Goal: Task Accomplishment & Management: Manage account settings

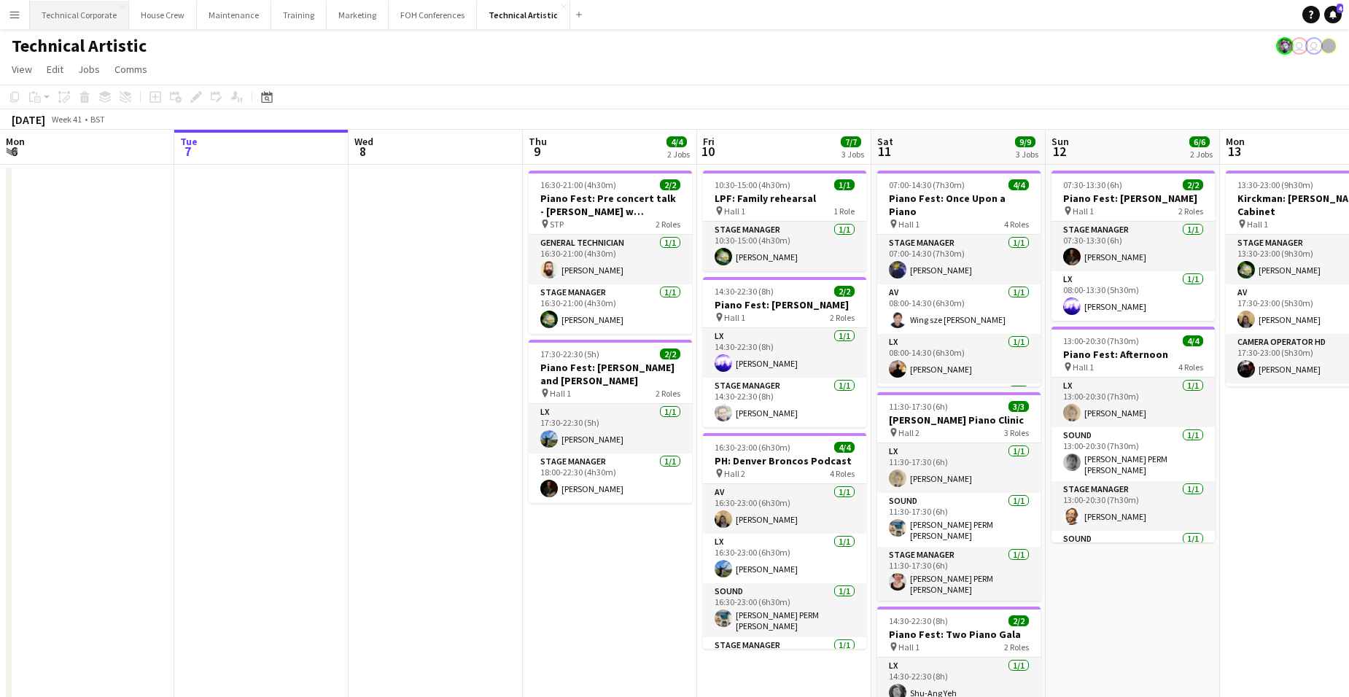
click at [91, 11] on button "Technical Corporate Close" at bounding box center [79, 15] width 99 height 28
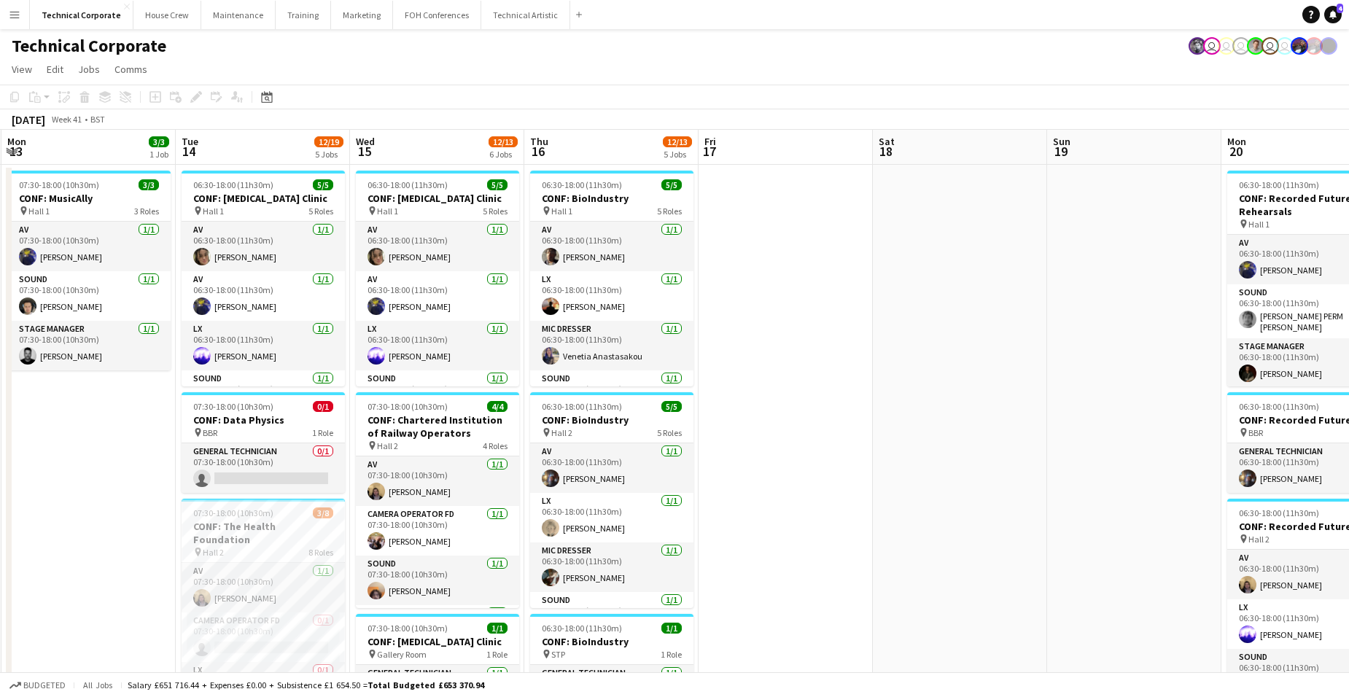
scroll to position [0, 562]
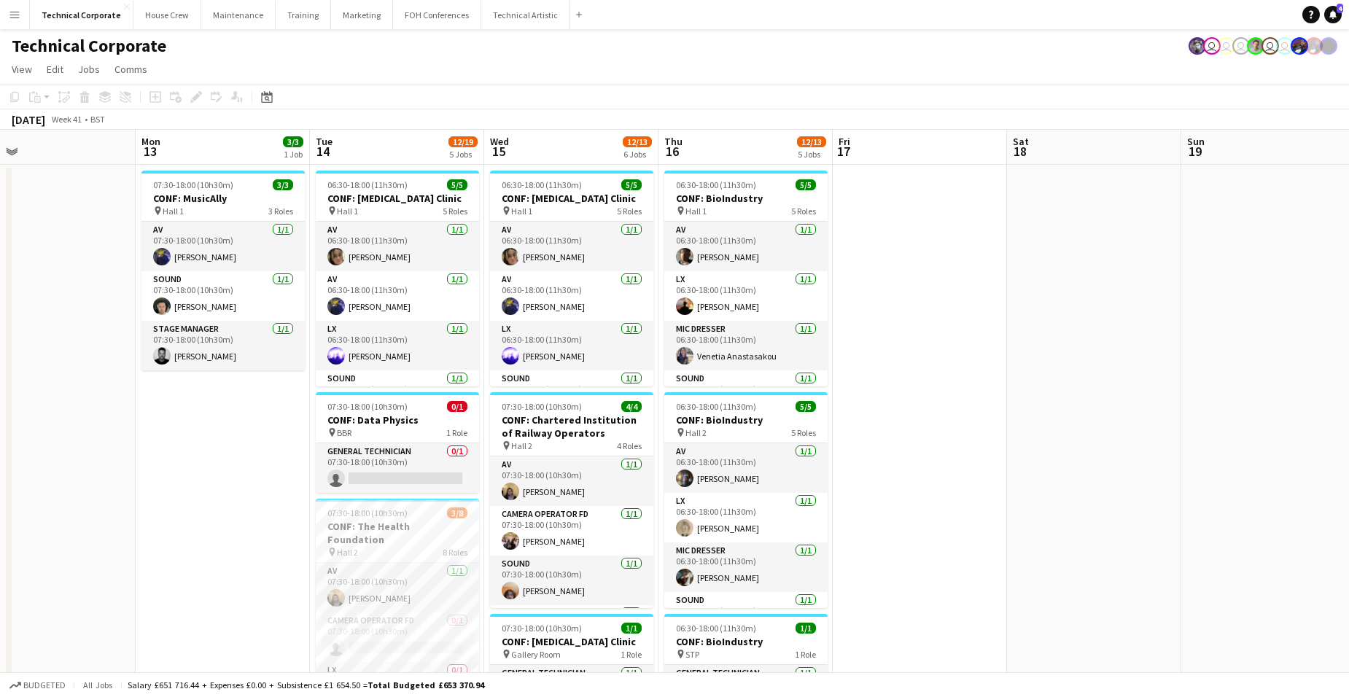
drag, startPoint x: 1155, startPoint y: 470, endPoint x: 71, endPoint y: 533, distance: 1086.4
click at [71, 533] on app-calendar-viewport "Thu 9 17/17 6 Jobs Fri 10 1/1 1 Job Sat 11 Sun 12 Mon 13 3/3 1 Job Tue 14 12/19…" at bounding box center [674, 677] width 1349 height 1094
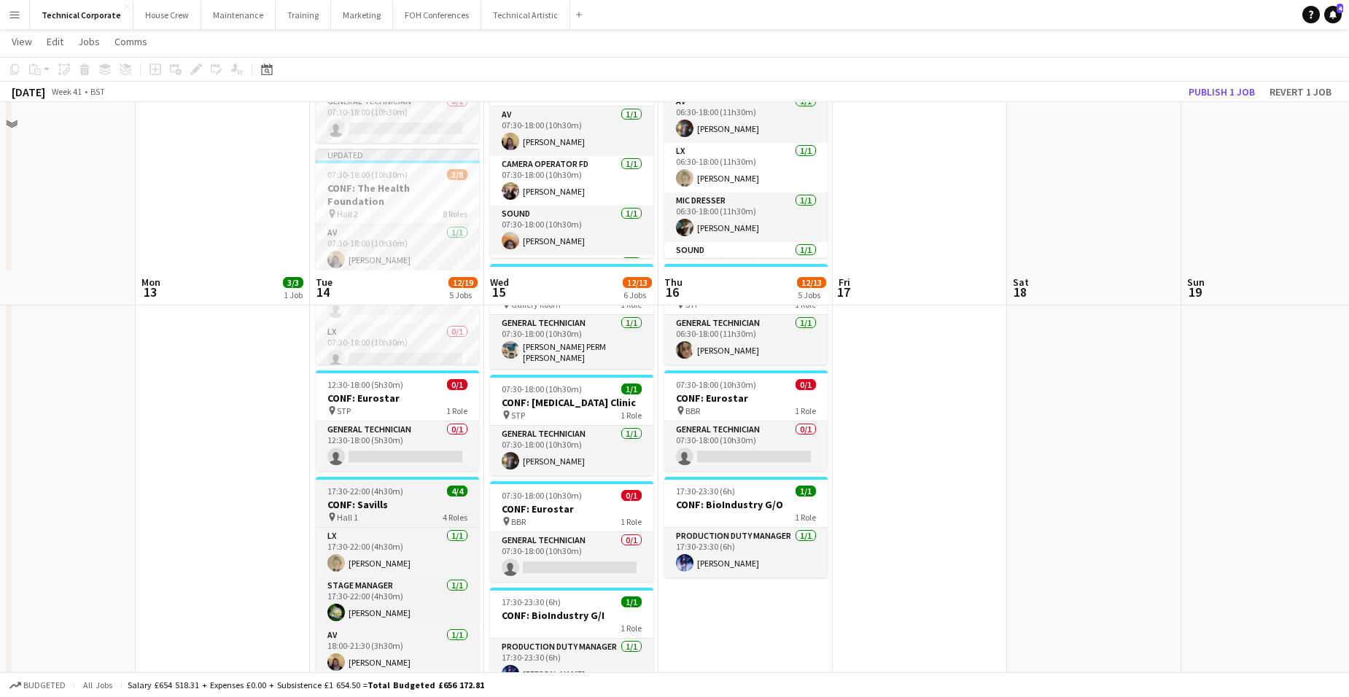
scroll to position [185, 0]
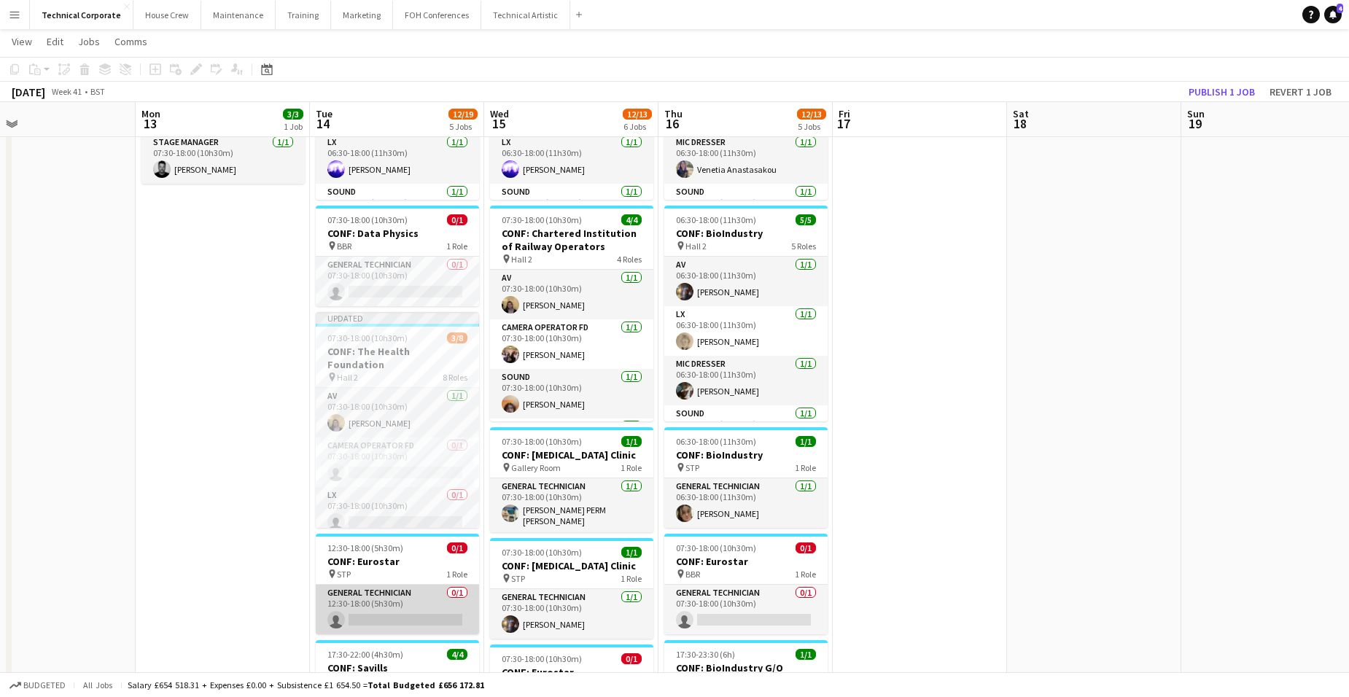
click at [435, 608] on app-card-role "General Technician 0/1 12:30-18:00 (5h30m) single-neutral-actions" at bounding box center [397, 610] width 163 height 50
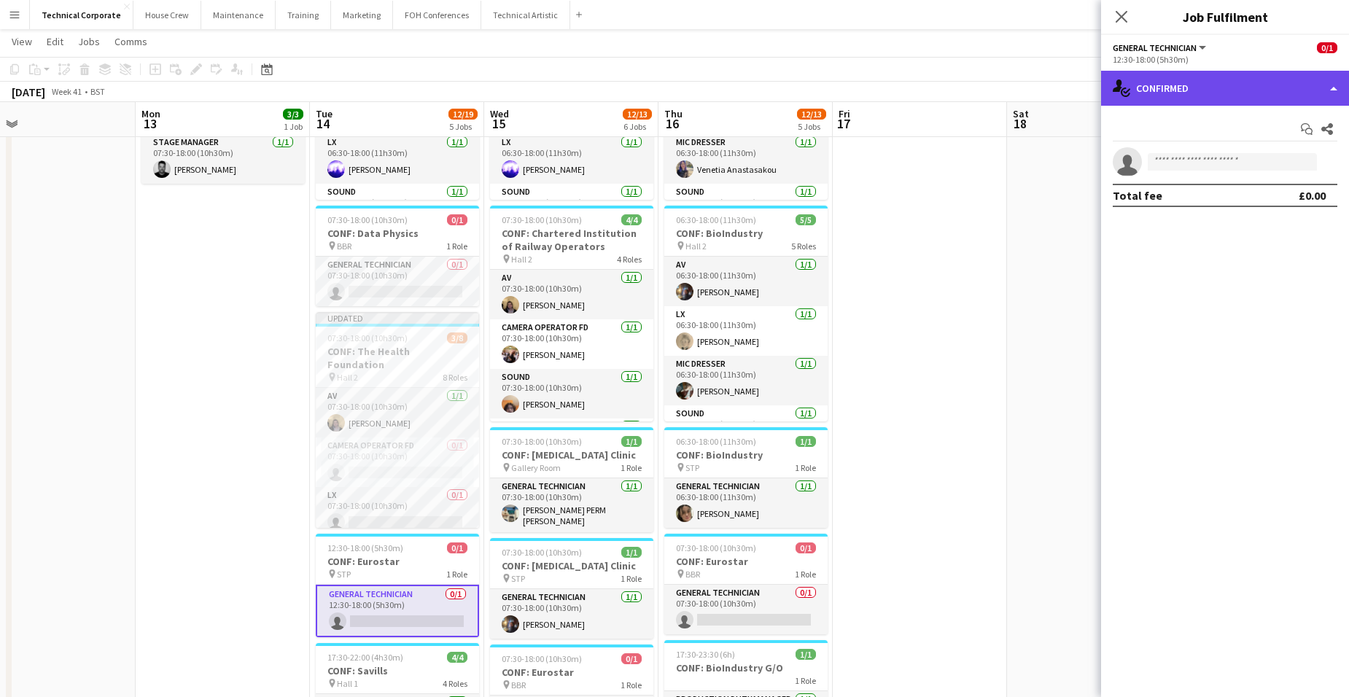
click at [1245, 84] on div "single-neutral-actions-check-2 Confirmed" at bounding box center [1225, 88] width 248 height 35
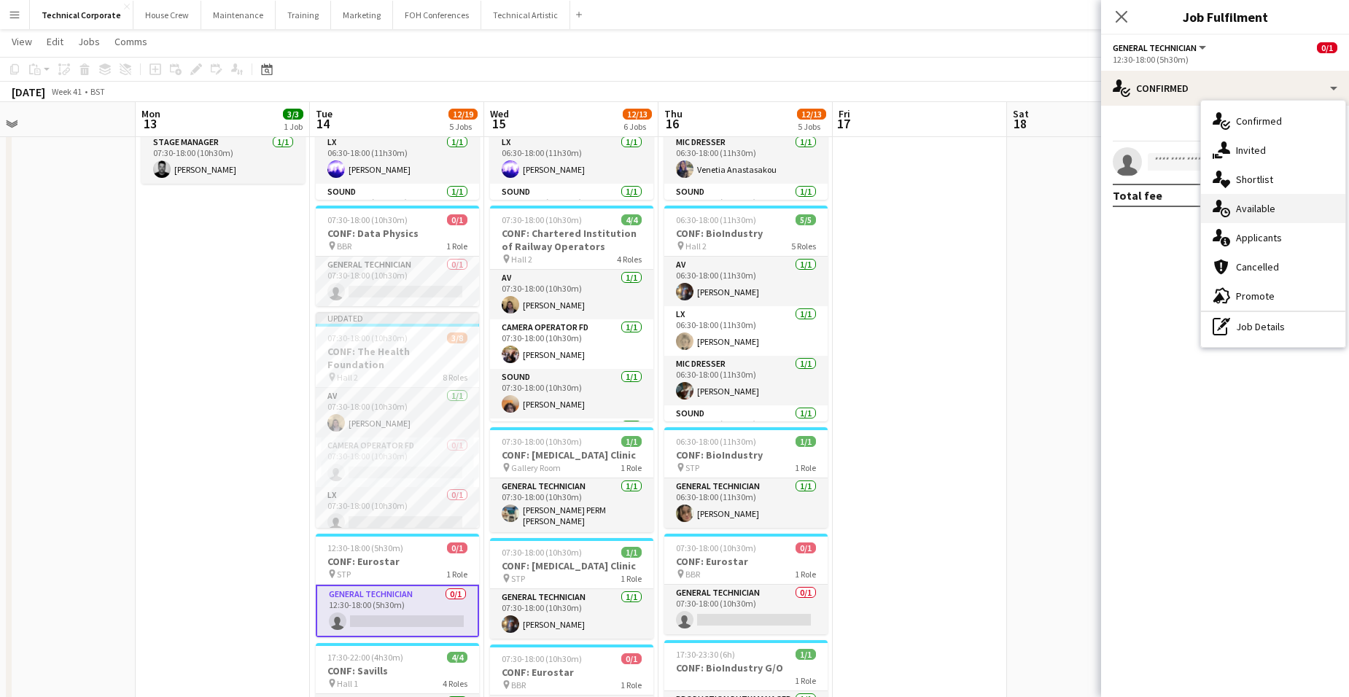
click at [1270, 211] on span "Available" at bounding box center [1255, 208] width 39 height 13
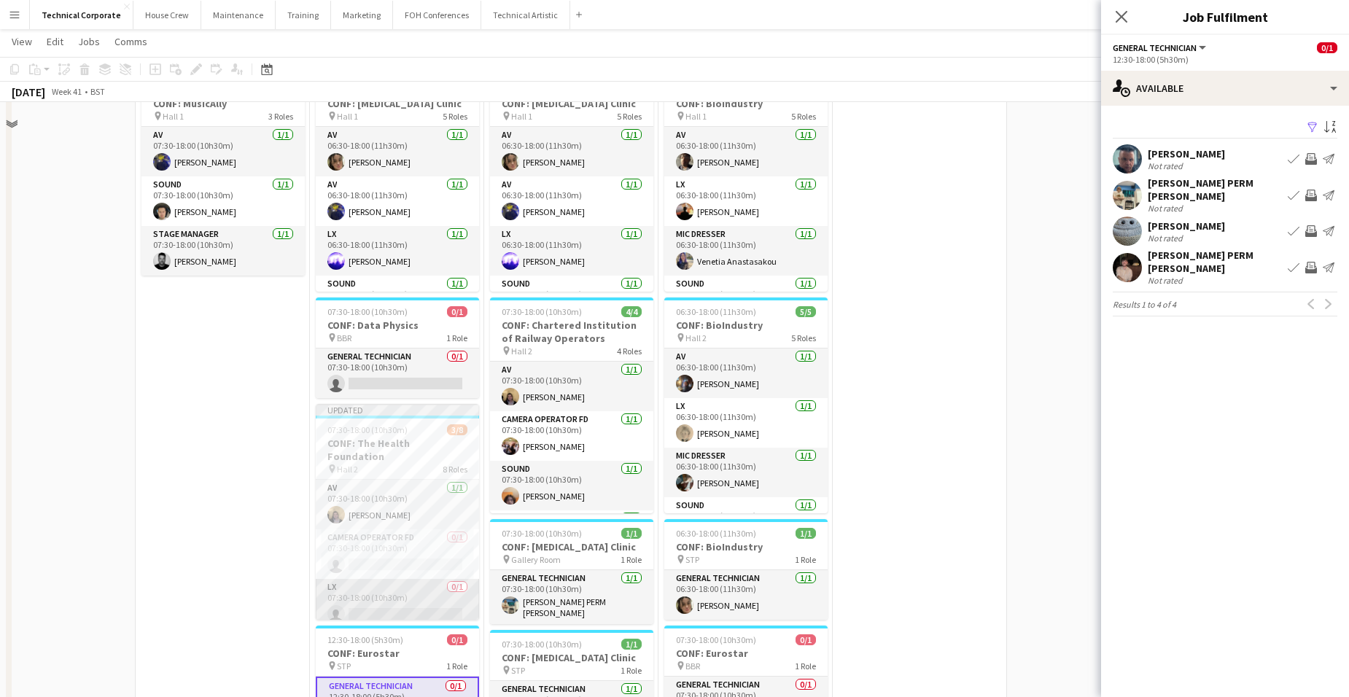
scroll to position [0, 0]
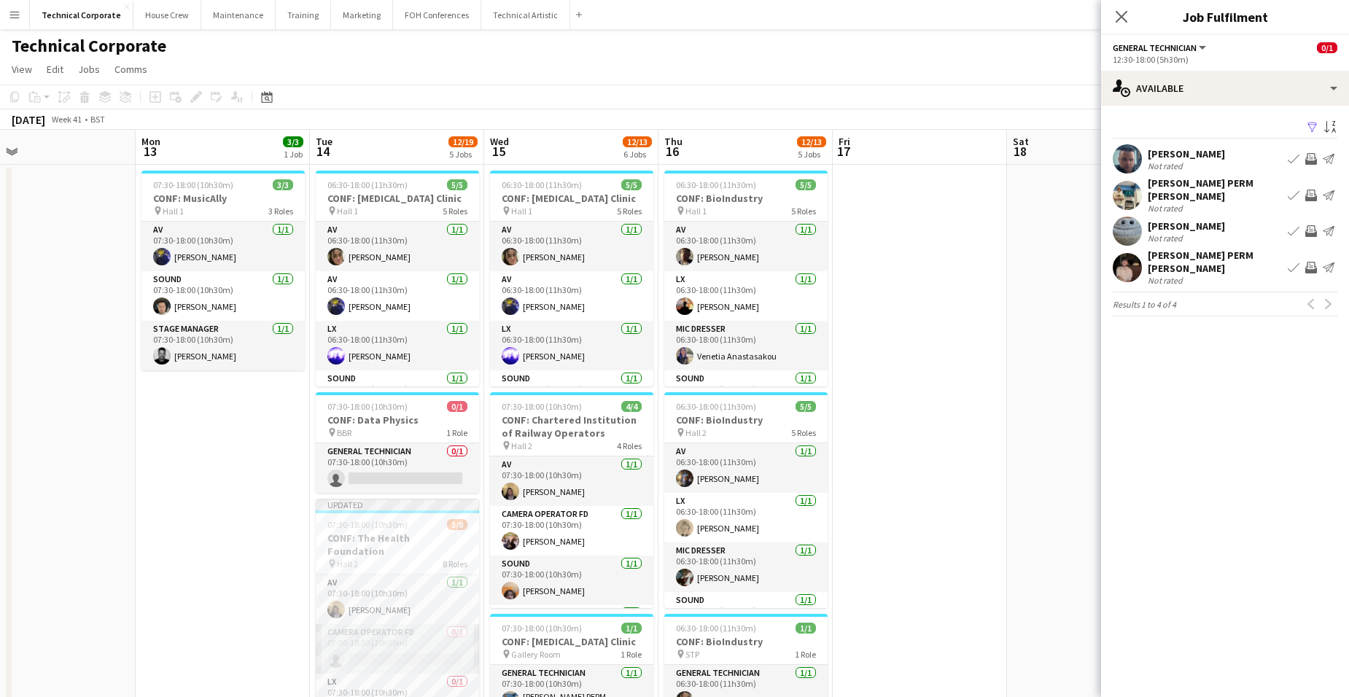
click at [371, 633] on app-card-role "Camera Operator FD 0/1 07:30-18:00 (10h30m) single-neutral-actions" at bounding box center [397, 649] width 163 height 50
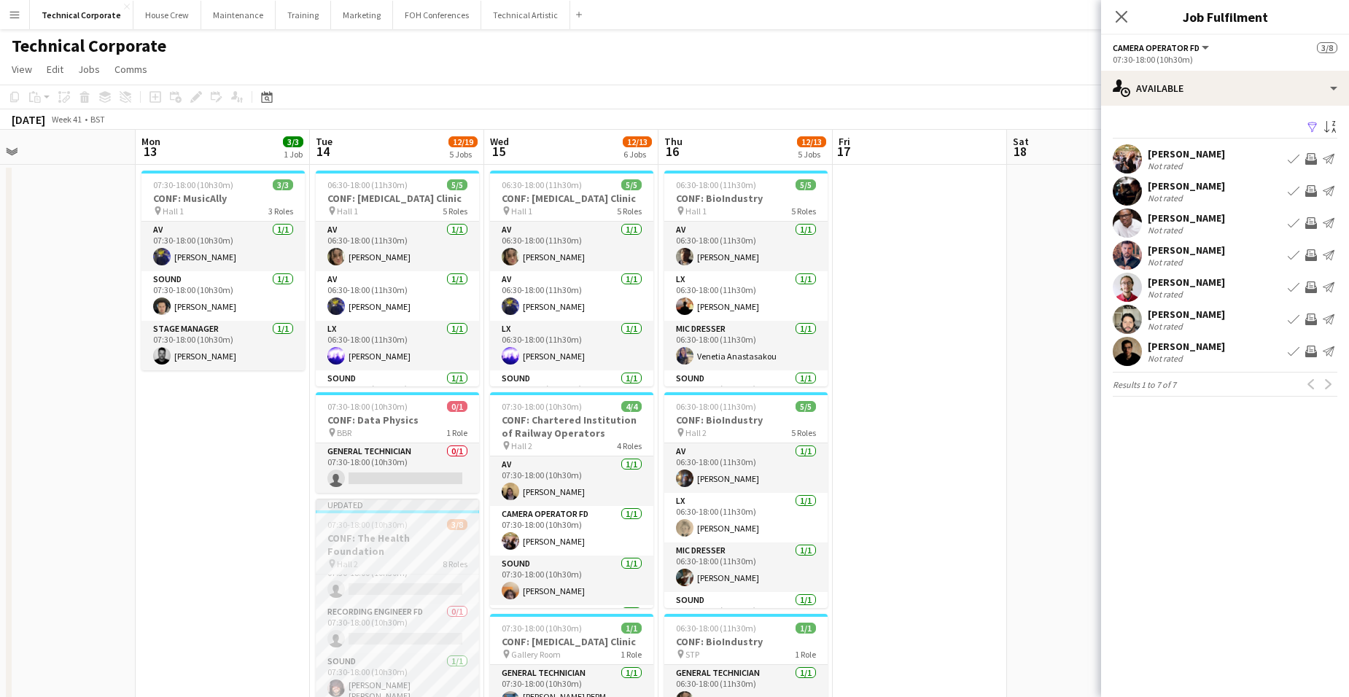
scroll to position [219, 0]
click at [395, 636] on app-card-role "Recording Engineer FD 0/1 07:30-18:00 (10h30m) single-neutral-actions" at bounding box center [397, 655] width 163 height 50
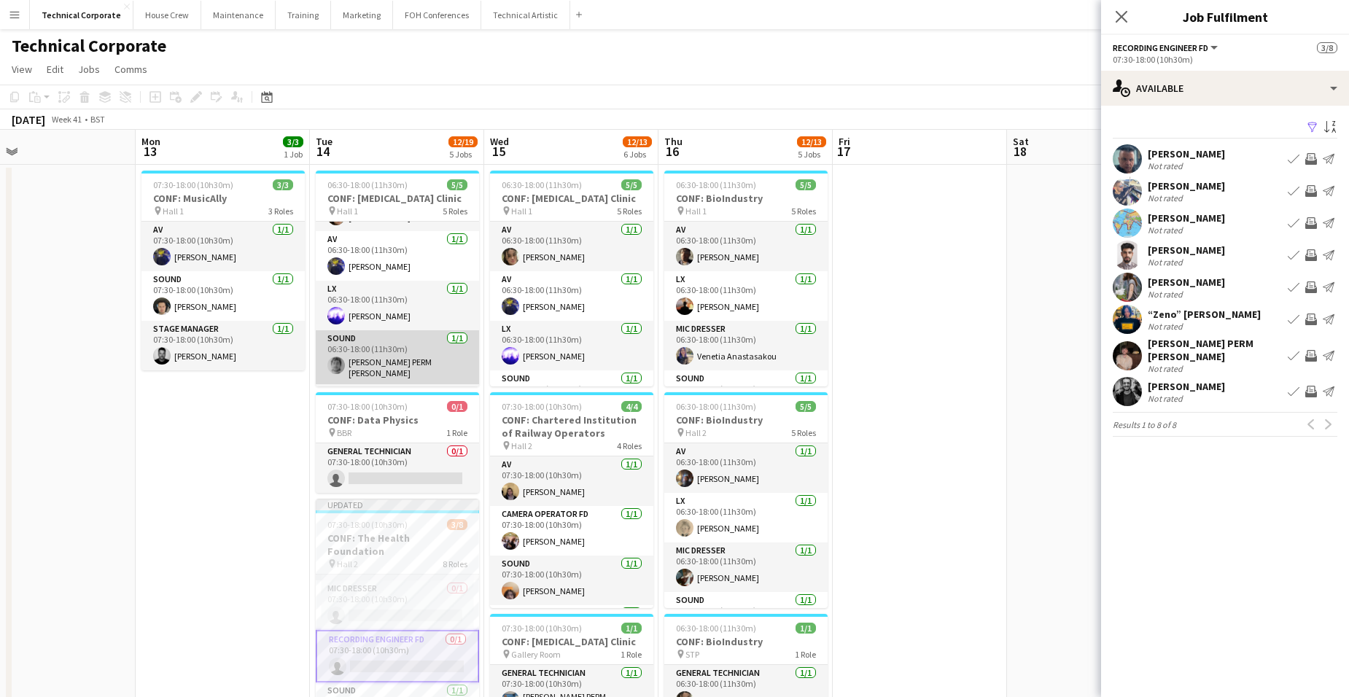
scroll to position [0, 0]
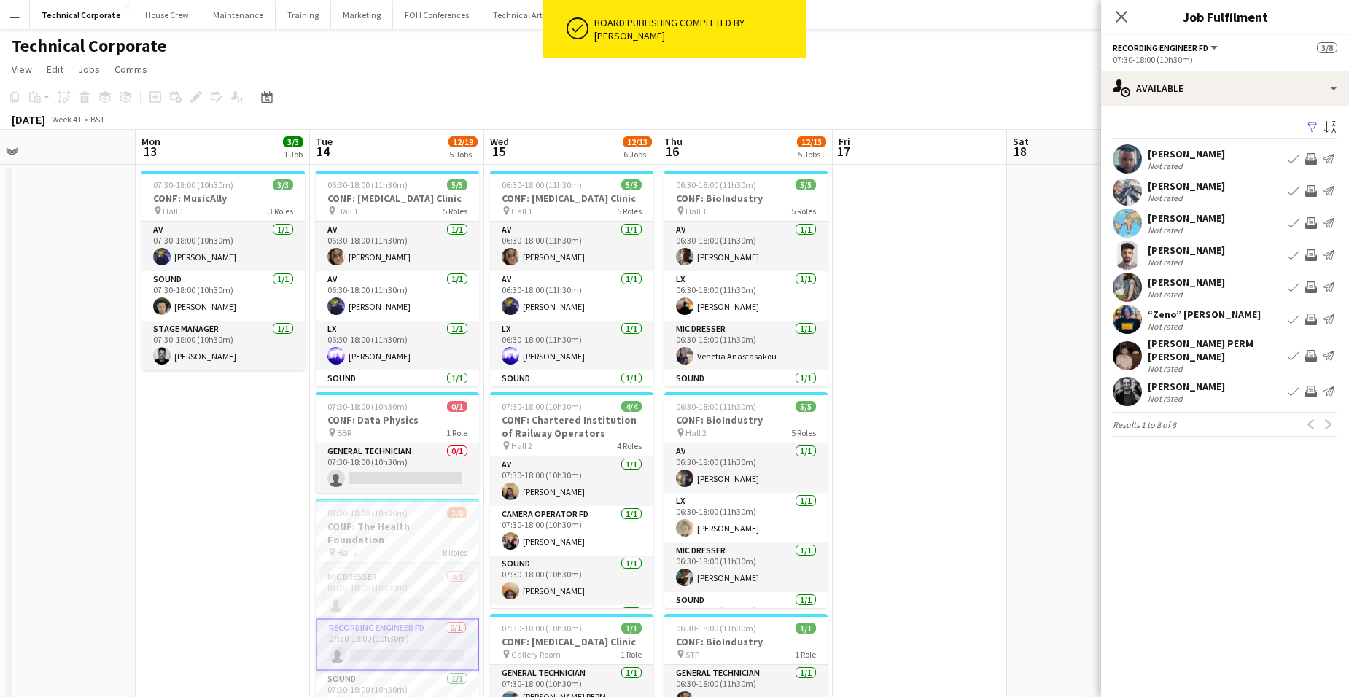
click at [391, 148] on app-board-header-date "Tue 14 12/19 5 Jobs" at bounding box center [397, 147] width 174 height 35
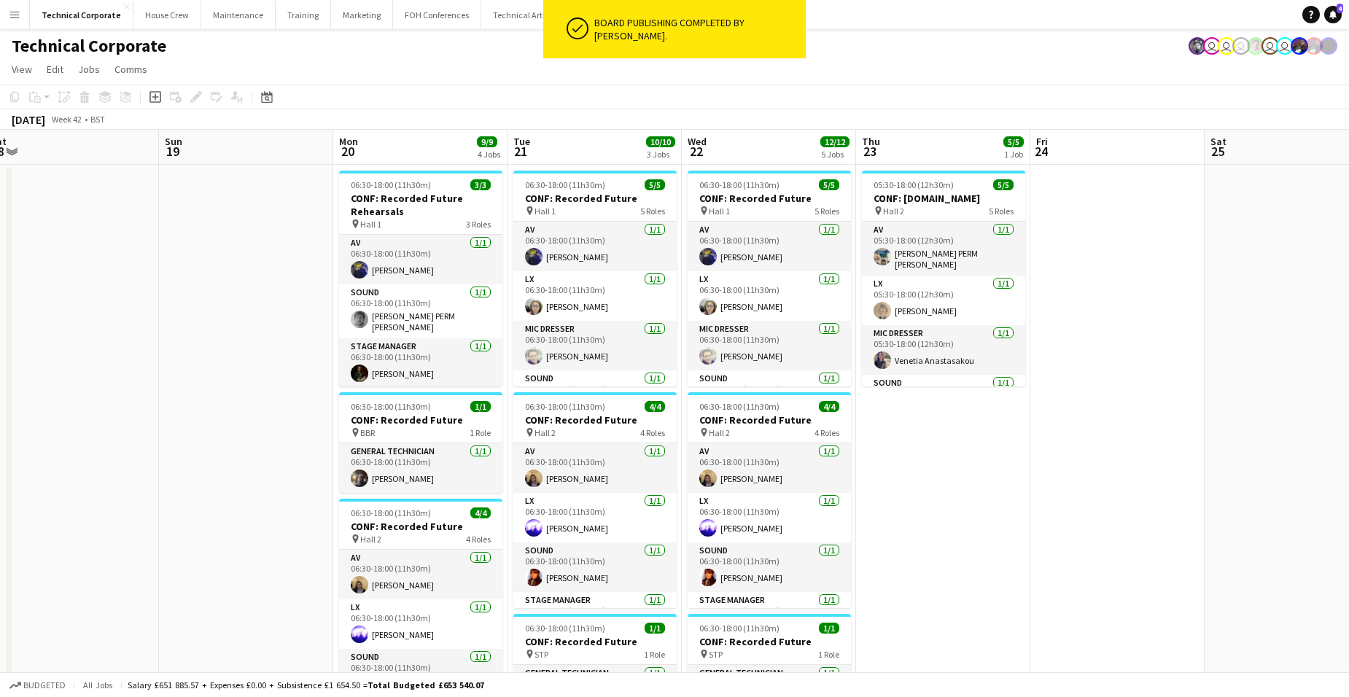
scroll to position [0, 536]
drag, startPoint x: 1151, startPoint y: 287, endPoint x: 131, endPoint y: 331, distance: 1021.4
click at [131, 331] on app-calendar-viewport "Wed 15 12/13 6 Jobs Thu 16 12/13 5 Jobs Fri 17 Sat 18 Sun 19 Mon 20 9/9 4 Jobs …" at bounding box center [674, 677] width 1349 height 1094
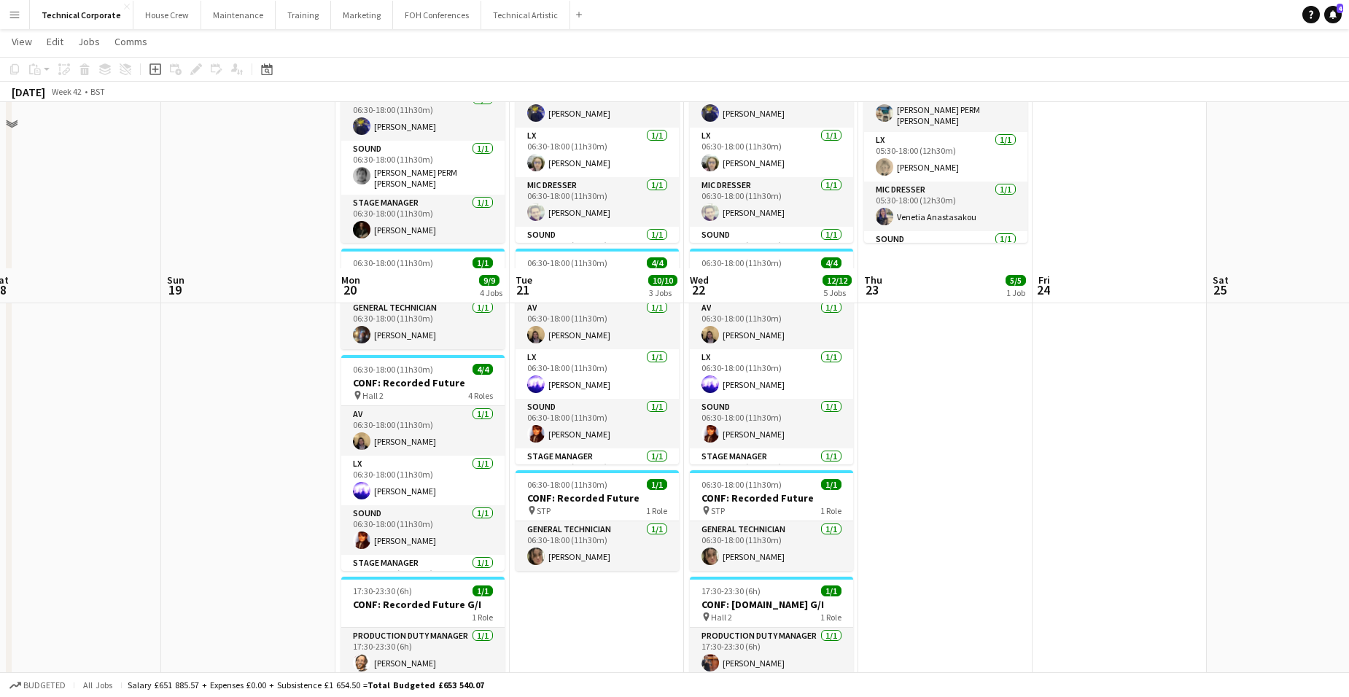
scroll to position [0, 0]
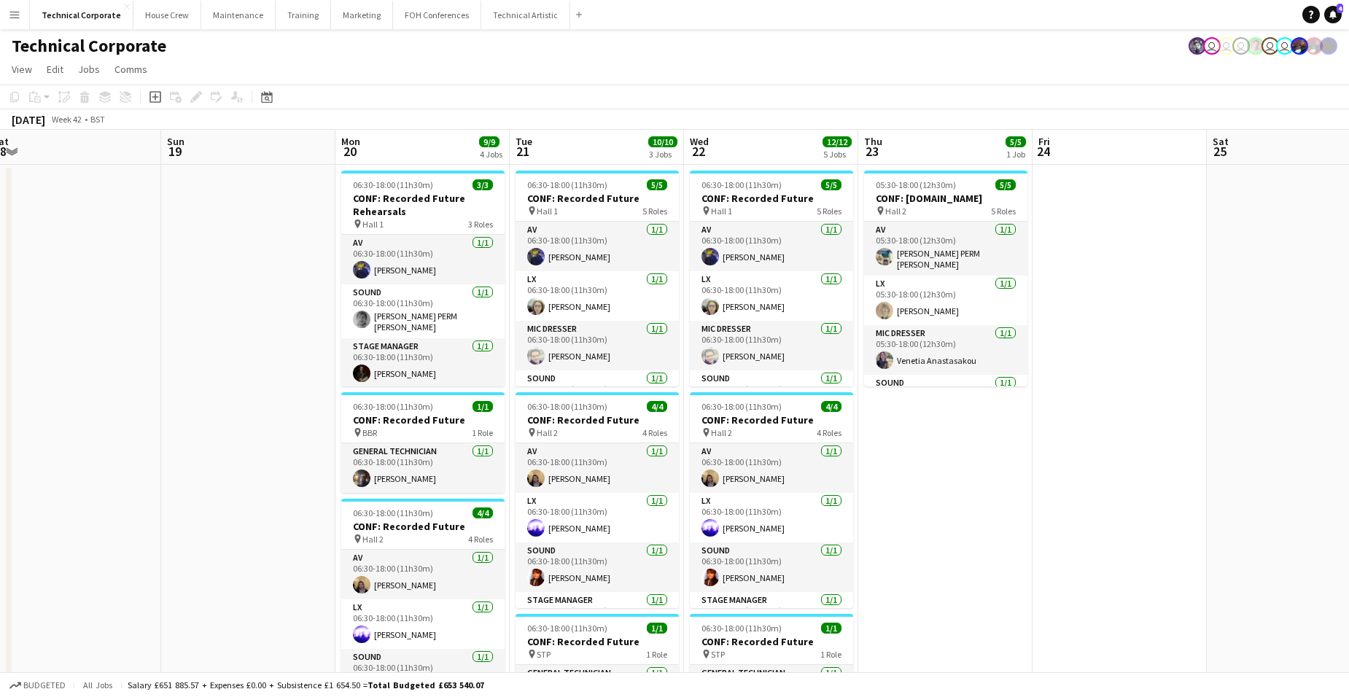
drag, startPoint x: 208, startPoint y: 386, endPoint x: 948, endPoint y: 294, distance: 746.0
click at [1025, 306] on app-calendar-viewport "Wed 15 12/13 6 Jobs Thu 16 12/13 5 Jobs Fri 17 Sat 18 Sun 19 Mon 20 9/9 4 Jobs …" at bounding box center [674, 677] width 1349 height 1094
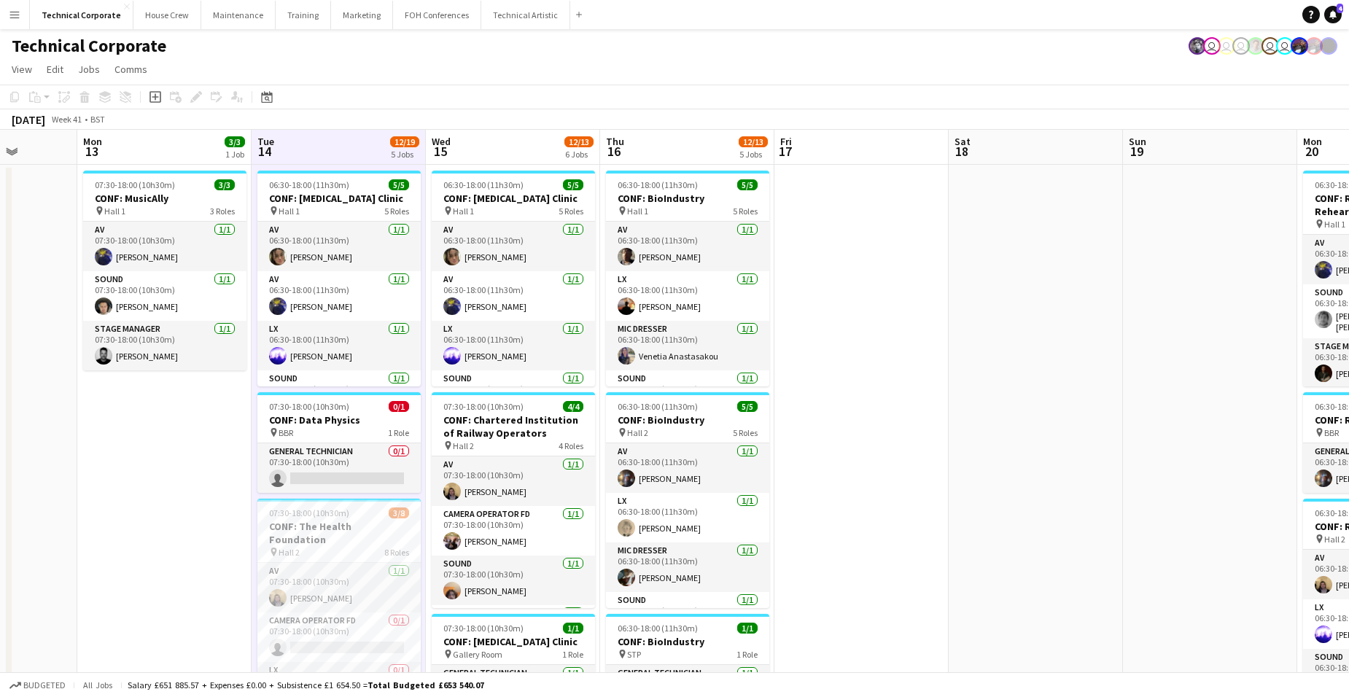
drag, startPoint x: 661, startPoint y: 357, endPoint x: 1147, endPoint y: 322, distance: 487.0
click at [1147, 322] on app-calendar-viewport "Fri 10 1/1 1 Job Sat 11 Sun 12 Mon 13 3/3 1 Job Tue 14 12/19 5 Jobs Wed 15 12/1…" at bounding box center [674, 677] width 1349 height 1094
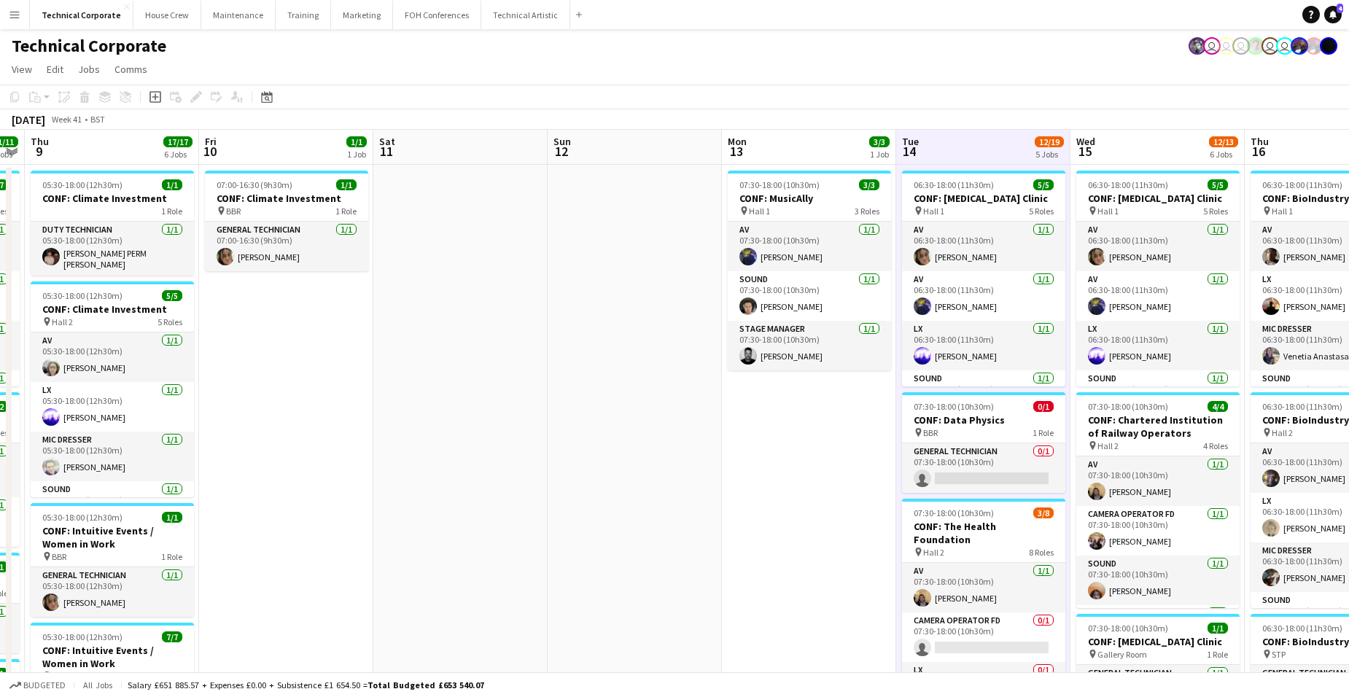
scroll to position [0, 602]
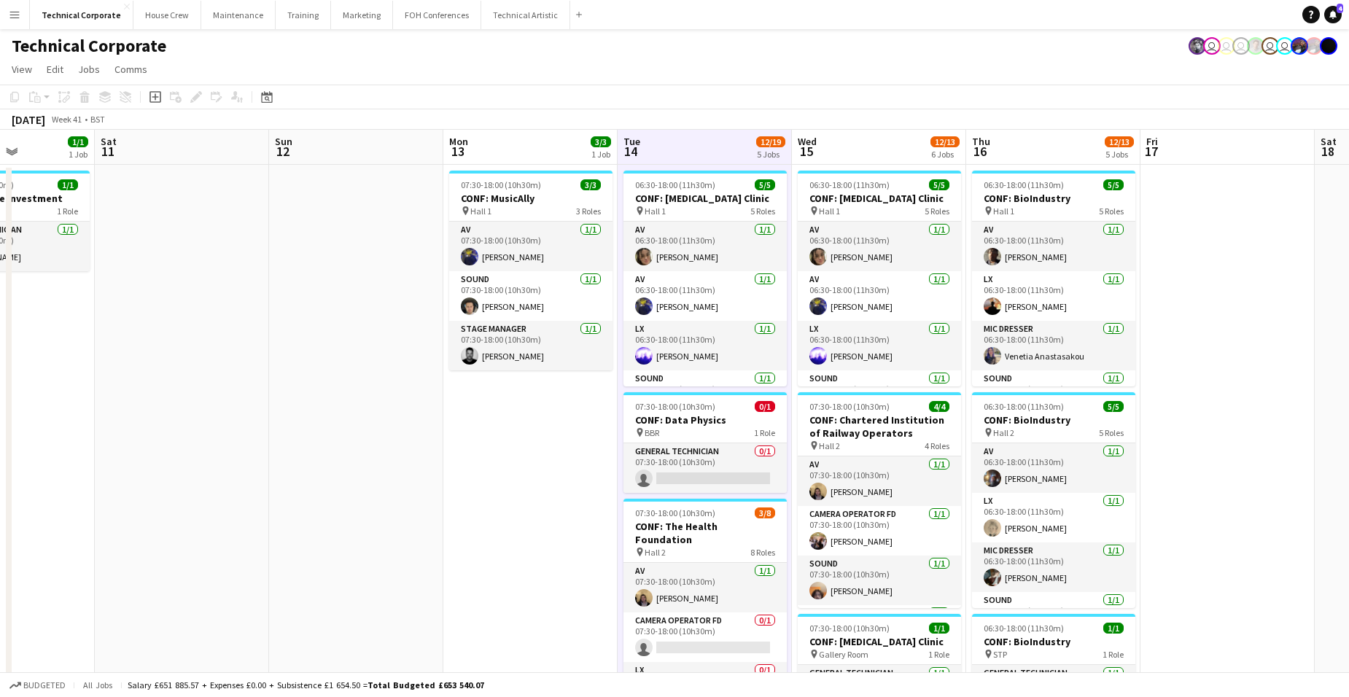
drag, startPoint x: 298, startPoint y: 443, endPoint x: 323, endPoint y: 408, distance: 42.9
click at [323, 408] on app-calendar-viewport "Tue 7 13/13 7 Jobs Wed 8 11/11 4 Jobs Thu 9 17/17 6 Jobs Fri 10 1/1 1 Job Sat 1…" at bounding box center [674, 677] width 1349 height 1094
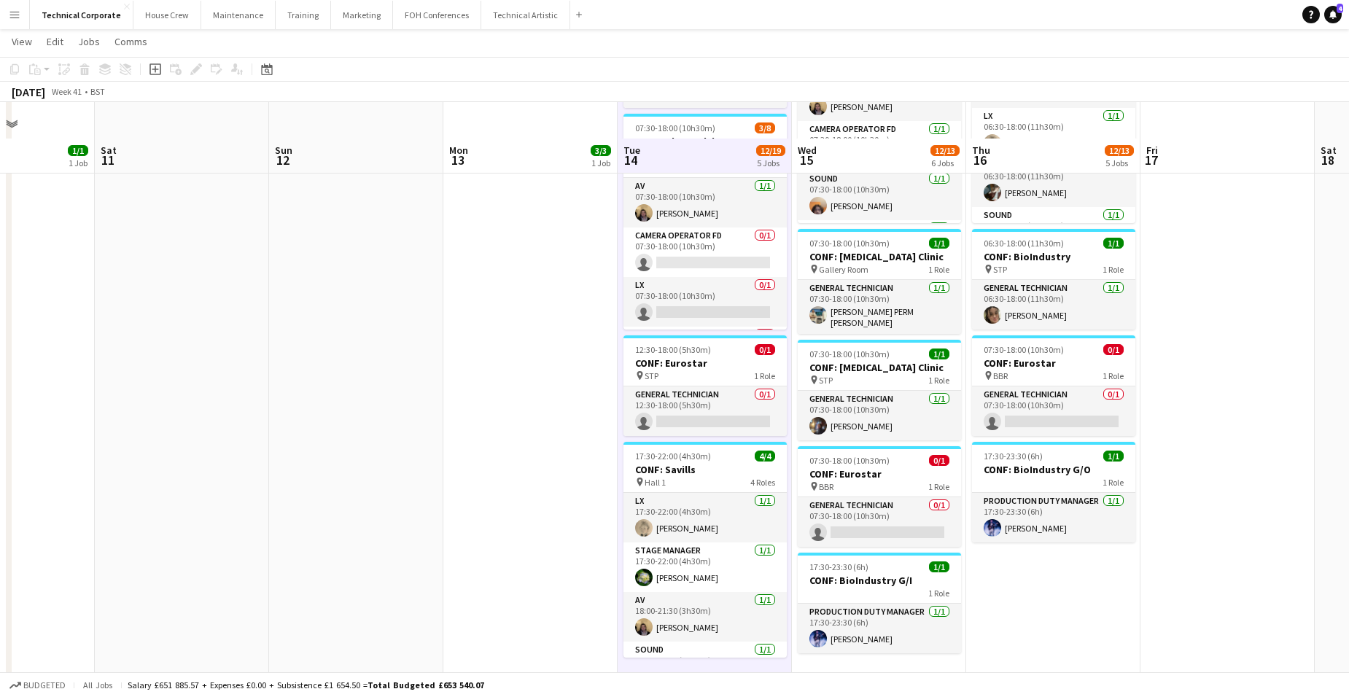
scroll to position [438, 0]
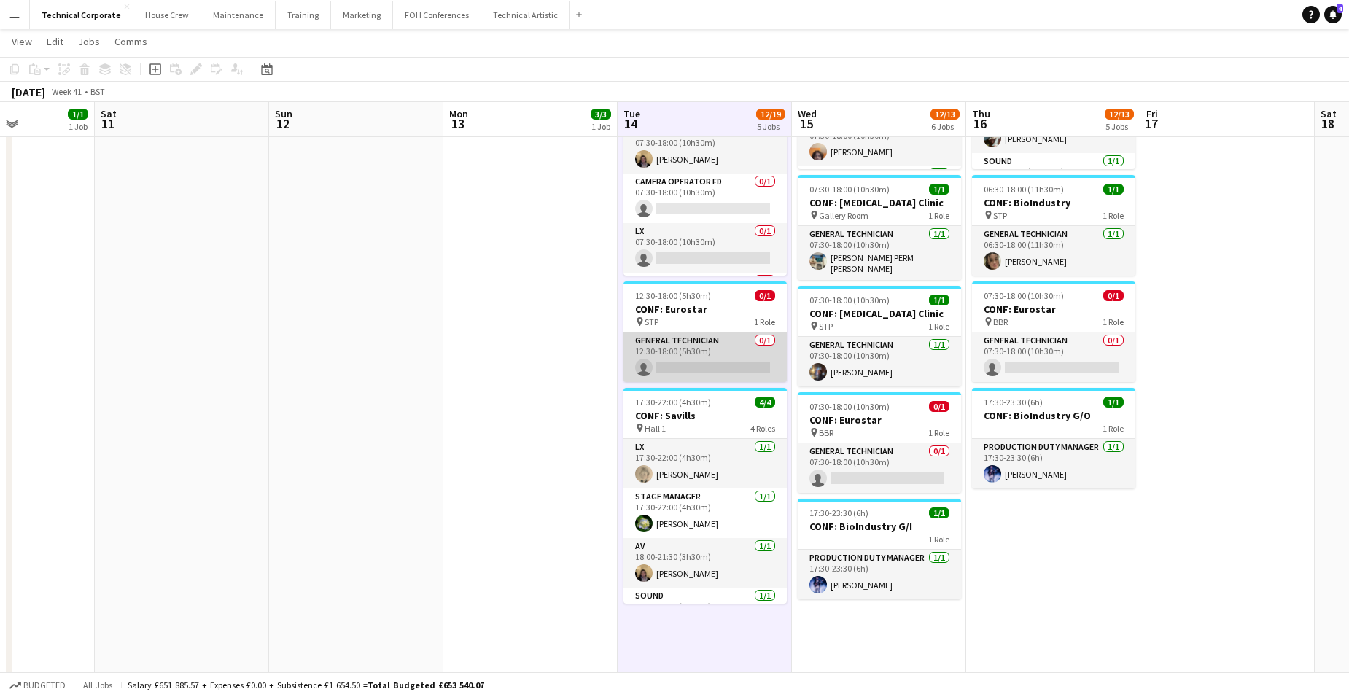
click at [717, 354] on app-card-role "General Technician 0/1 12:30-18:00 (5h30m) single-neutral-actions" at bounding box center [705, 358] width 163 height 50
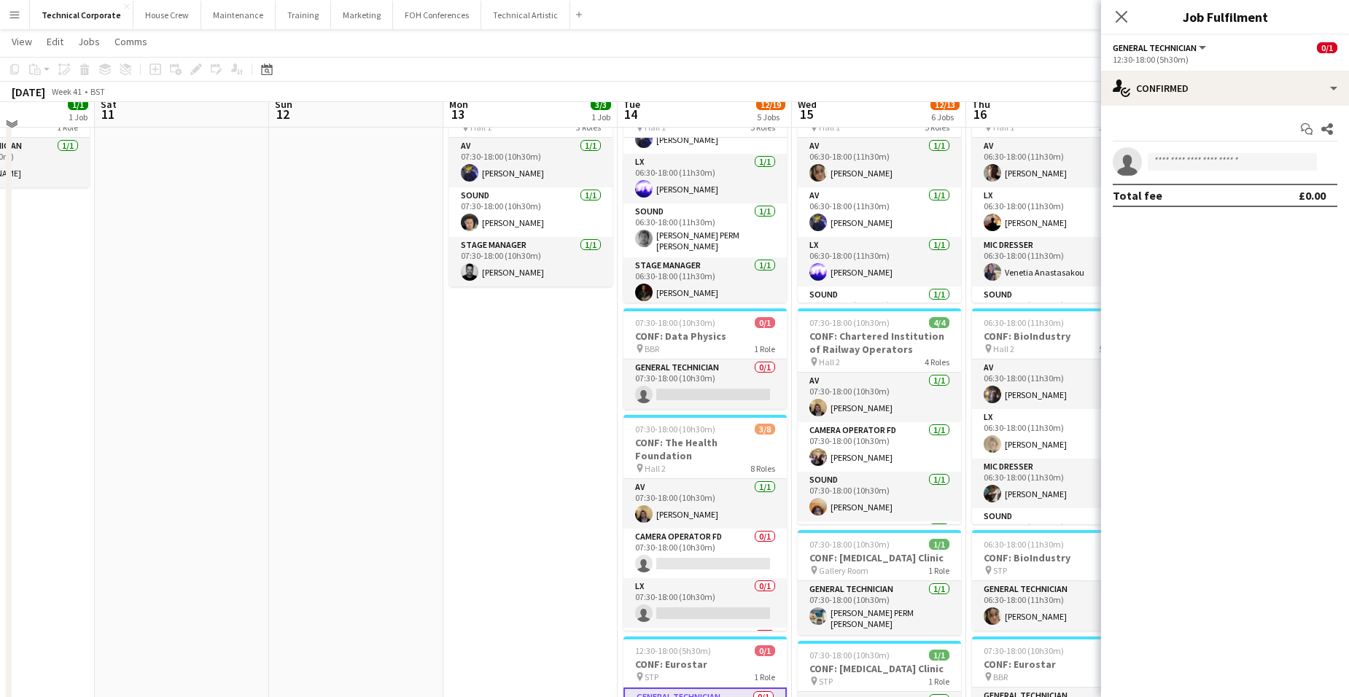
scroll to position [73, 0]
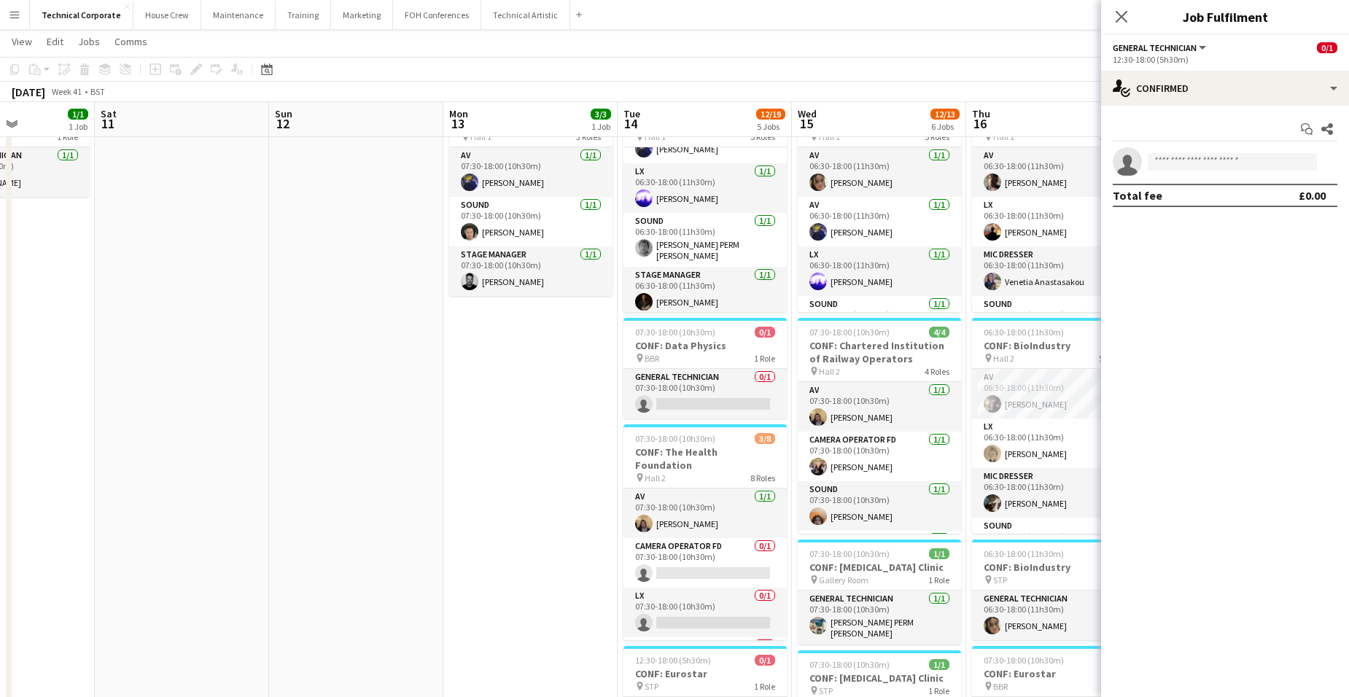
click at [562, 403] on app-date-cell "07:30-18:00 (10h30m) 3/3 CONF: MusicAlly pin Hall 1 3 Roles AV 1/1 07:30-18:00 …" at bounding box center [530, 619] width 174 height 1059
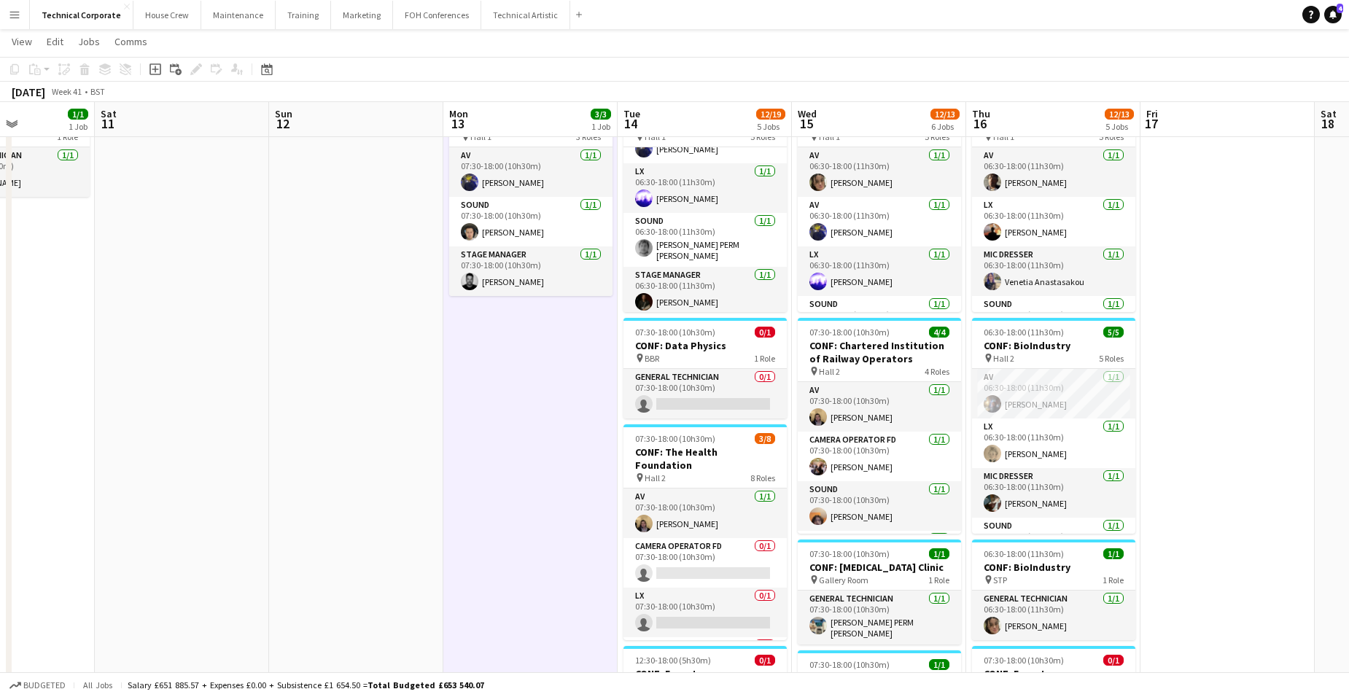
click at [562, 403] on app-date-cell "07:30-18:00 (10h30m) 3/3 CONF: MusicAlly pin Hall 1 3 Roles AV 1/1 07:30-18:00 …" at bounding box center [530, 619] width 174 height 1059
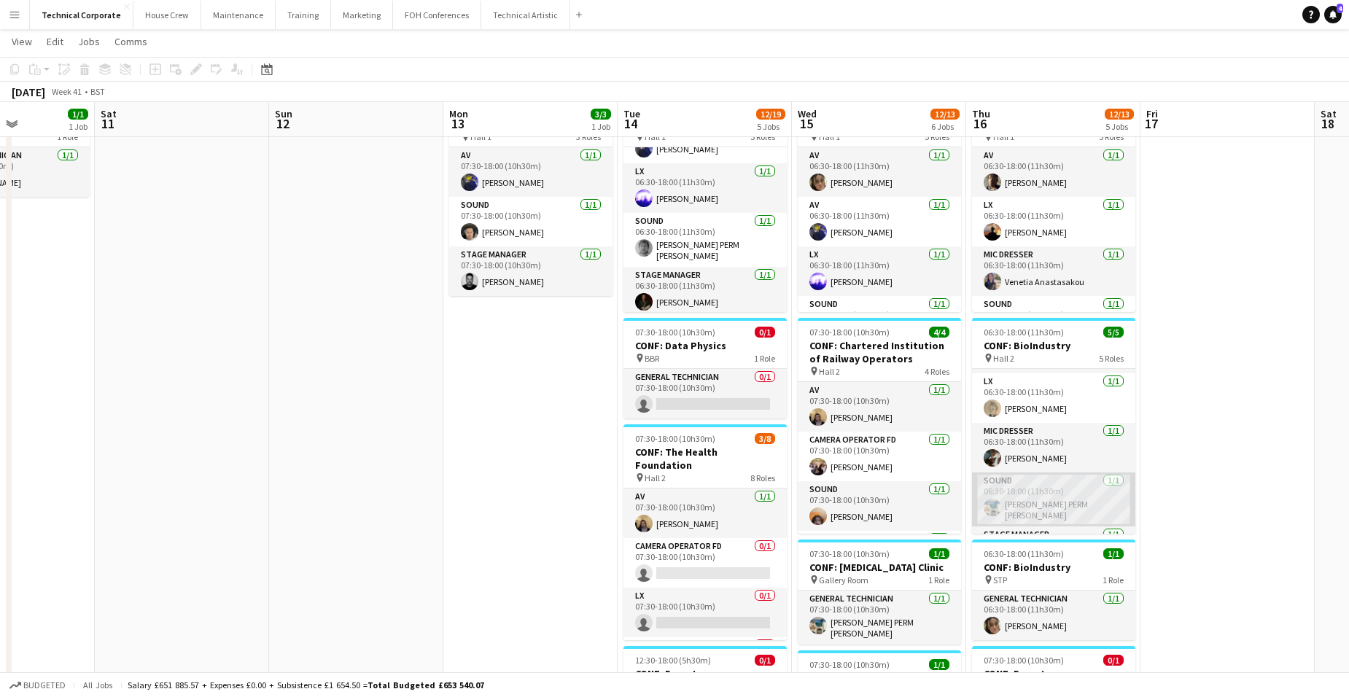
scroll to position [83, 0]
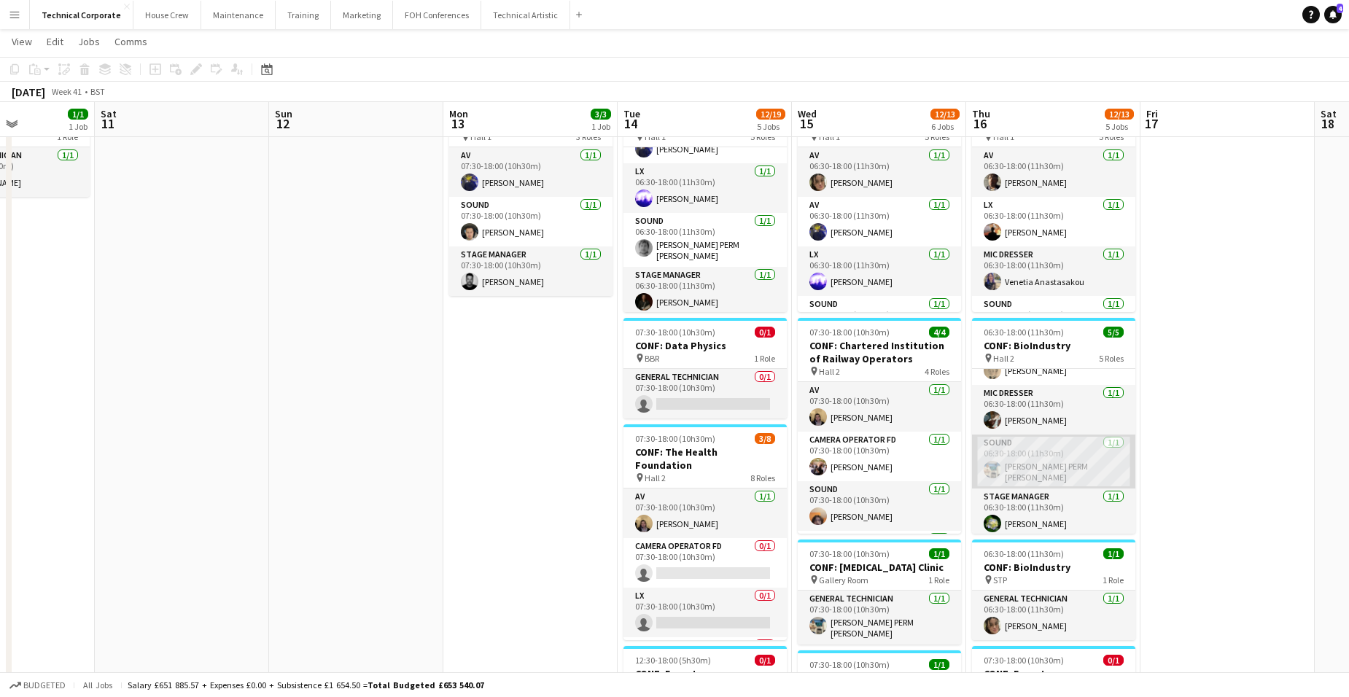
drag, startPoint x: 1054, startPoint y: 457, endPoint x: 1063, endPoint y: 452, distance: 9.8
click at [1052, 457] on app-card-role "Sound 1/1 06:30-18:00 (11h30m) Thomas PERM Alston" at bounding box center [1053, 462] width 163 height 54
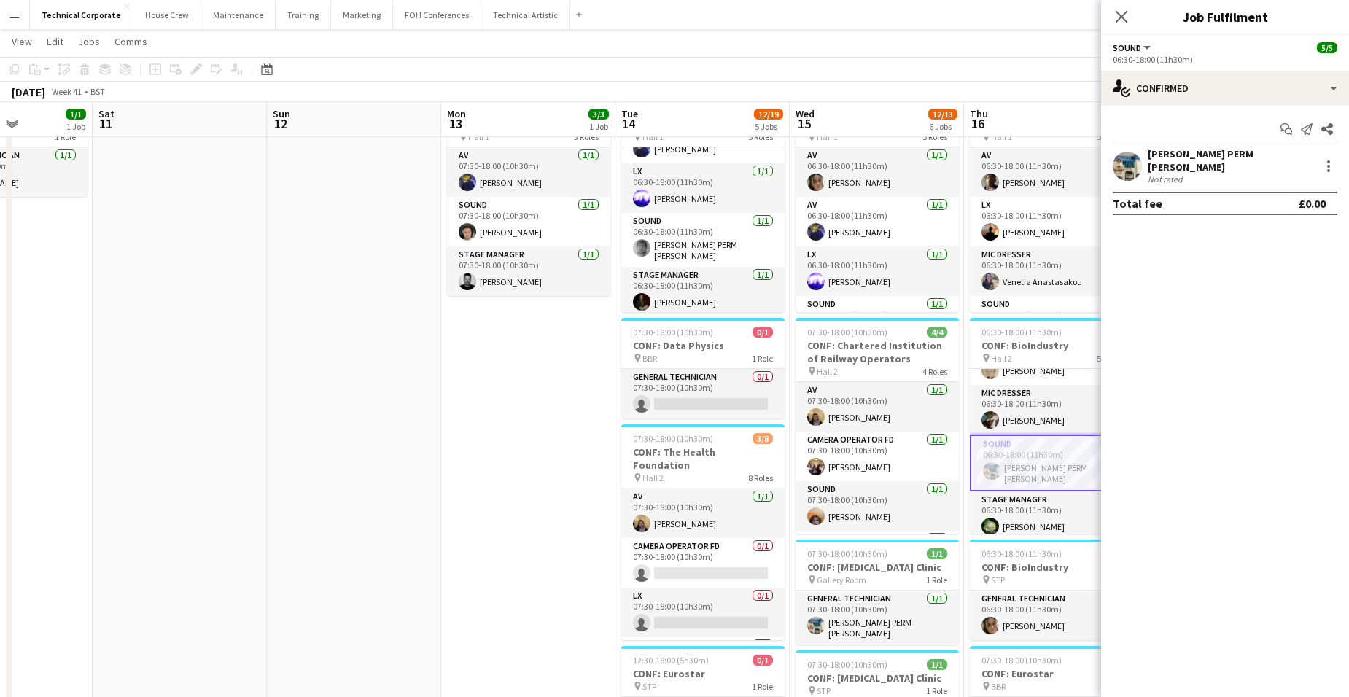
scroll to position [0, 496]
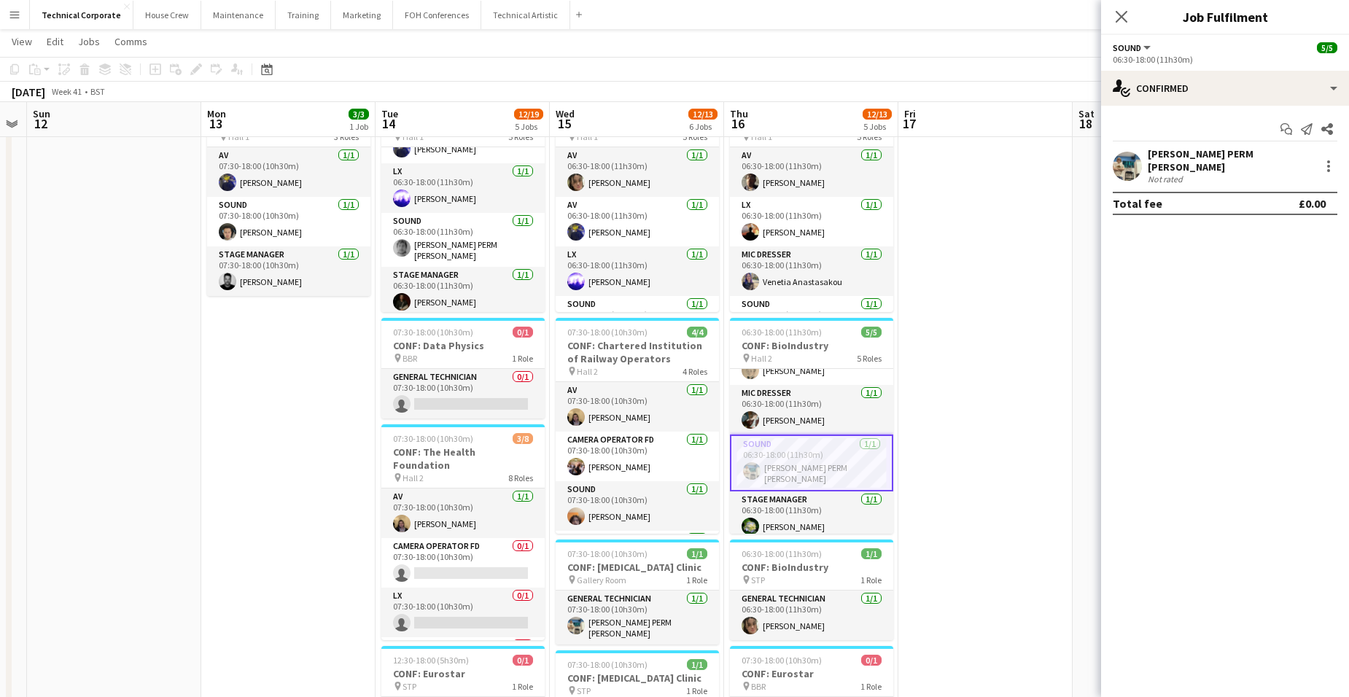
drag, startPoint x: 1015, startPoint y: 540, endPoint x: 775, endPoint y: 543, distance: 240.0
click at [775, 543] on app-calendar-viewport "Thu 9 17/17 6 Jobs Fri 10 1/1 1 Job Sat 11 Sun 12 Mon 13 3/3 1 Job Tue 14 12/19…" at bounding box center [674, 567] width 1349 height 1166
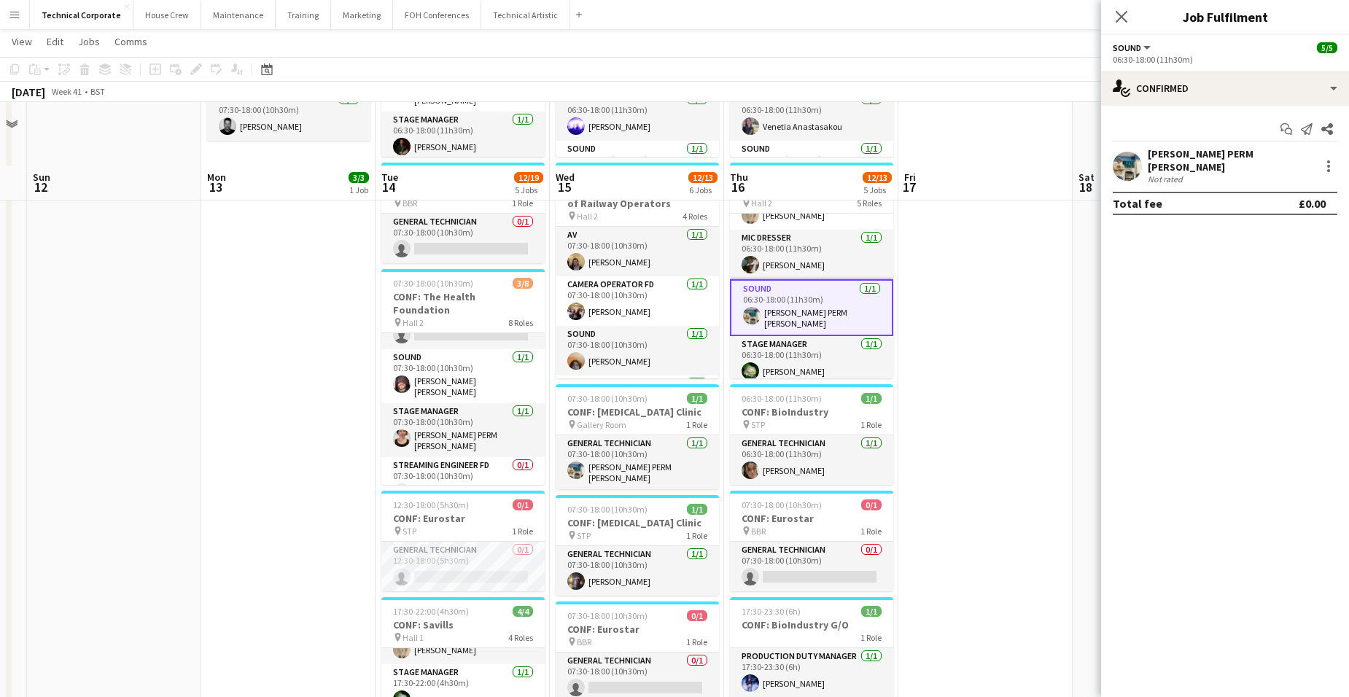
scroll to position [219, 0]
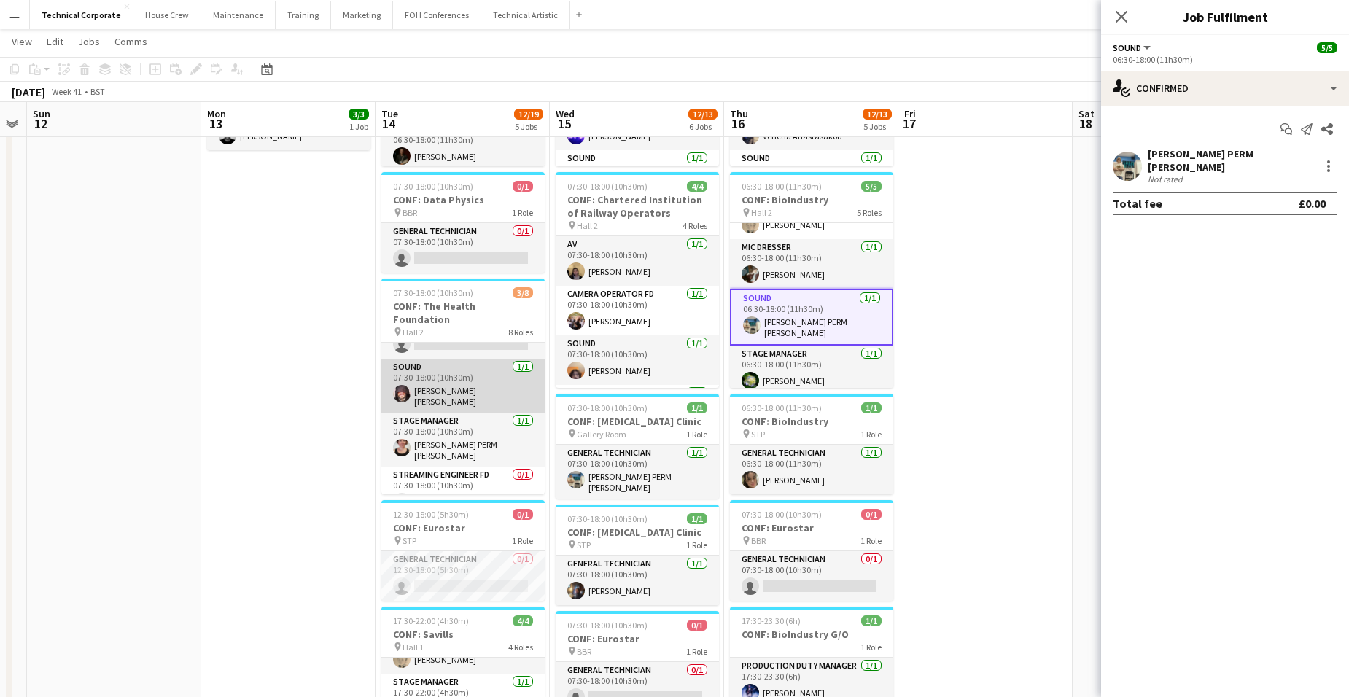
click at [478, 360] on app-card-role "Sound 1/1 07:30-18:00 (10h30m) Carmelo Laudani Rosa" at bounding box center [462, 386] width 163 height 54
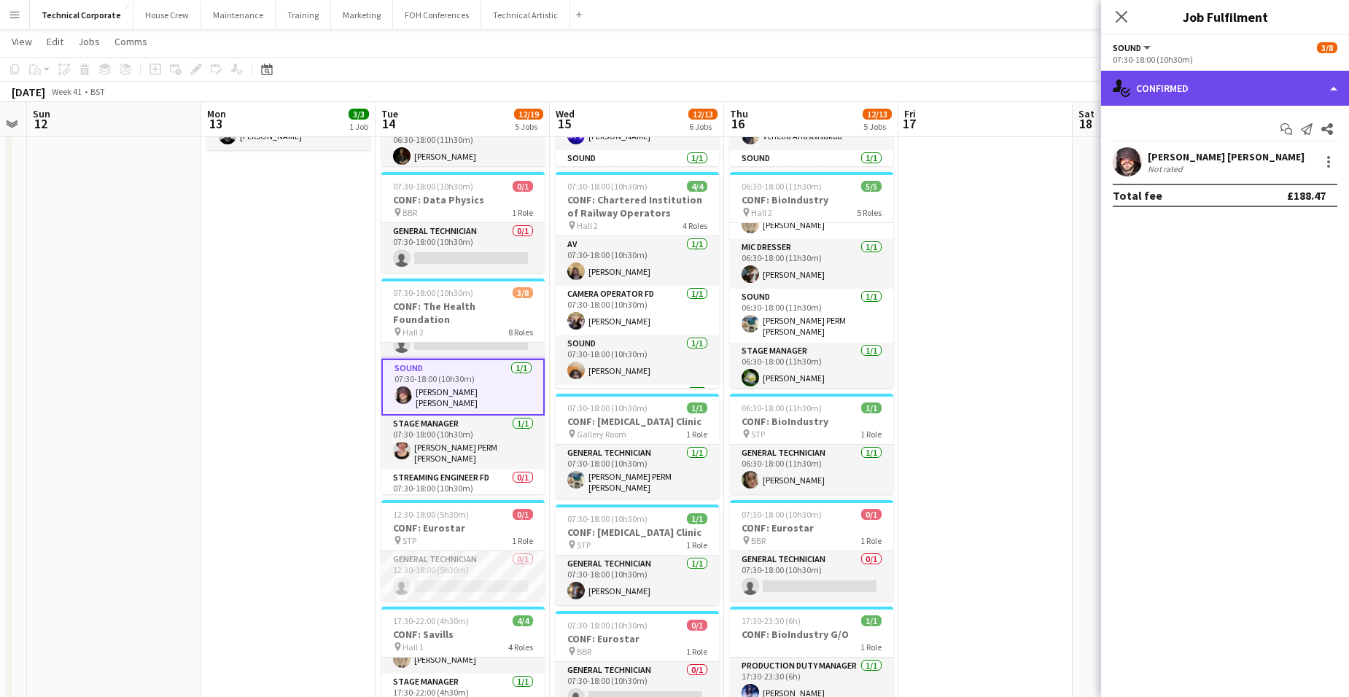
click at [1206, 88] on div "single-neutral-actions-check-2 Confirmed" at bounding box center [1225, 88] width 248 height 35
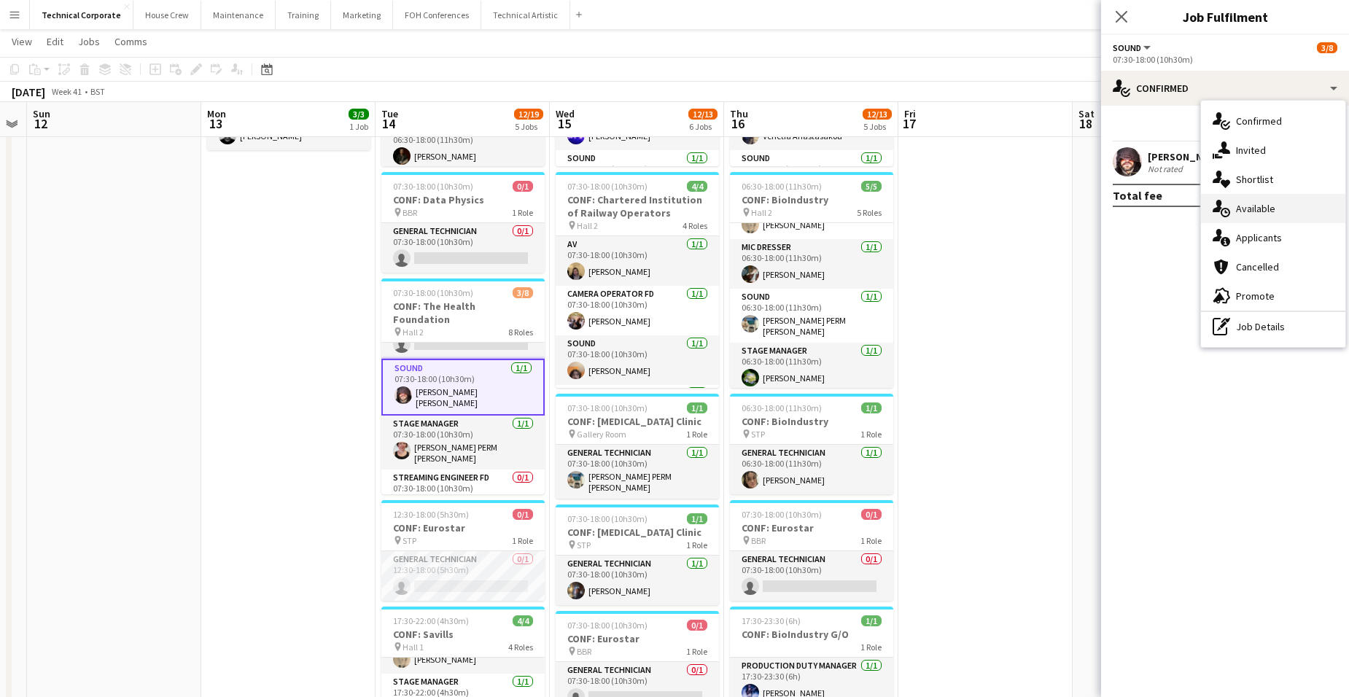
click at [1268, 212] on span "Available" at bounding box center [1255, 208] width 39 height 13
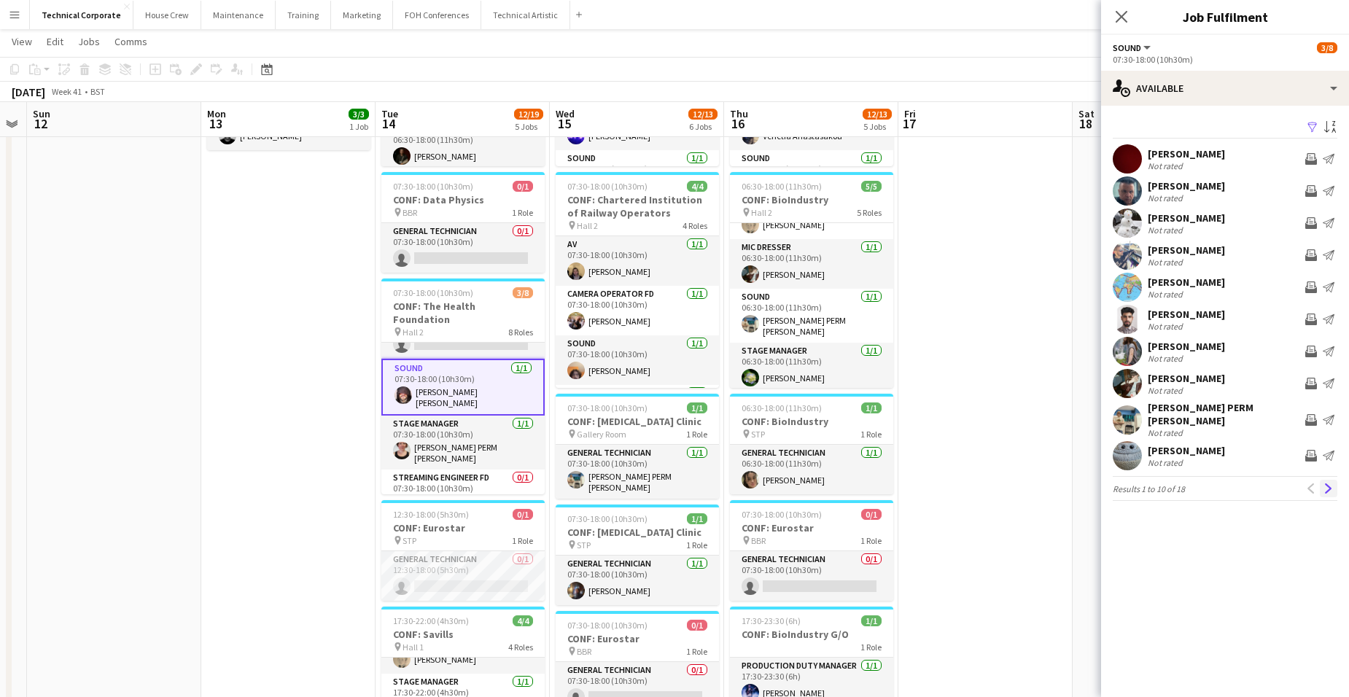
click at [1329, 484] on app-icon "Next" at bounding box center [1329, 489] width 10 height 10
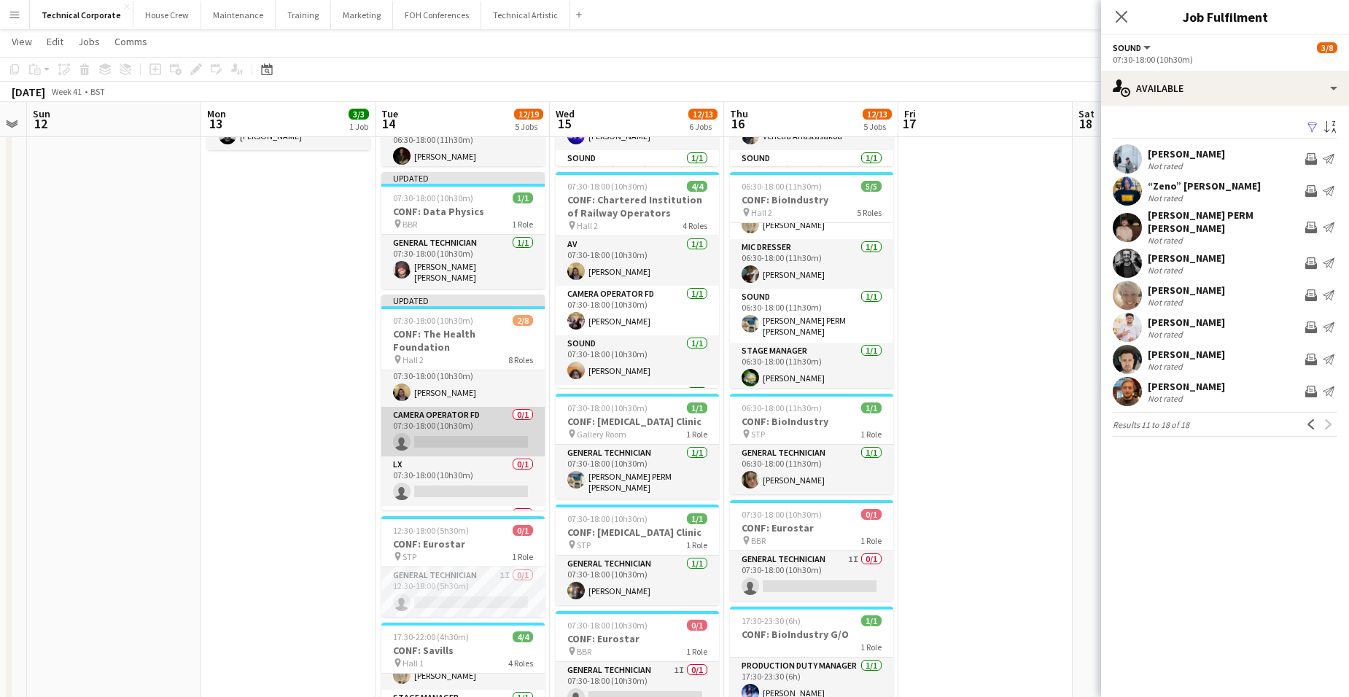
click at [484, 419] on app-card-role "Camera Operator FD 0/1 07:30-18:00 (10h30m) single-neutral-actions" at bounding box center [462, 432] width 163 height 50
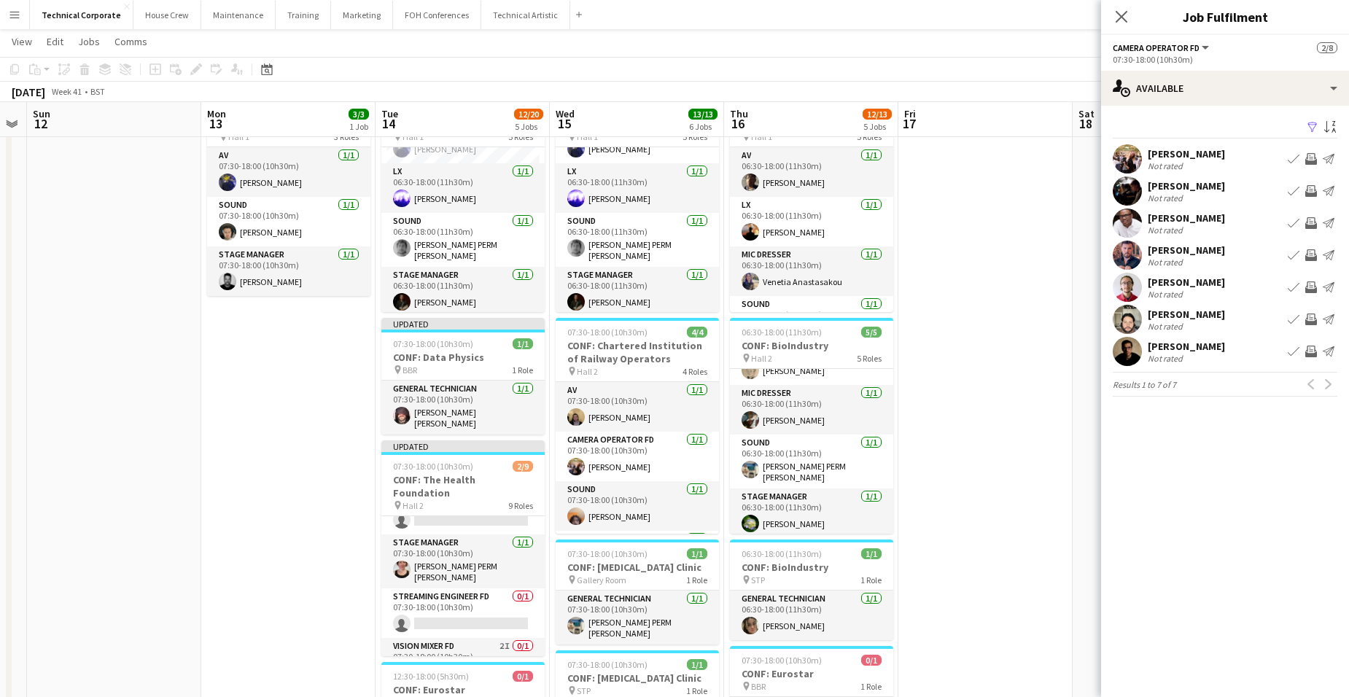
scroll to position [296, 0]
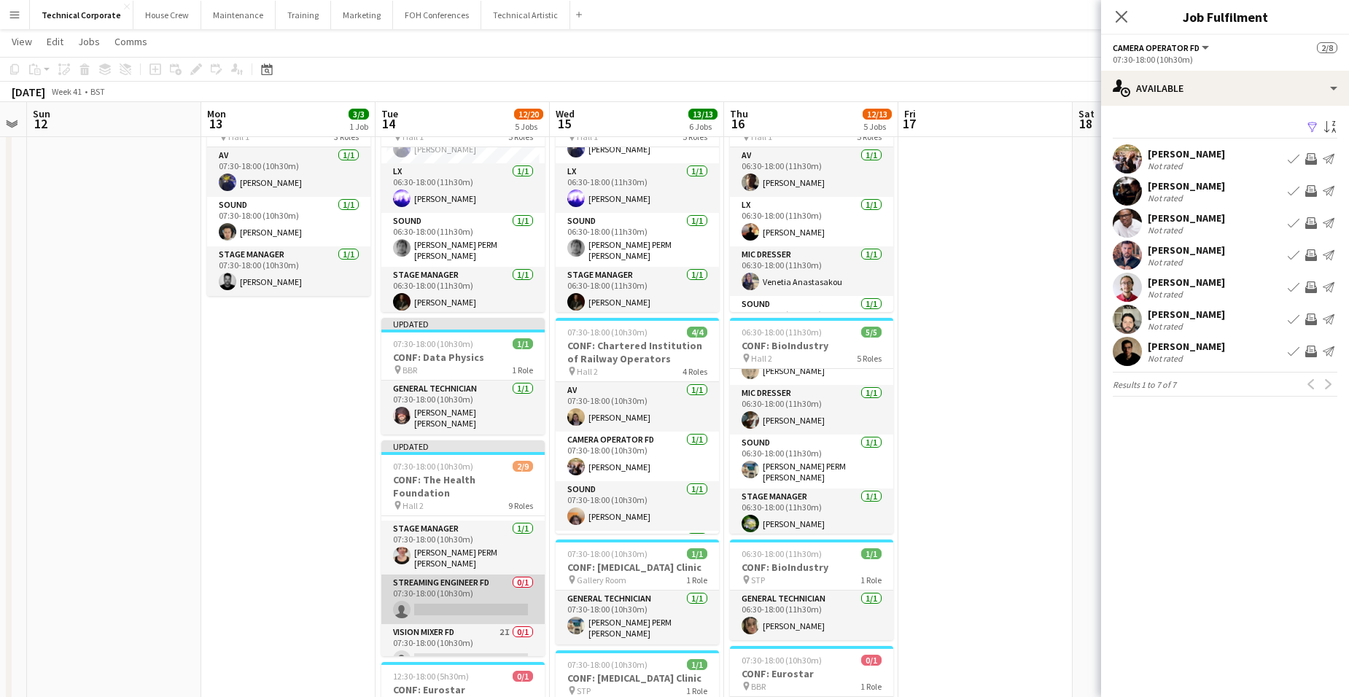
click at [449, 575] on app-card-role "Streaming Engineer FD 0/1 07:30-18:00 (10h30m) single-neutral-actions" at bounding box center [462, 600] width 163 height 50
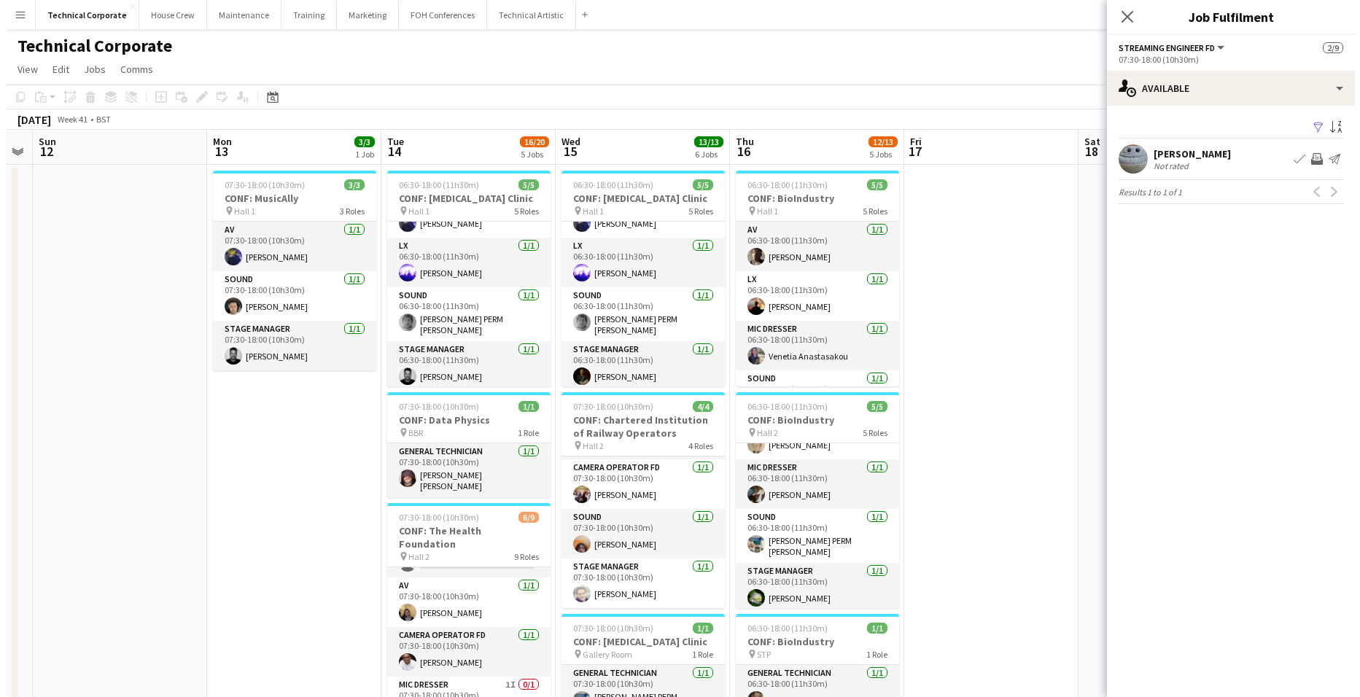
scroll to position [0, 0]
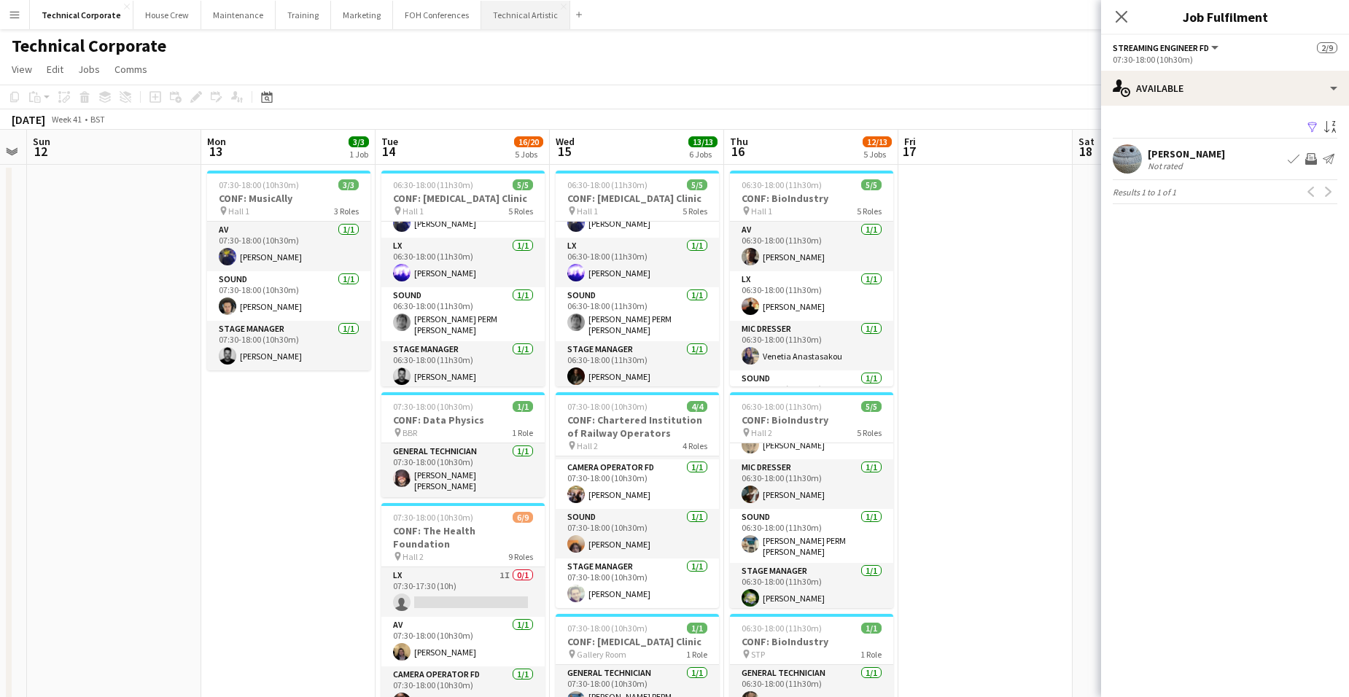
click at [505, 22] on button "Technical Artistic Close" at bounding box center [525, 15] width 89 height 28
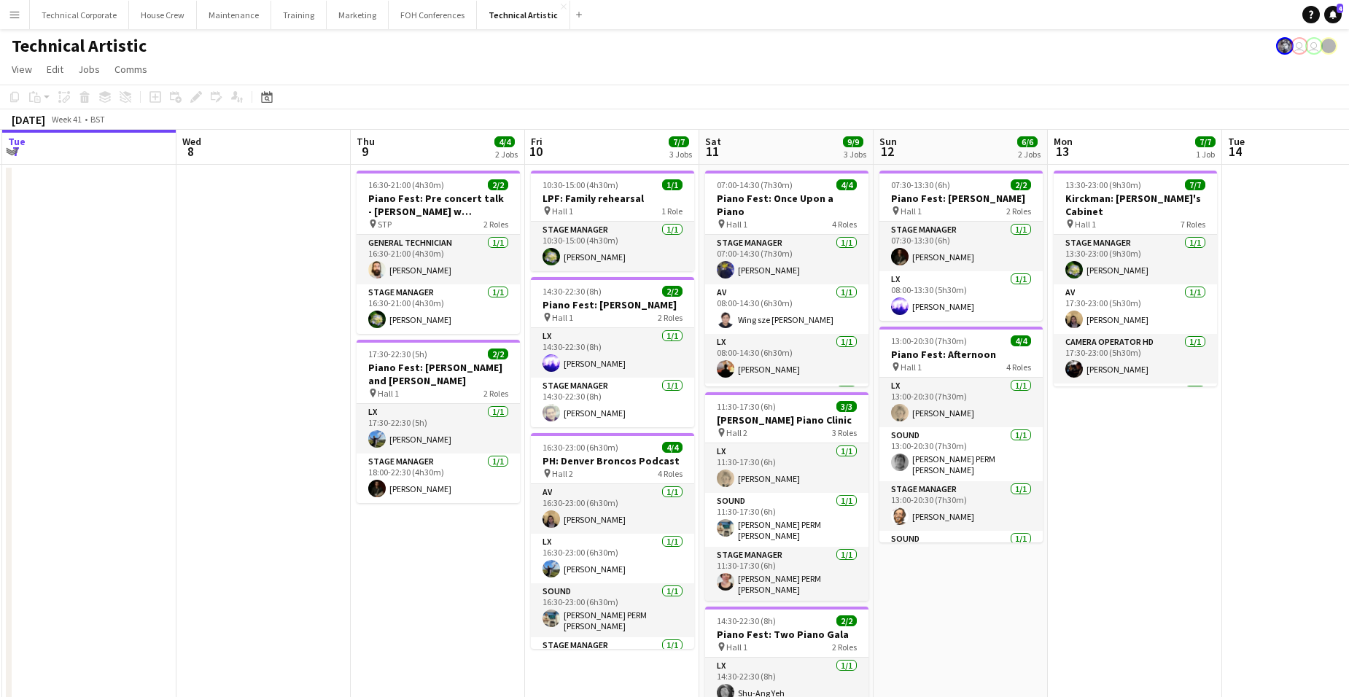
drag, startPoint x: 1032, startPoint y: 411, endPoint x: 321, endPoint y: 373, distance: 712.2
click at [306, 383] on app-calendar-viewport "Sat 4 4/4 1 Job Sun 5 4/4 1 Job Mon 6 Tue 7 Wed 8 Thu 9 4/4 2 Jobs Fri 10 7/7 3…" at bounding box center [674, 468] width 1349 height 676
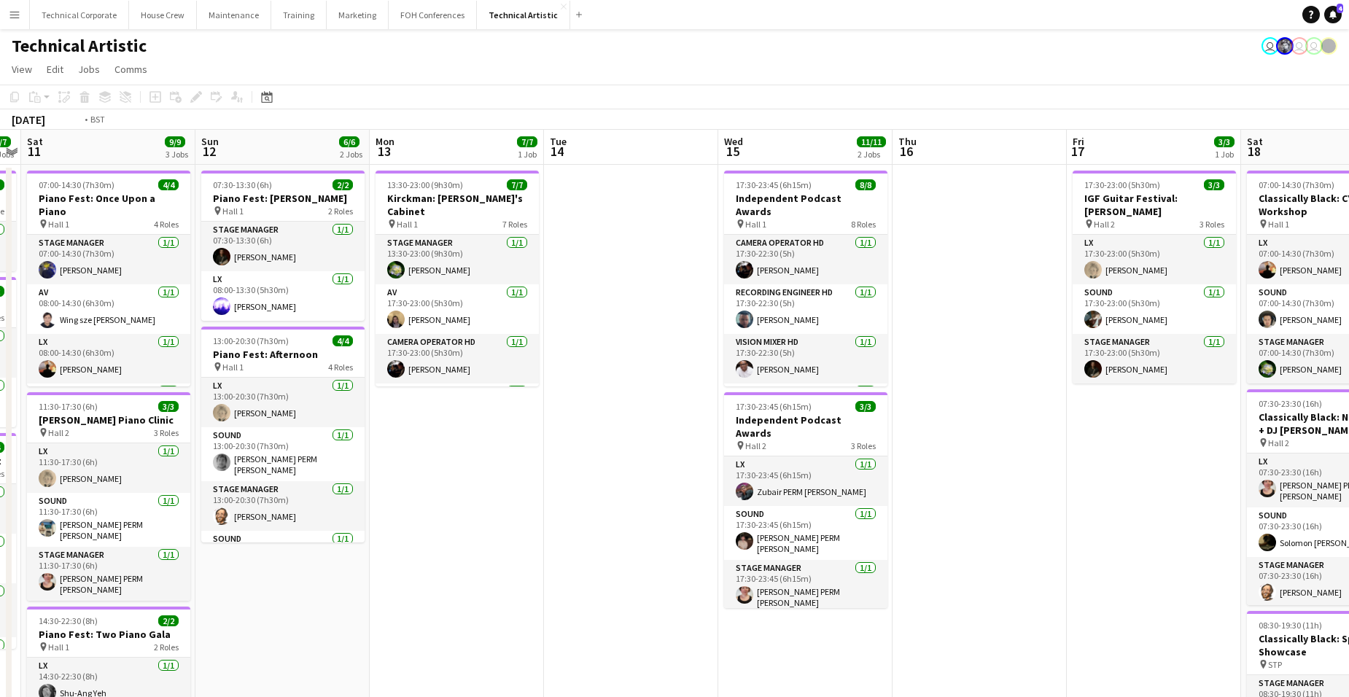
drag, startPoint x: 785, startPoint y: 377, endPoint x: 131, endPoint y: 306, distance: 658.1
click at [7, 345] on div "Tue 7 Wed 8 Thu 9 4/4 2 Jobs Fri 10 7/7 3 Jobs Sat 11 9/9 3 Jobs Sun 12 6/6 2 J…" at bounding box center [674, 493] width 1349 height 726
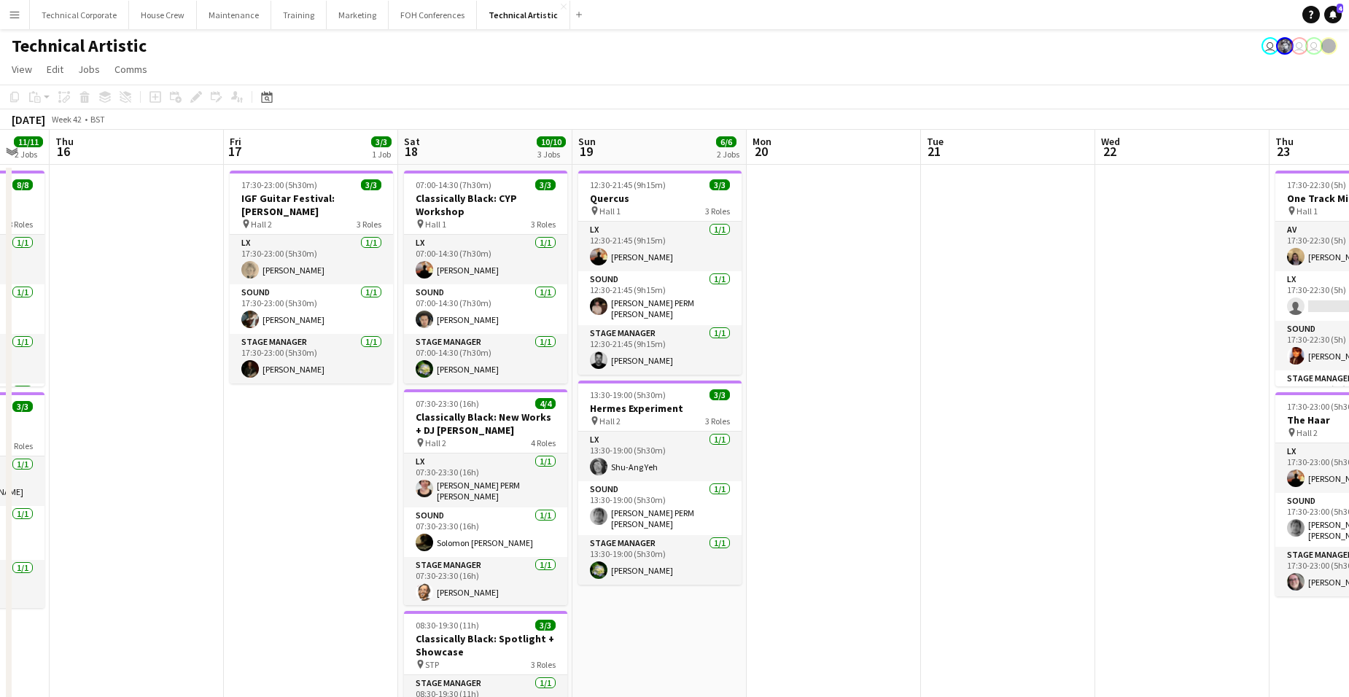
drag, startPoint x: 911, startPoint y: 329, endPoint x: 79, endPoint y: 318, distance: 832.3
click at [40, 336] on app-calendar-viewport "Mon 13 7/7 1 Job Tue 14 Wed 15 11/11 2 Jobs Thu 16 Fri 17 3/3 1 Job Sat 18 10/1…" at bounding box center [674, 493] width 1349 height 726
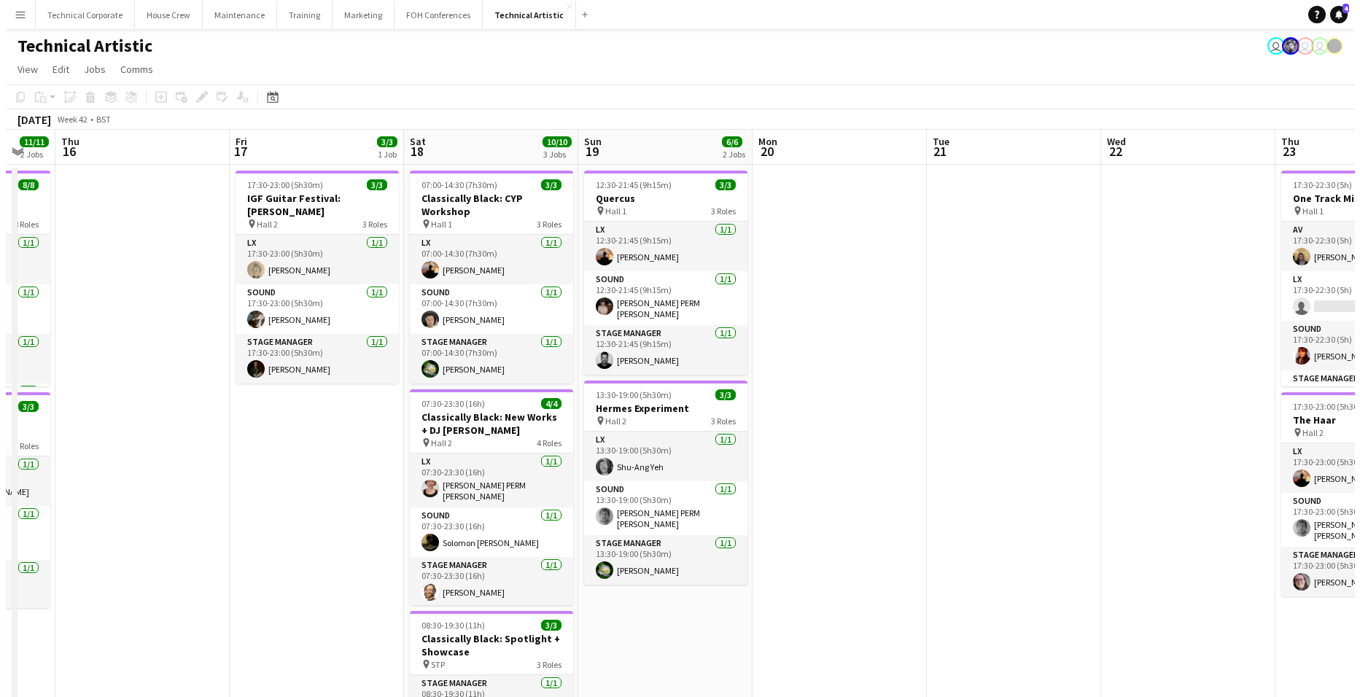
scroll to position [0, 552]
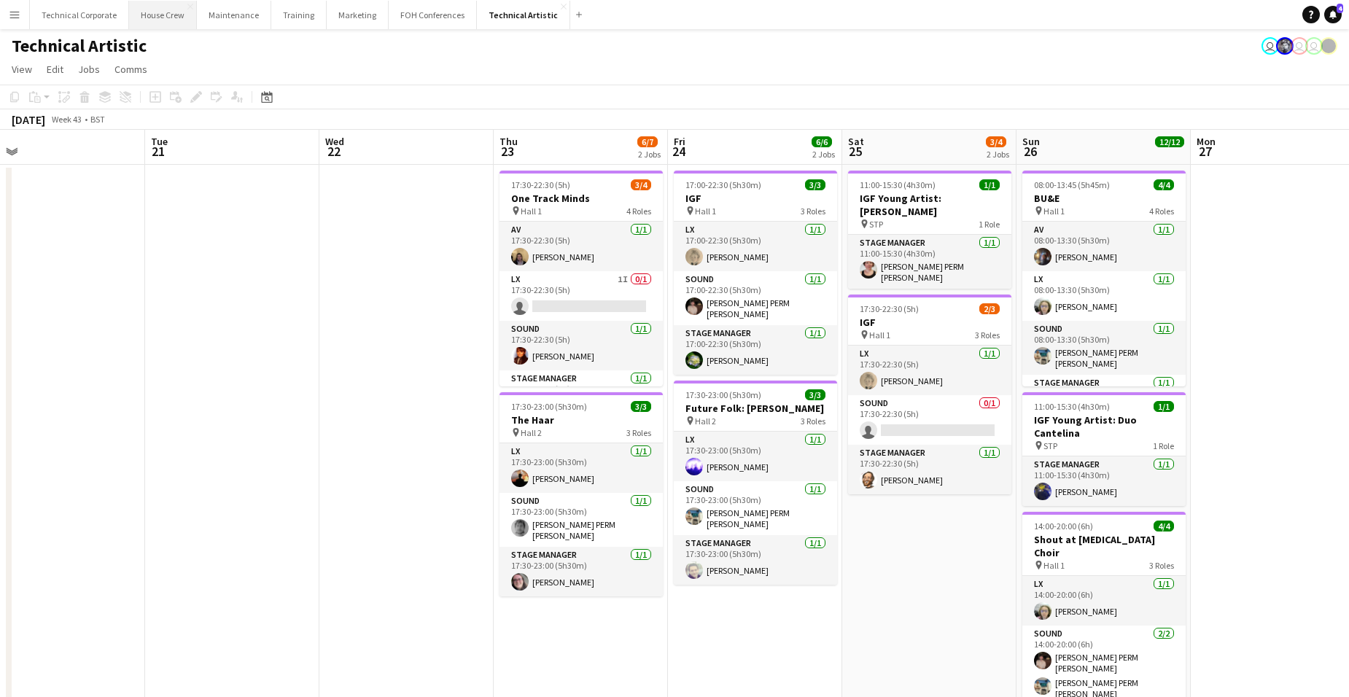
click at [158, 8] on button "House Crew Close" at bounding box center [163, 15] width 68 height 28
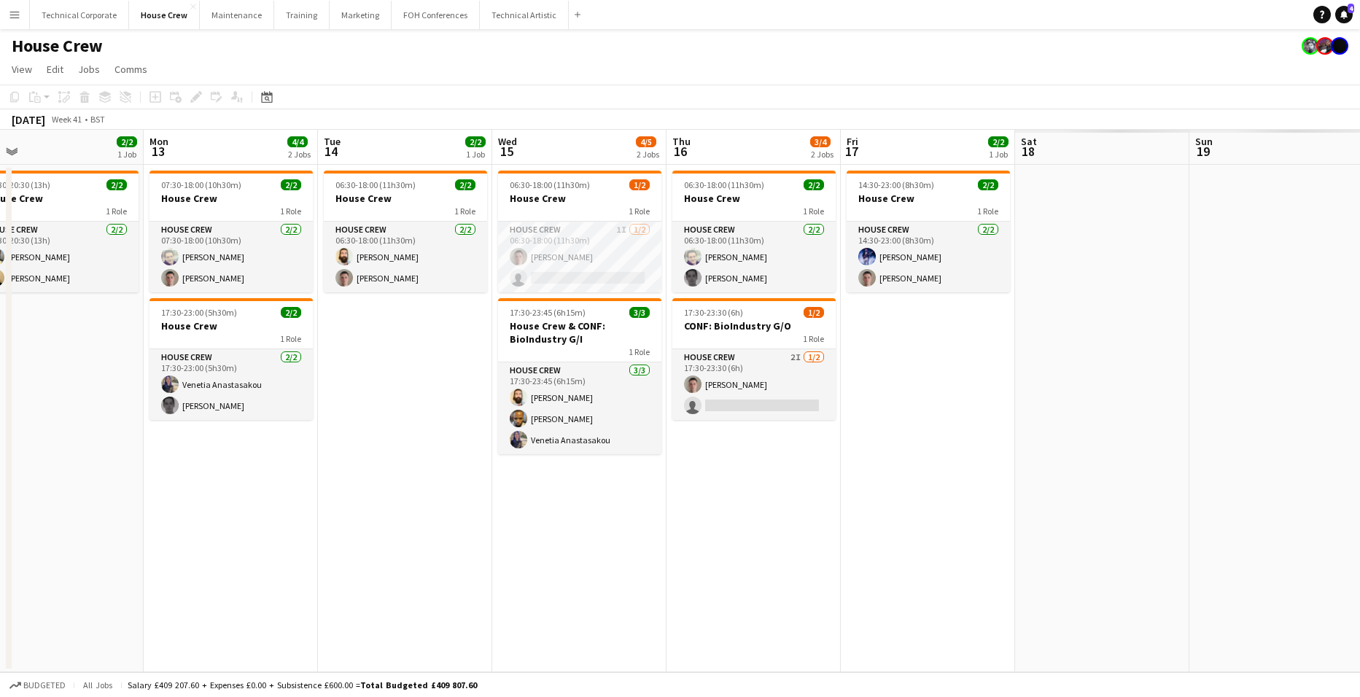
scroll to position [0, 557]
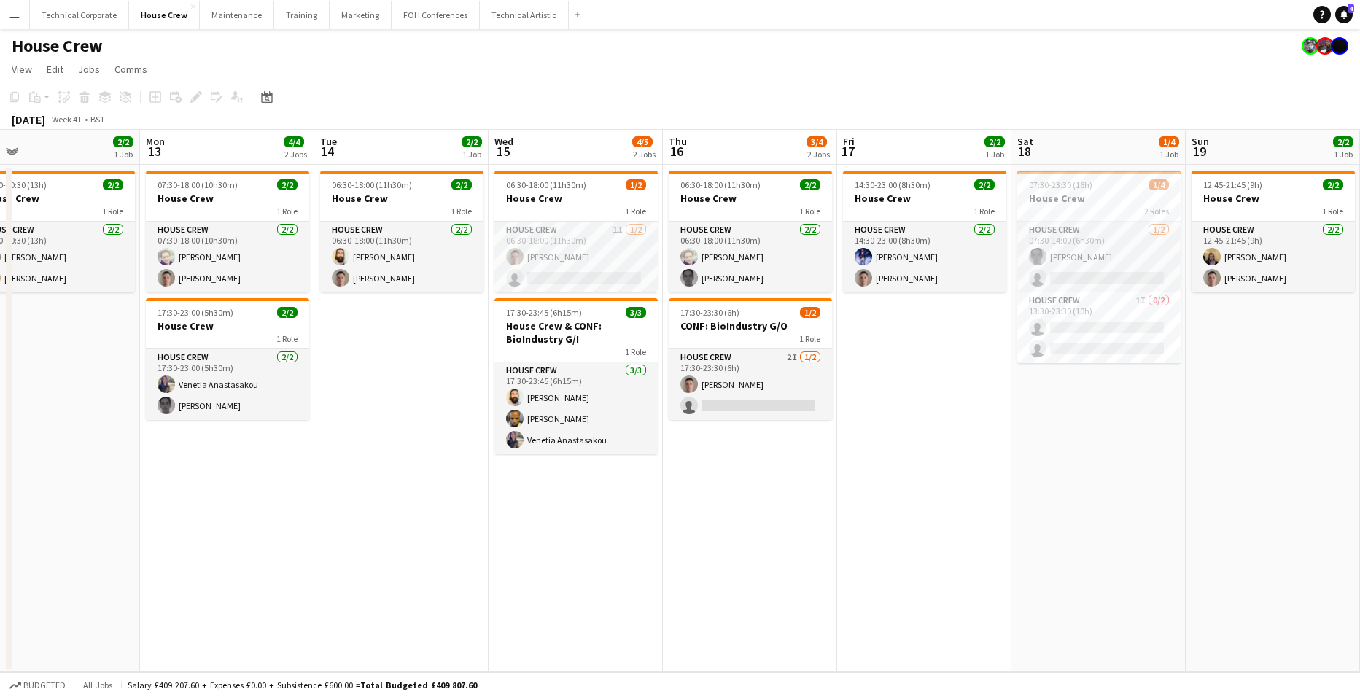
drag, startPoint x: 1160, startPoint y: 424, endPoint x: 94, endPoint y: 369, distance: 1067.0
click at [94, 369] on app-calendar-viewport "Thu 9 4/4 2 Jobs Fri 10 2/2 1 Job Sat 11 2/2 1 Job Sun 12 2/2 1 Job Mon 13 4/4 …" at bounding box center [680, 401] width 1360 height 543
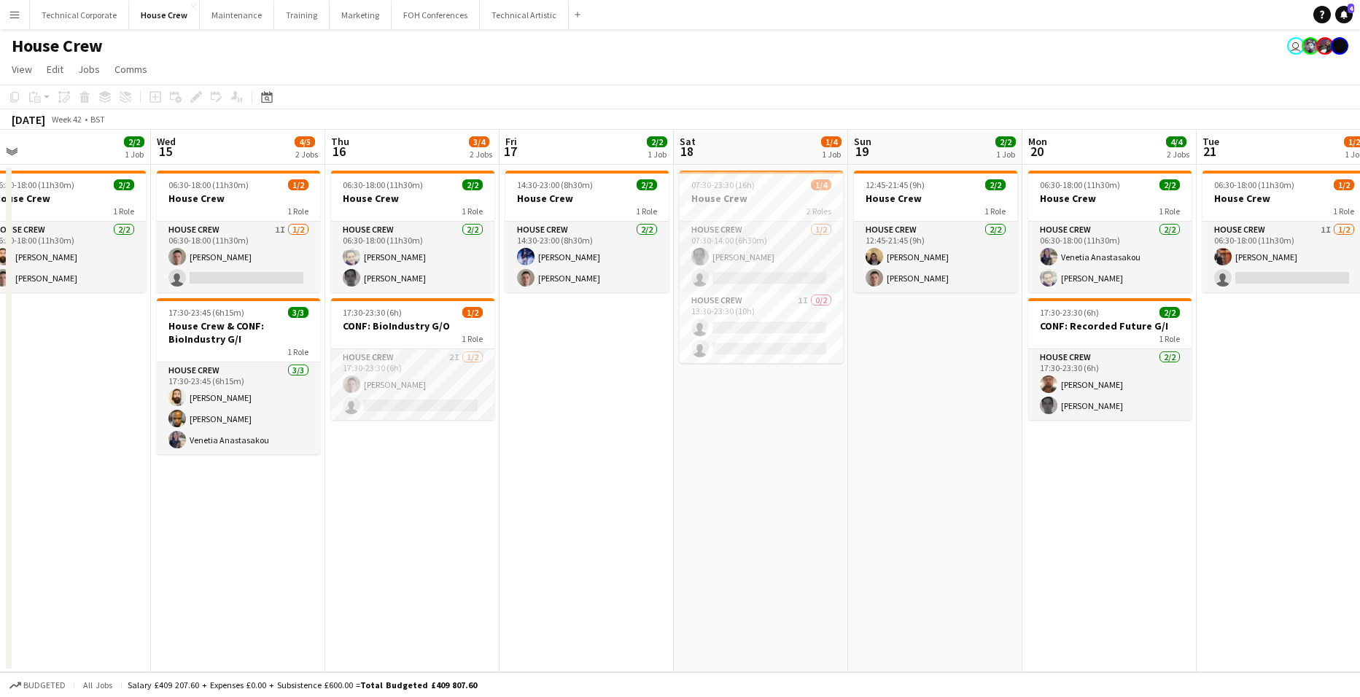
drag, startPoint x: 1209, startPoint y: 424, endPoint x: 872, endPoint y: 446, distance: 338.4
click at [872, 446] on app-calendar-viewport "Sat 11 2/2 1 Job Sun 12 2/2 1 Job Mon 13 4/4 2 Jobs Tue 14 2/2 1 Job Wed 15 4/5…" at bounding box center [680, 401] width 1360 height 543
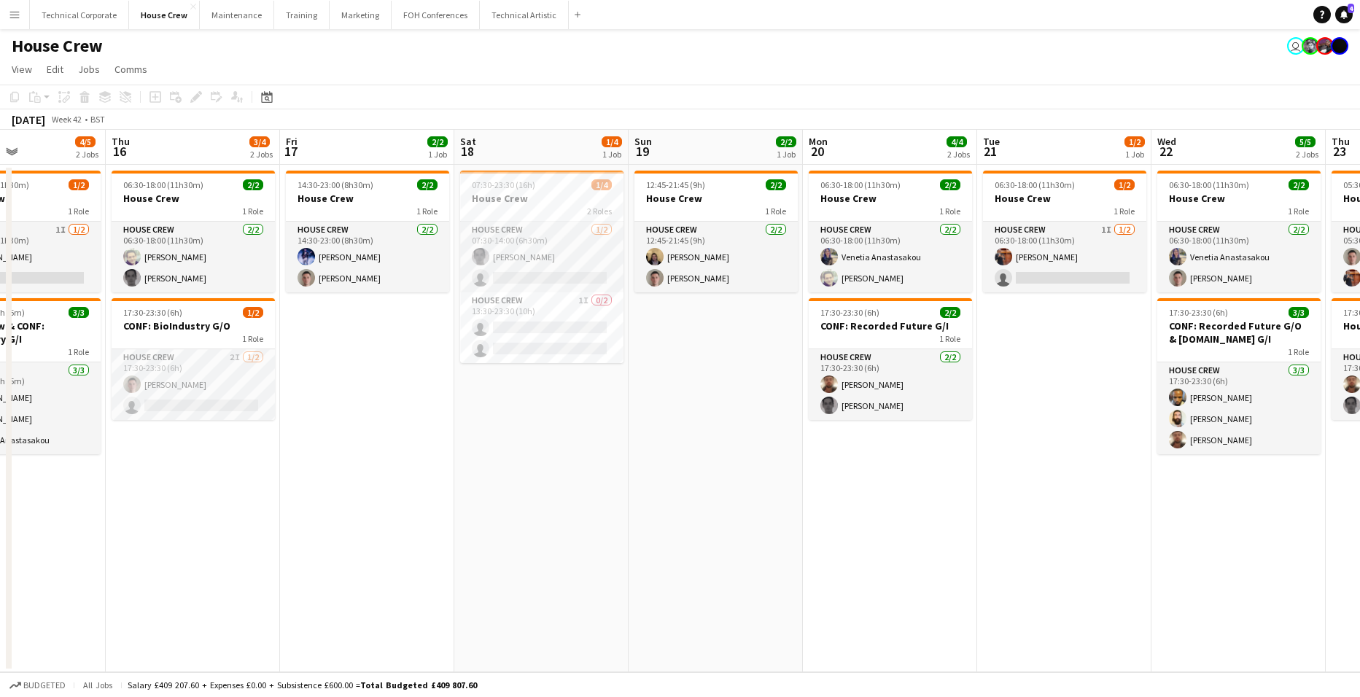
scroll to position [0, 548]
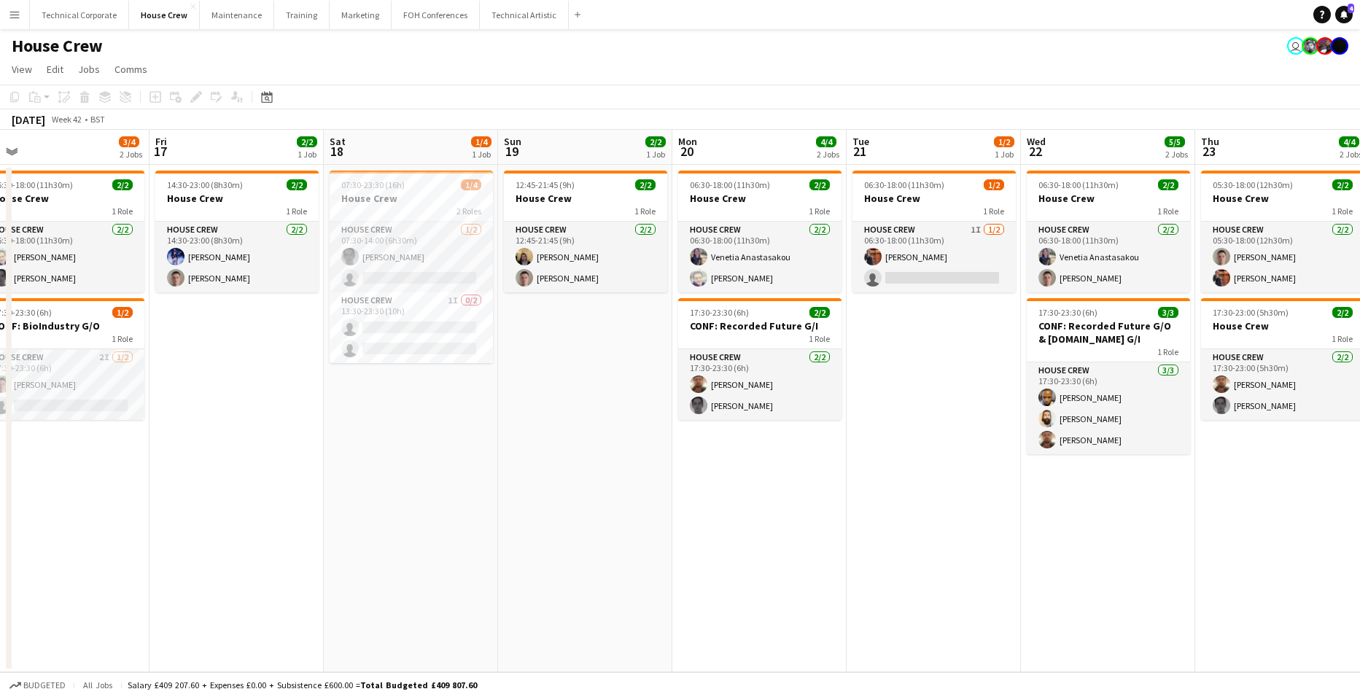
drag, startPoint x: 901, startPoint y: 443, endPoint x: 610, endPoint y: 446, distance: 291.8
click at [610, 446] on app-calendar-viewport "Mon 13 4/4 2 Jobs Tue 14 2/2 1 Job Wed 15 4/5 2 Jobs Thu 16 3/4 2 Jobs Fri 17 2…" at bounding box center [680, 401] width 1360 height 543
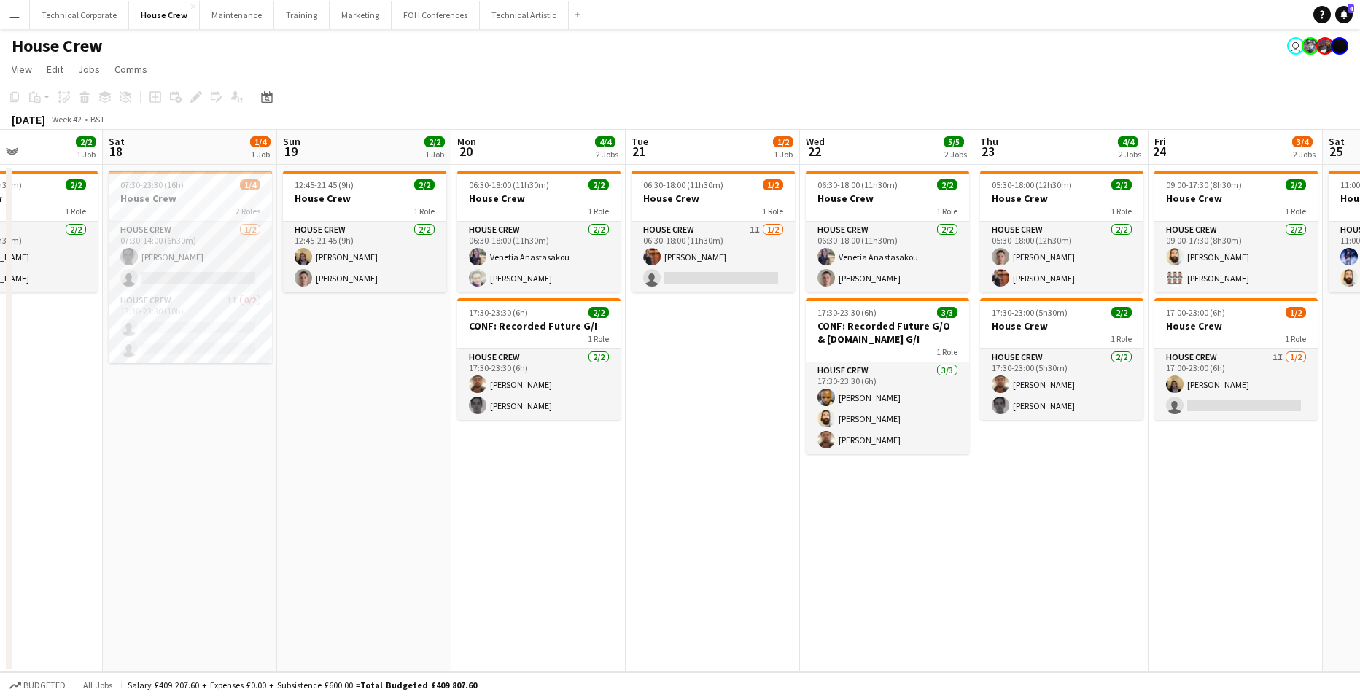
scroll to position [0, 601]
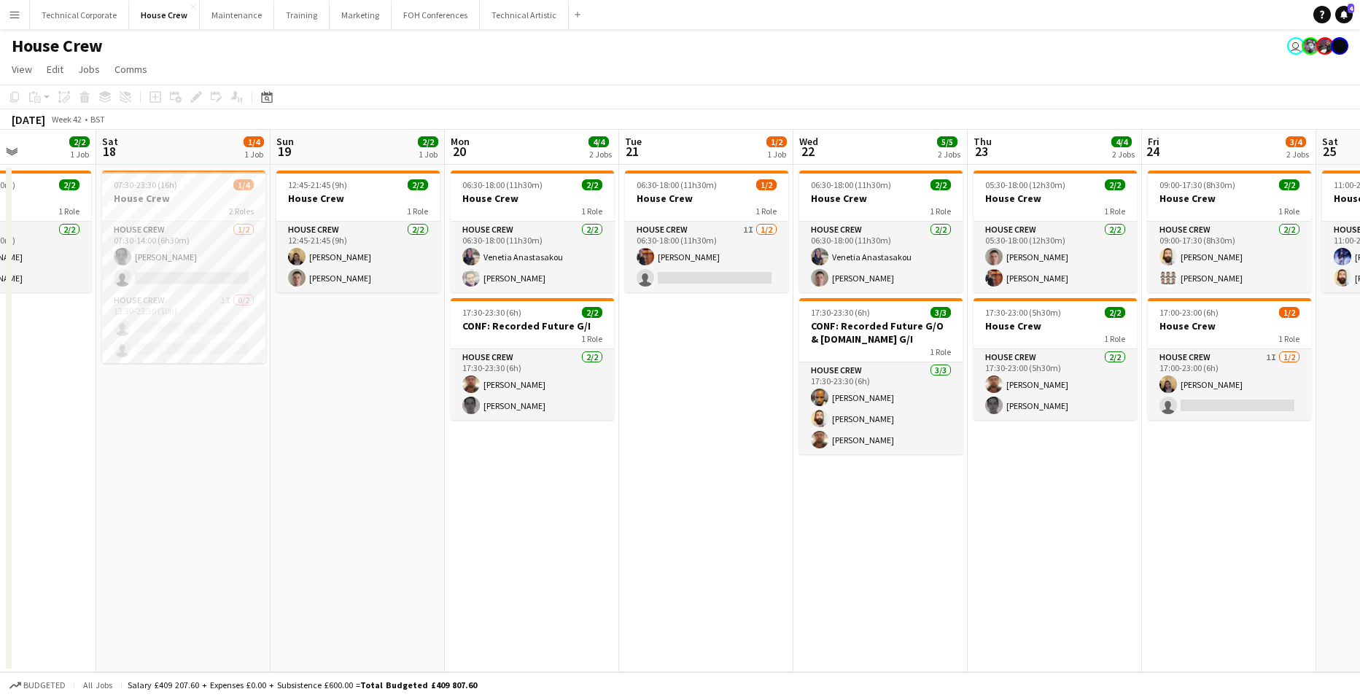
drag, startPoint x: 970, startPoint y: 513, endPoint x: 743, endPoint y: 551, distance: 229.9
click at [743, 551] on app-calendar-viewport "Tue 14 2/2 1 Job Wed 15 4/5 2 Jobs Thu 16 3/4 2 Jobs Fri 17 2/2 1 Job Sat 18 1/…" at bounding box center [680, 401] width 1360 height 543
click at [187, 380] on app-date-cell "07:30-23:30 (16h) 1/4 House Crew 2 Roles House Crew 1/2 07:30-14:00 (6h30m) Joh…" at bounding box center [183, 419] width 174 height 508
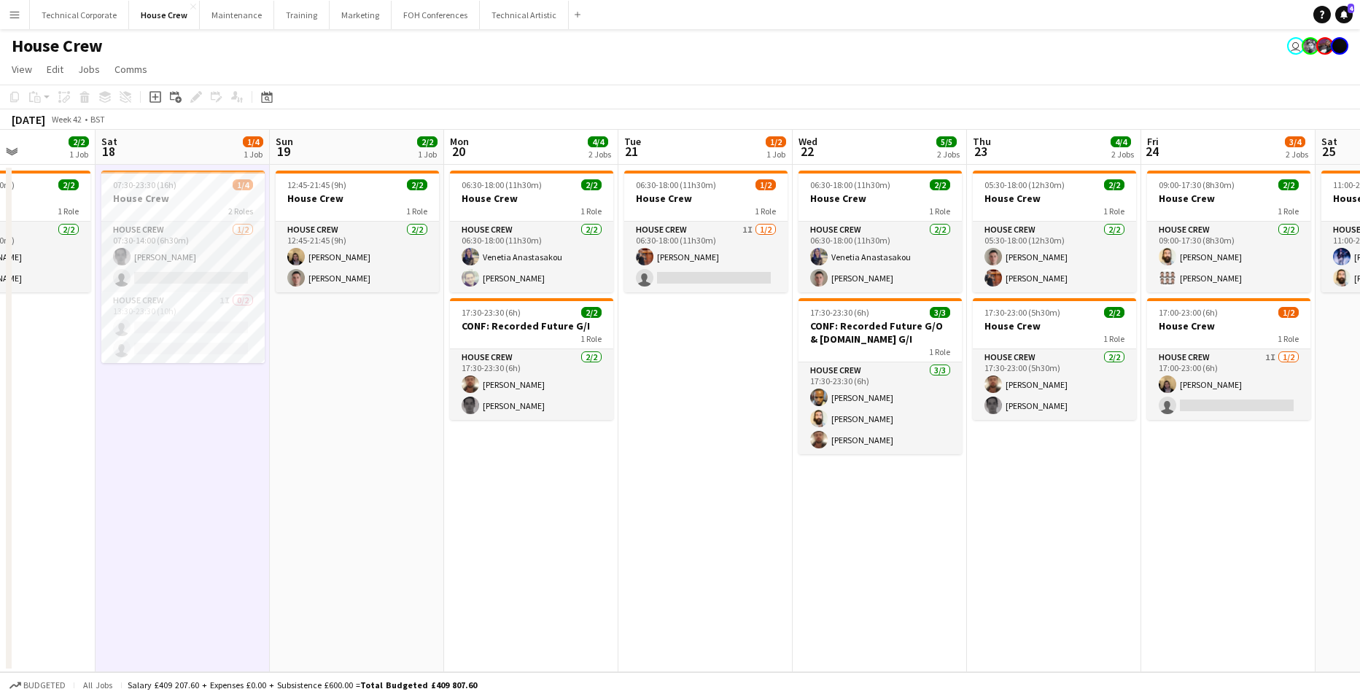
click at [206, 389] on app-date-cell "07:30-23:30 (16h) 1/4 House Crew 2 Roles House Crew 1/2 07:30-14:00 (6h30m) Joh…" at bounding box center [183, 419] width 174 height 508
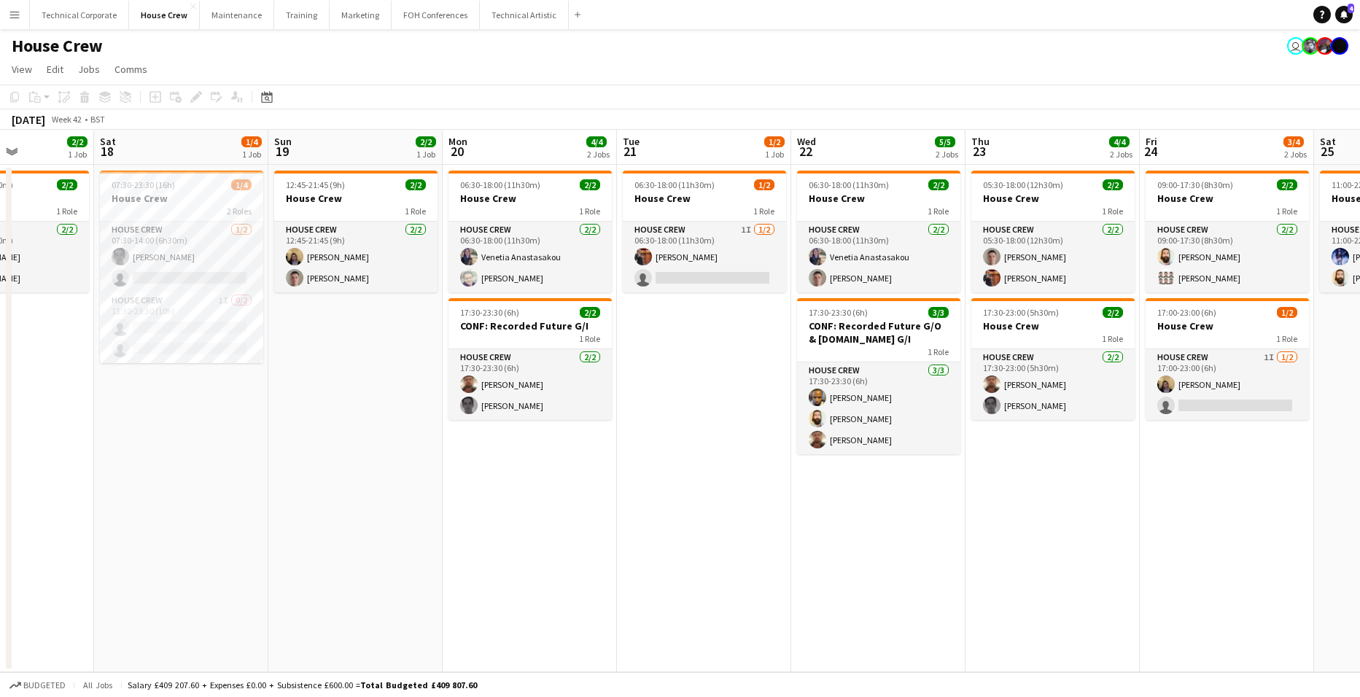
click at [205, 392] on app-date-cell "07:30-23:30 (16h) 1/4 House Crew 2 Roles House Crew 1/2 07:30-14:00 (6h30m) Joh…" at bounding box center [181, 419] width 174 height 508
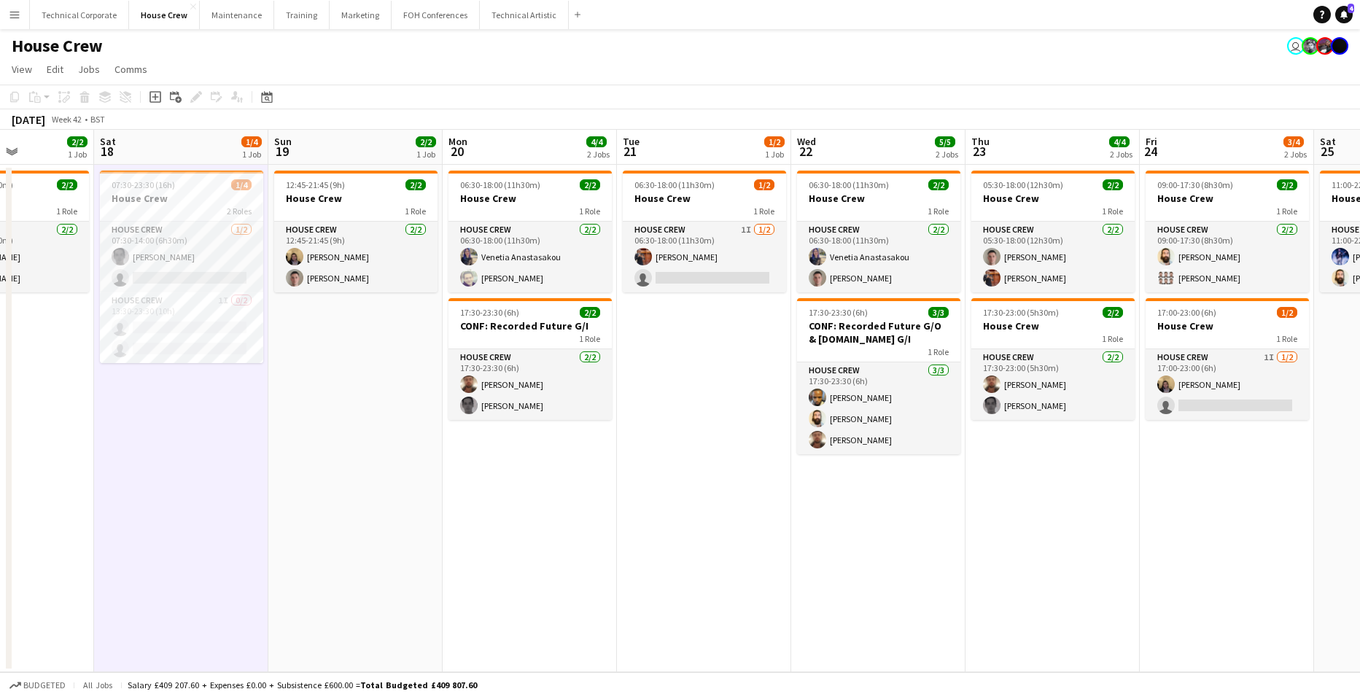
click at [206, 392] on app-date-cell "07:30-23:30 (16h) 1/4 House Crew 2 Roles House Crew 1/2 07:30-14:00 (6h30m) Joh…" at bounding box center [181, 419] width 174 height 508
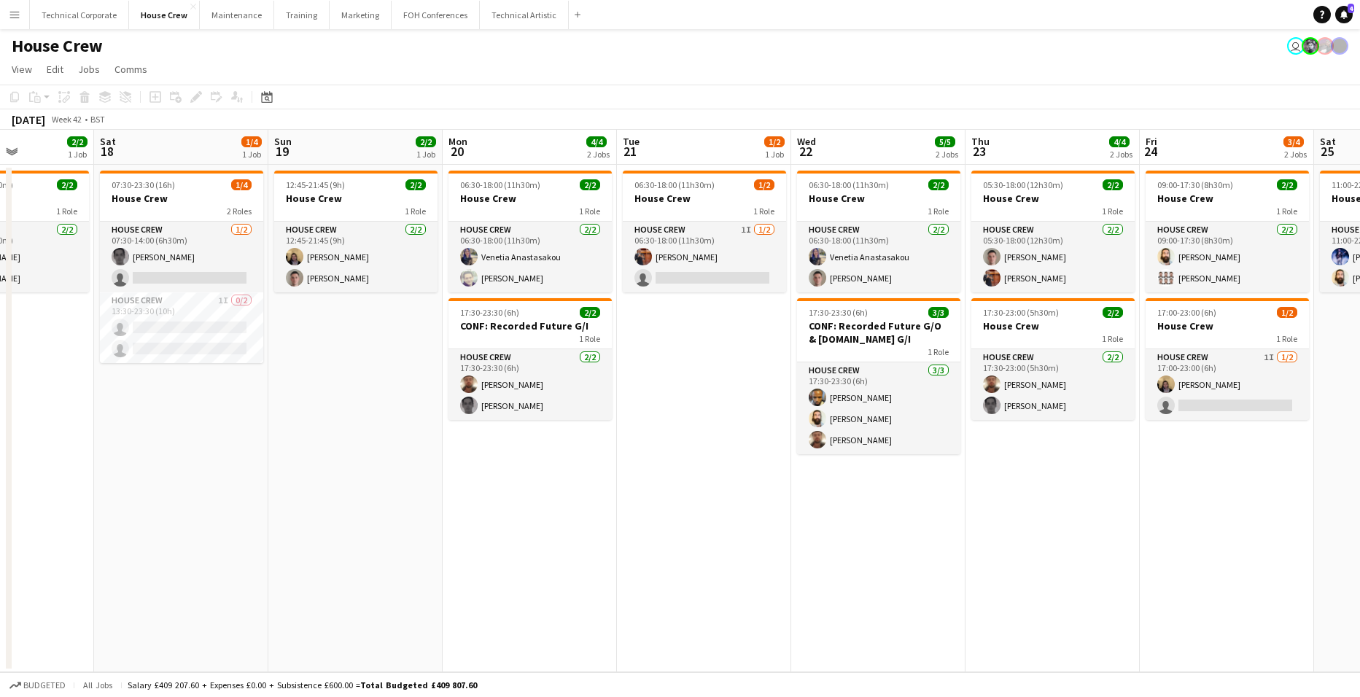
click at [174, 411] on app-date-cell "07:30-23:30 (16h) 1/4 House Crew 2 Roles House Crew 1/2 07:30-14:00 (6h30m) Joh…" at bounding box center [181, 419] width 174 height 508
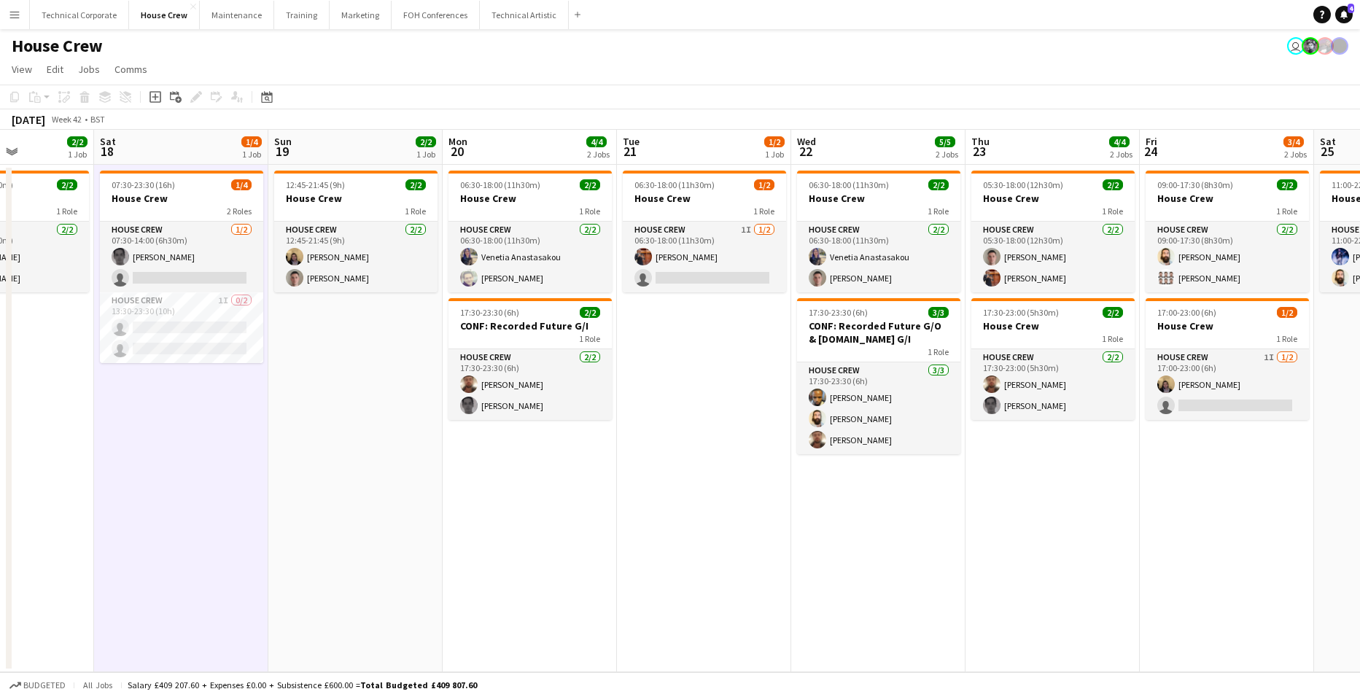
click at [174, 411] on app-date-cell "07:30-23:30 (16h) 1/4 House Crew 2 Roles House Crew 1/2 07:30-14:00 (6h30m) Joh…" at bounding box center [181, 419] width 174 height 508
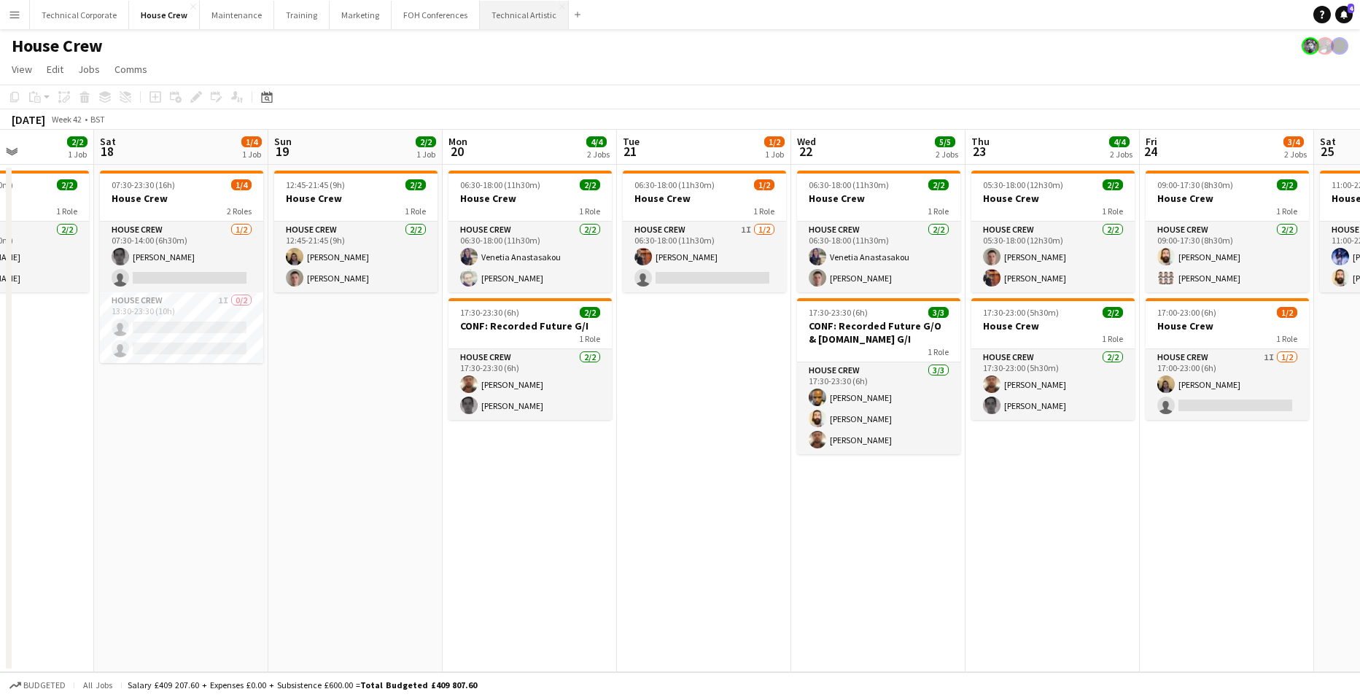
click at [514, 22] on button "Technical Artistic Close" at bounding box center [524, 15] width 89 height 28
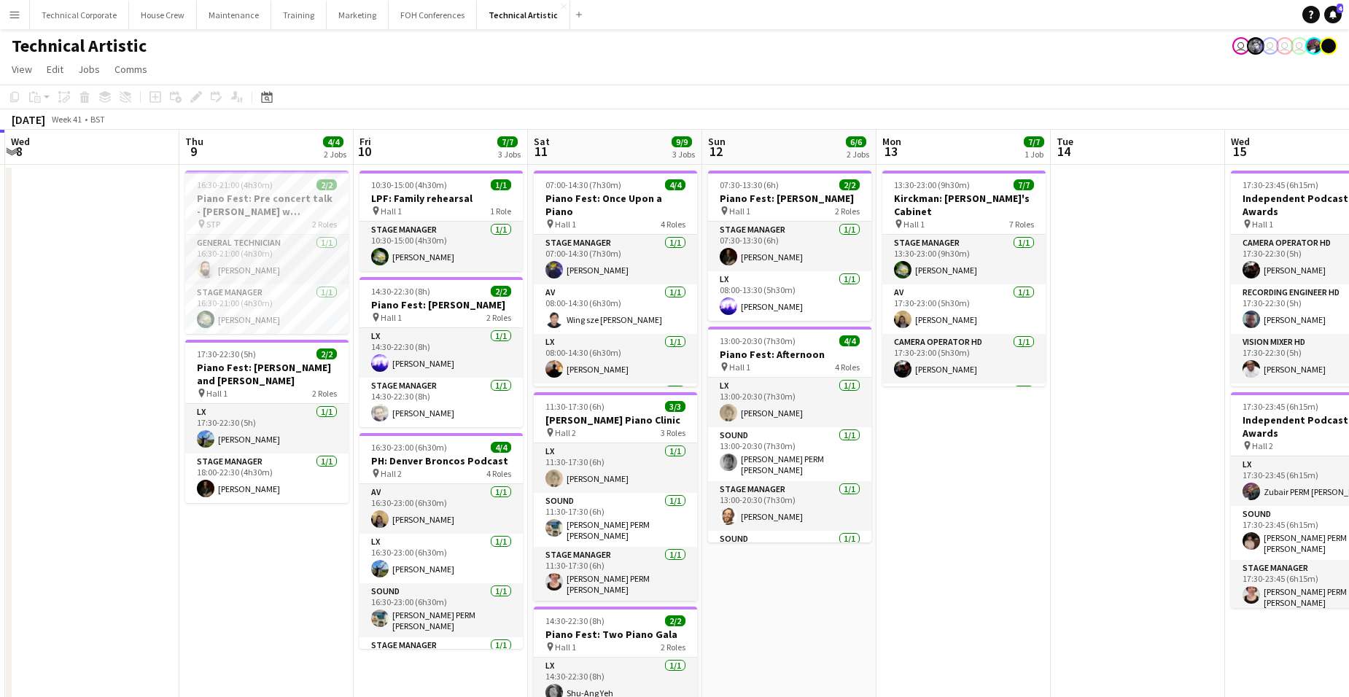
scroll to position [0, 524]
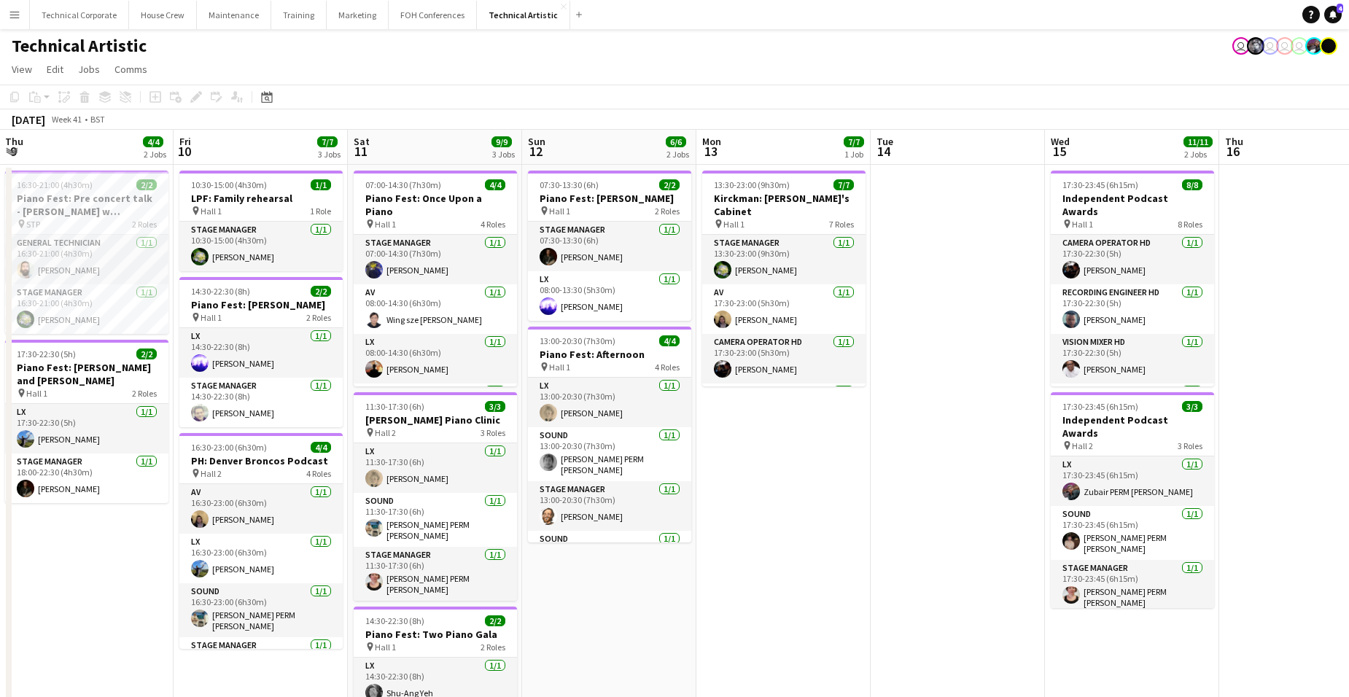
drag, startPoint x: 1090, startPoint y: 292, endPoint x: 566, endPoint y: 313, distance: 524.1
click at [566, 313] on app-calendar-viewport "Mon 6 Tue 7 Wed 8 Thu 9 4/4 2 Jobs Fri 10 7/7 3 Jobs Sat 11 9/9 3 Jobs Sun 12 6…" at bounding box center [674, 493] width 1349 height 726
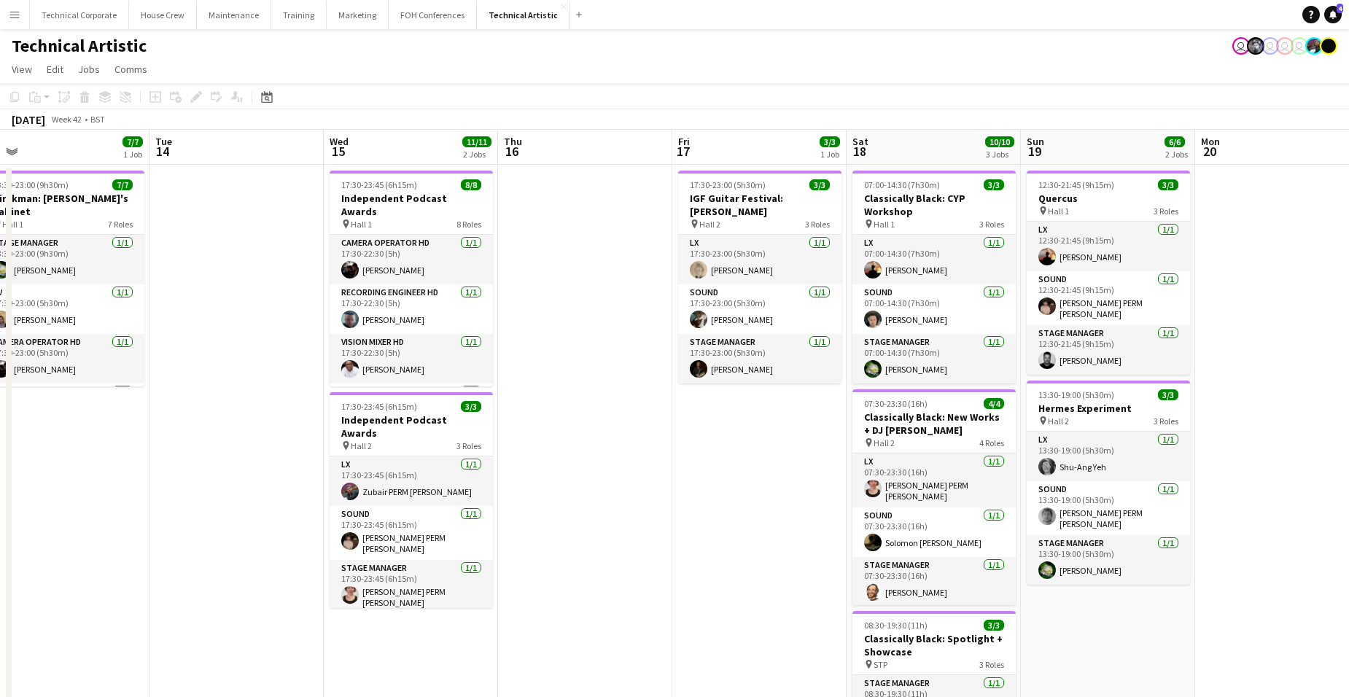
drag, startPoint x: 942, startPoint y: 391, endPoint x: 221, endPoint y: 406, distance: 721.5
click at [221, 406] on app-calendar-viewport "Fri 10 7/7 3 Jobs Sat 11 9/9 3 Jobs Sun 12 6/6 2 Jobs Mon 13 7/7 1 Job Tue 14 W…" at bounding box center [674, 493] width 1349 height 726
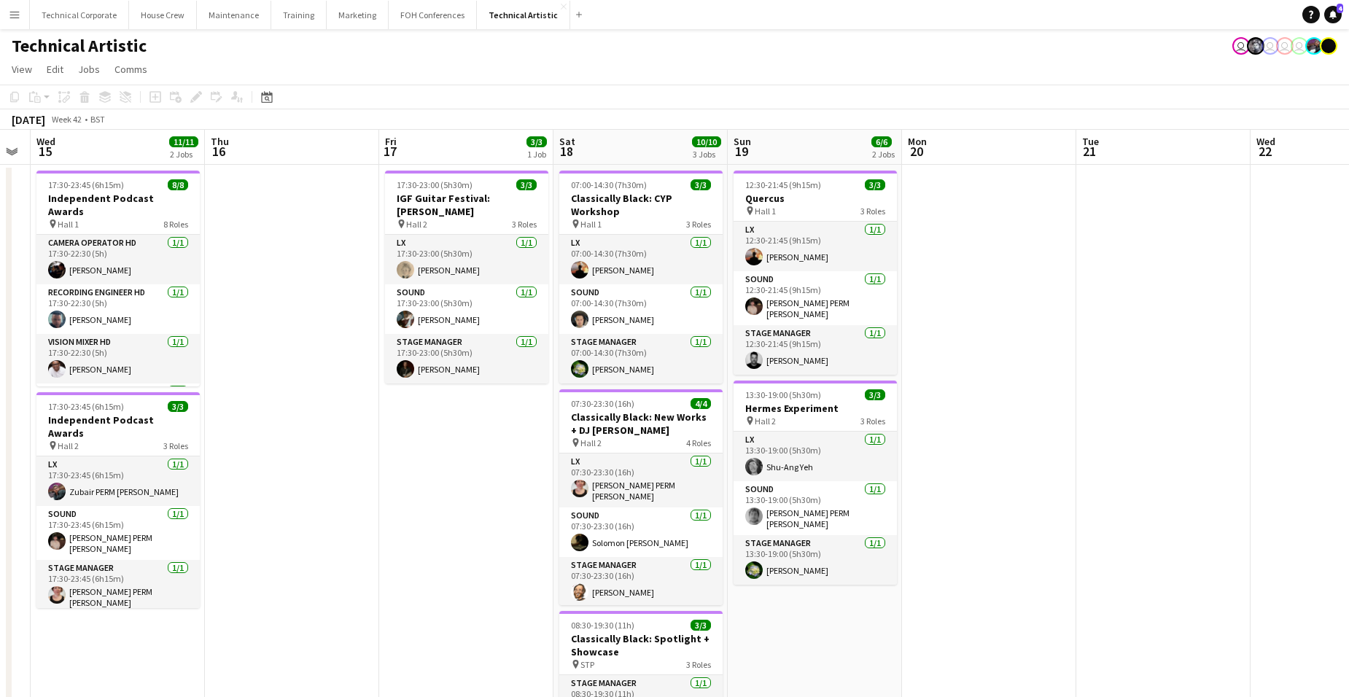
scroll to position [0, 505]
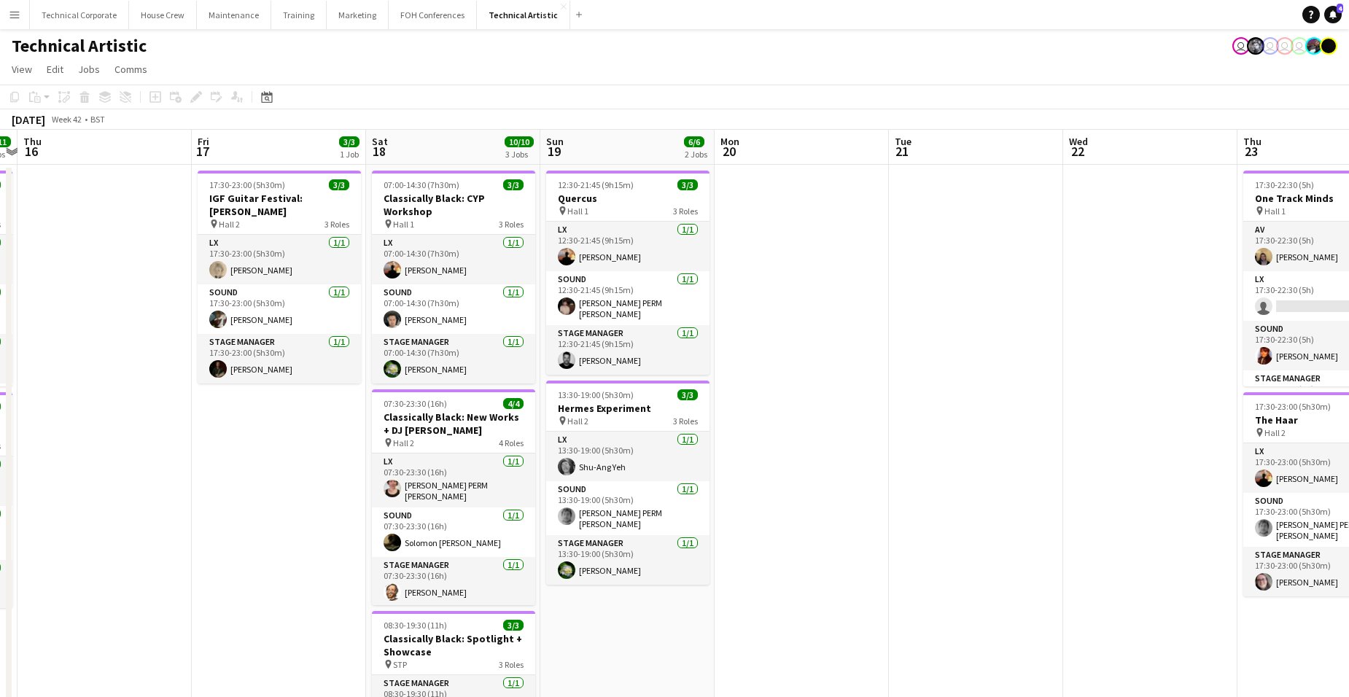
drag, startPoint x: 751, startPoint y: 365, endPoint x: 271, endPoint y: 371, distance: 480.7
click at [271, 371] on app-calendar-viewport "Mon 13 7/7 1 Job Tue 14 Wed 15 11/11 2 Jobs Thu 16 Fri 17 3/3 1 Job Sat 18 10/1…" at bounding box center [674, 493] width 1349 height 726
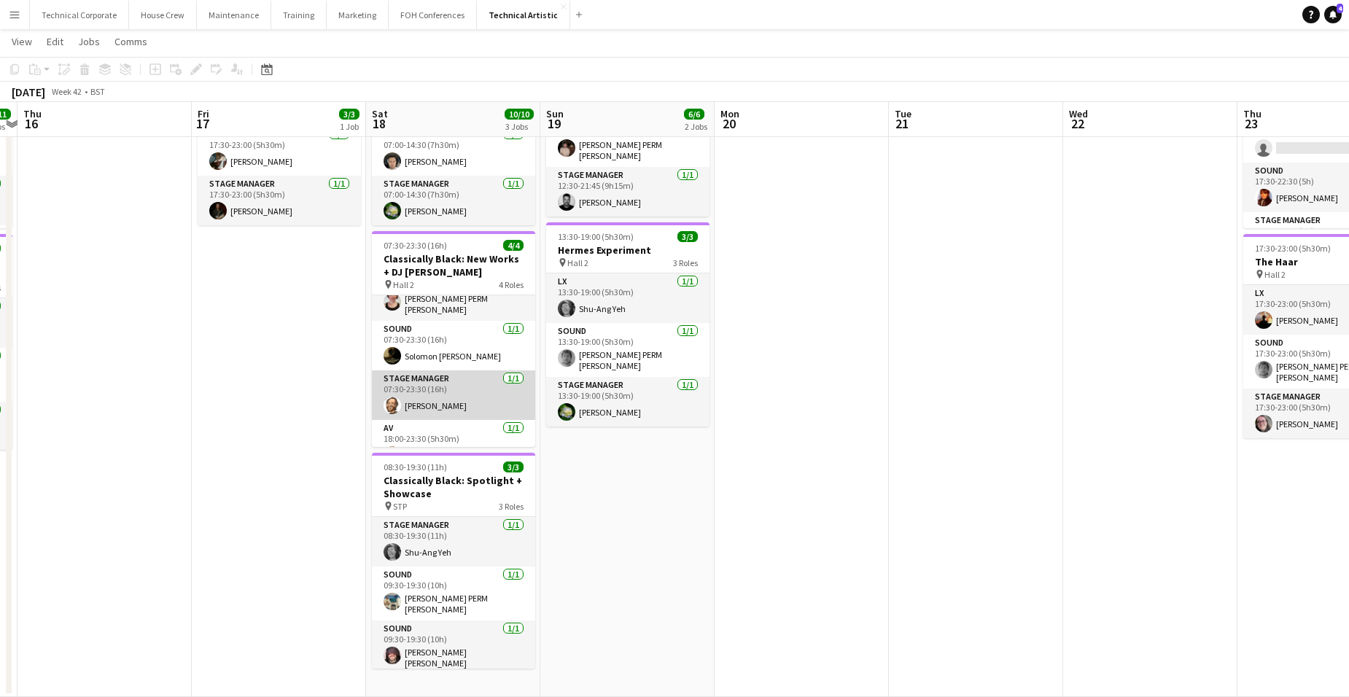
scroll to position [0, 0]
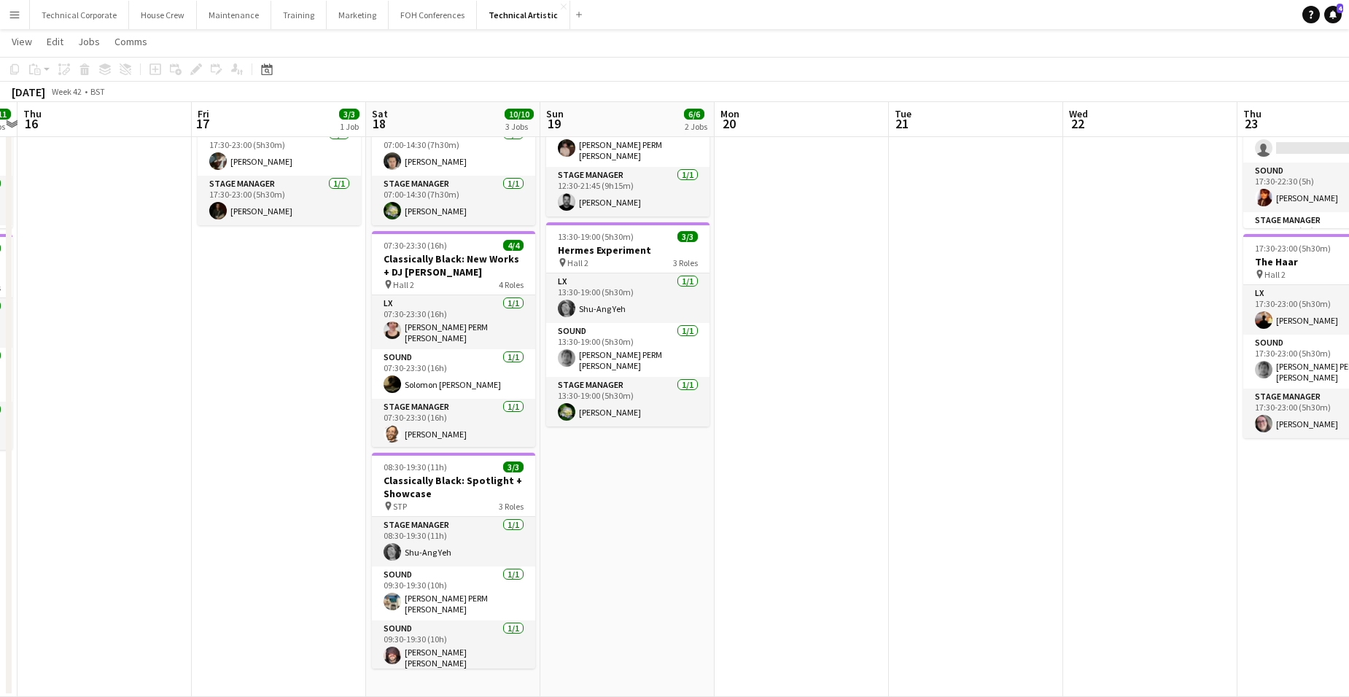
click at [449, 680] on app-date-cell "07:00-14:30 (7h30m) 3/3 Classically Black: CYP Workshop pin Hall 1 3 Roles LX 1…" at bounding box center [453, 352] width 174 height 691
click at [451, 676] on app-date-cell "07:00-14:30 (7h30m) 3/3 Classically Black: CYP Workshop pin Hall 1 3 Roles LX 1…" at bounding box center [453, 352] width 174 height 691
click at [451, 362] on app-card-role "Sound 1/1 07:30-23:30 (16h) Solomon St Luce" at bounding box center [453, 374] width 163 height 50
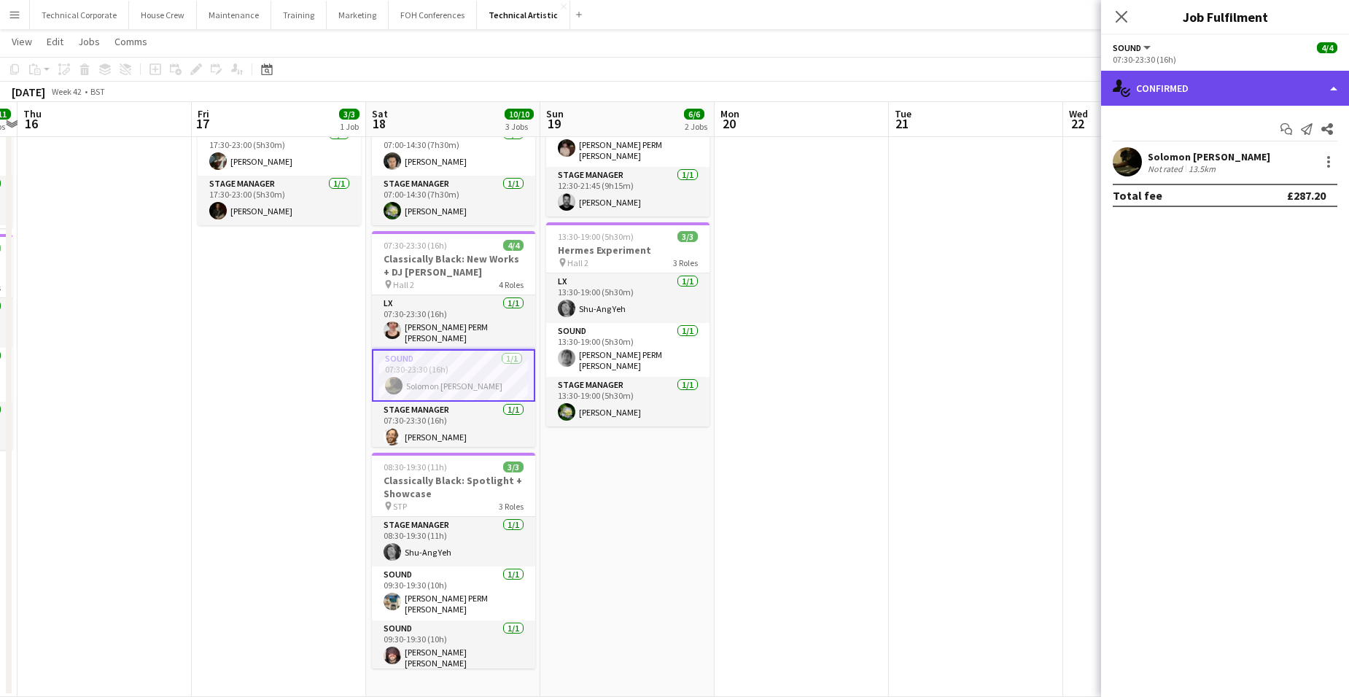
click at [1210, 75] on div "single-neutral-actions-check-2 Confirmed" at bounding box center [1225, 88] width 248 height 35
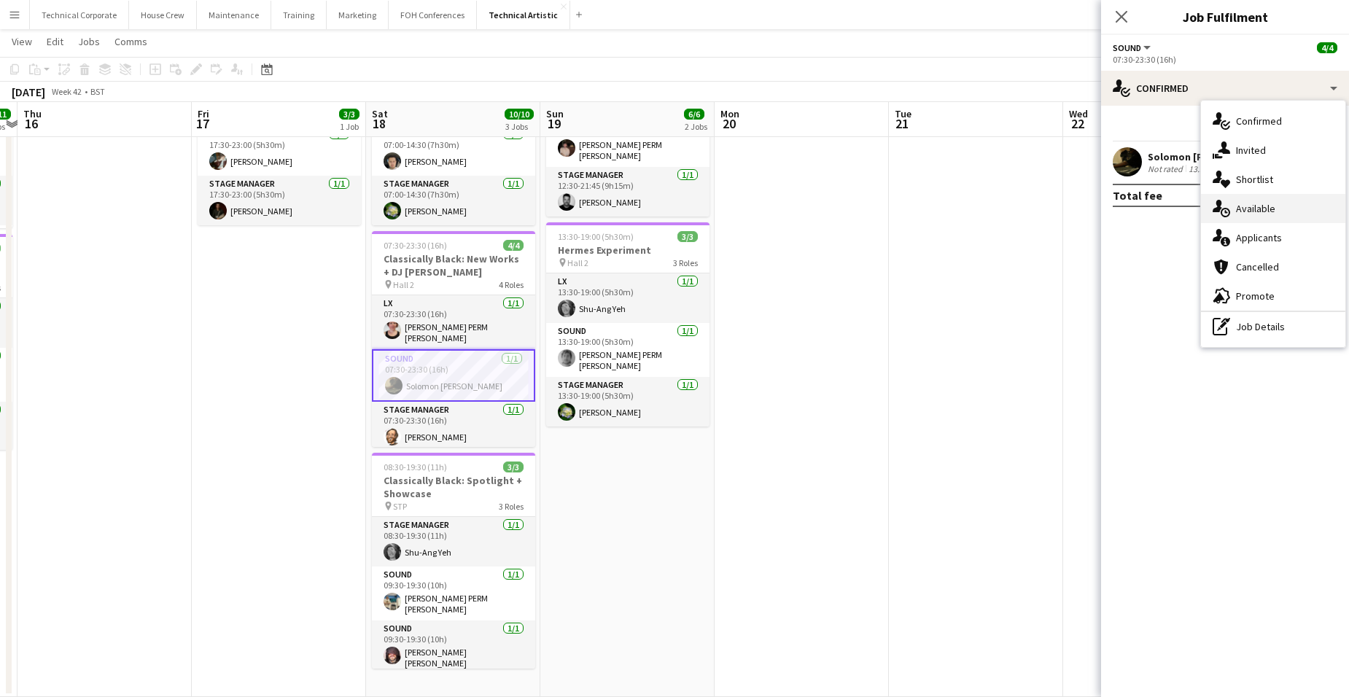
click at [1268, 210] on span "Available" at bounding box center [1255, 208] width 39 height 13
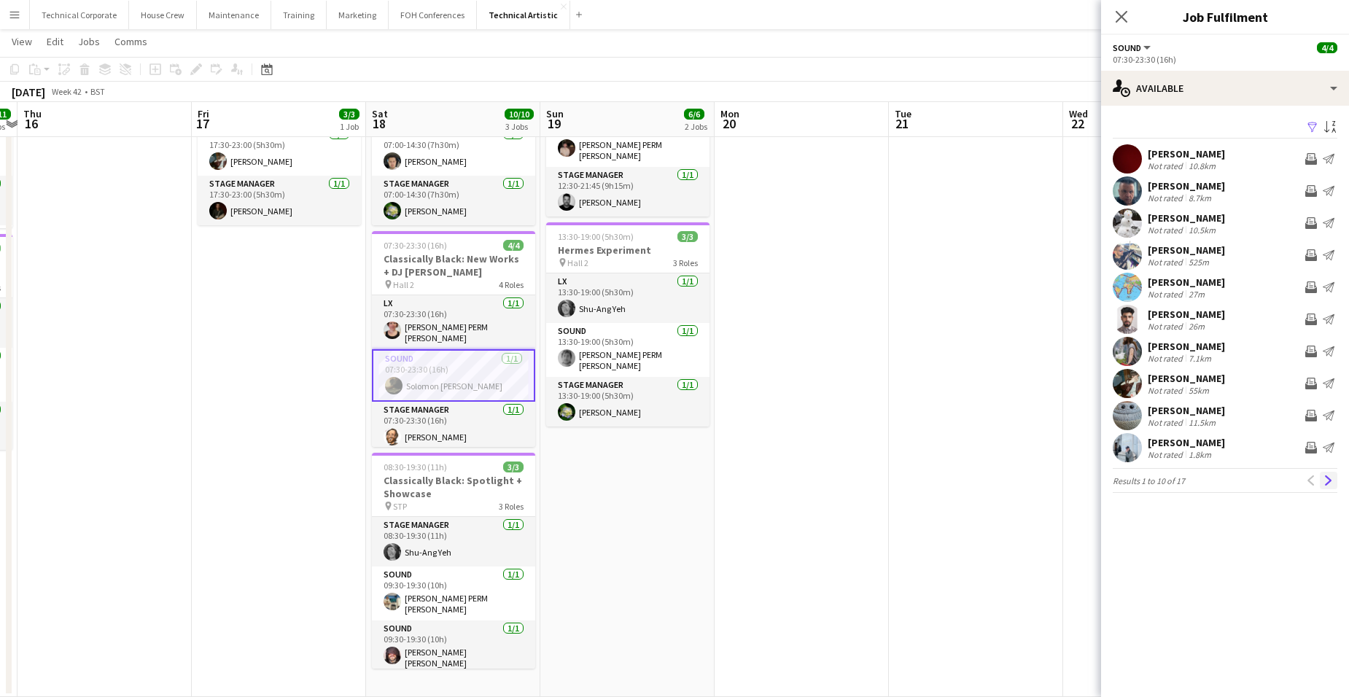
click at [1332, 481] on app-icon "Next" at bounding box center [1329, 481] width 10 height 10
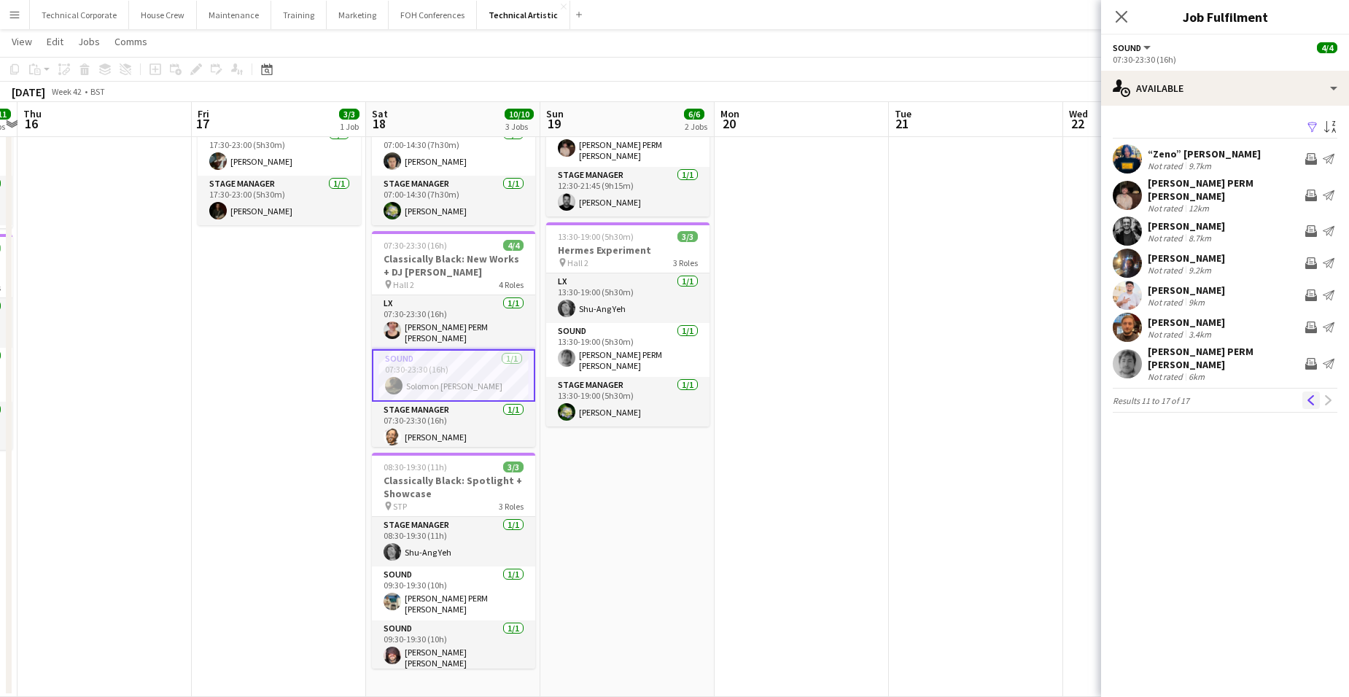
click at [1307, 395] on app-icon "Previous" at bounding box center [1311, 400] width 10 height 10
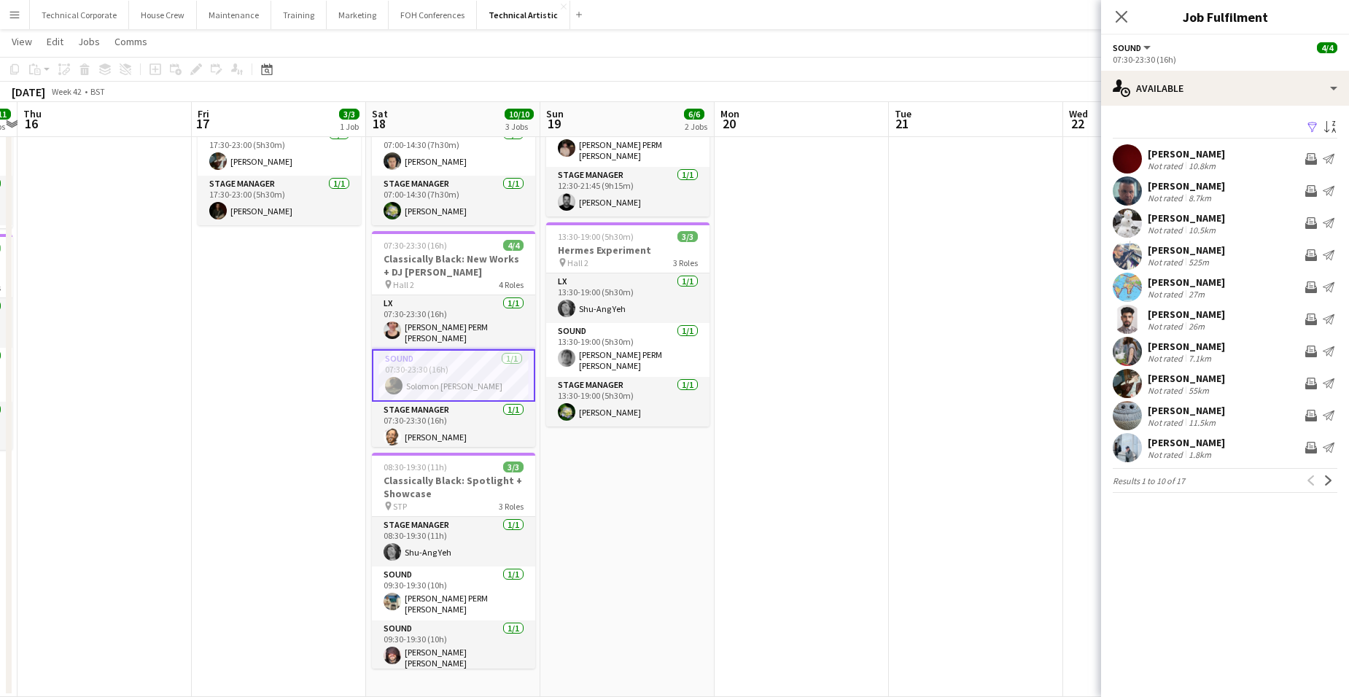
click at [631, 473] on app-date-cell "12:30-21:45 (9h15m) 3/3 Quercus pin Hall 1 3 Roles LX 1/1 12:30-21:45 (9h15m) B…" at bounding box center [627, 352] width 174 height 691
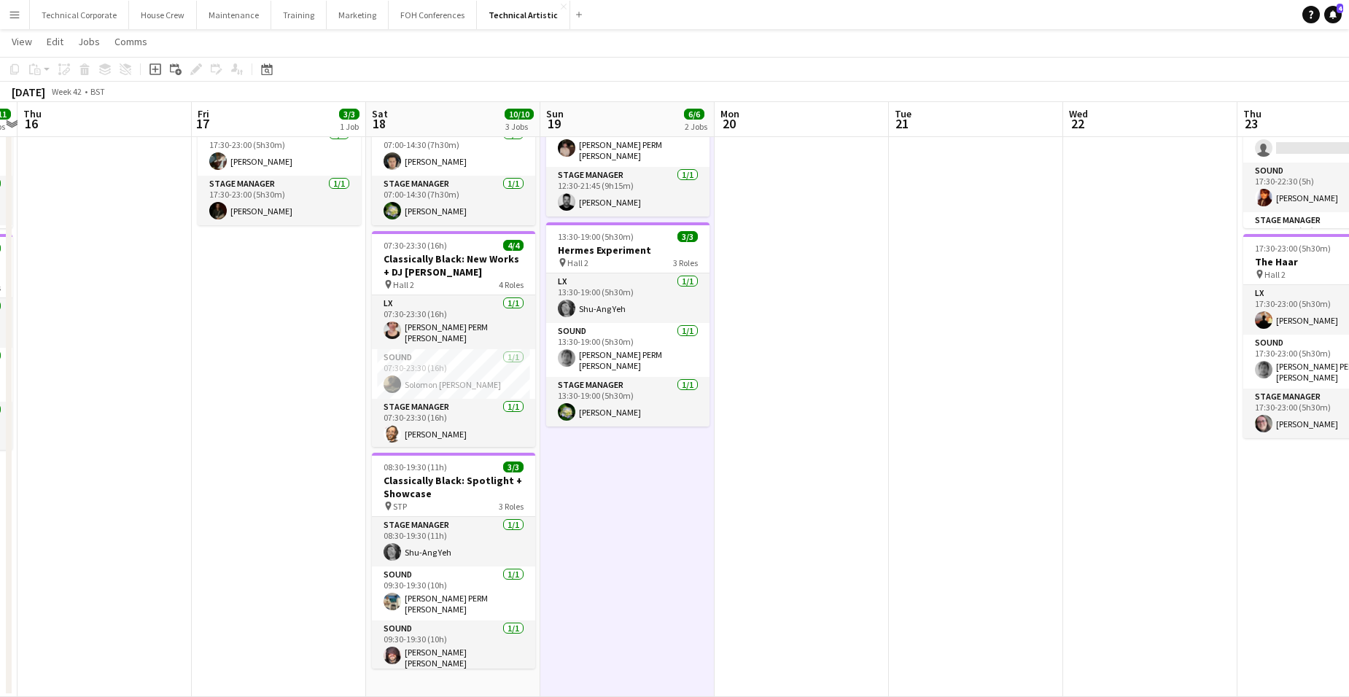
click at [631, 473] on app-date-cell "12:30-21:45 (9h15m) 3/3 Quercus pin Hall 1 3 Roles LX 1/1 12:30-21:45 (9h15m) B…" at bounding box center [627, 352] width 174 height 691
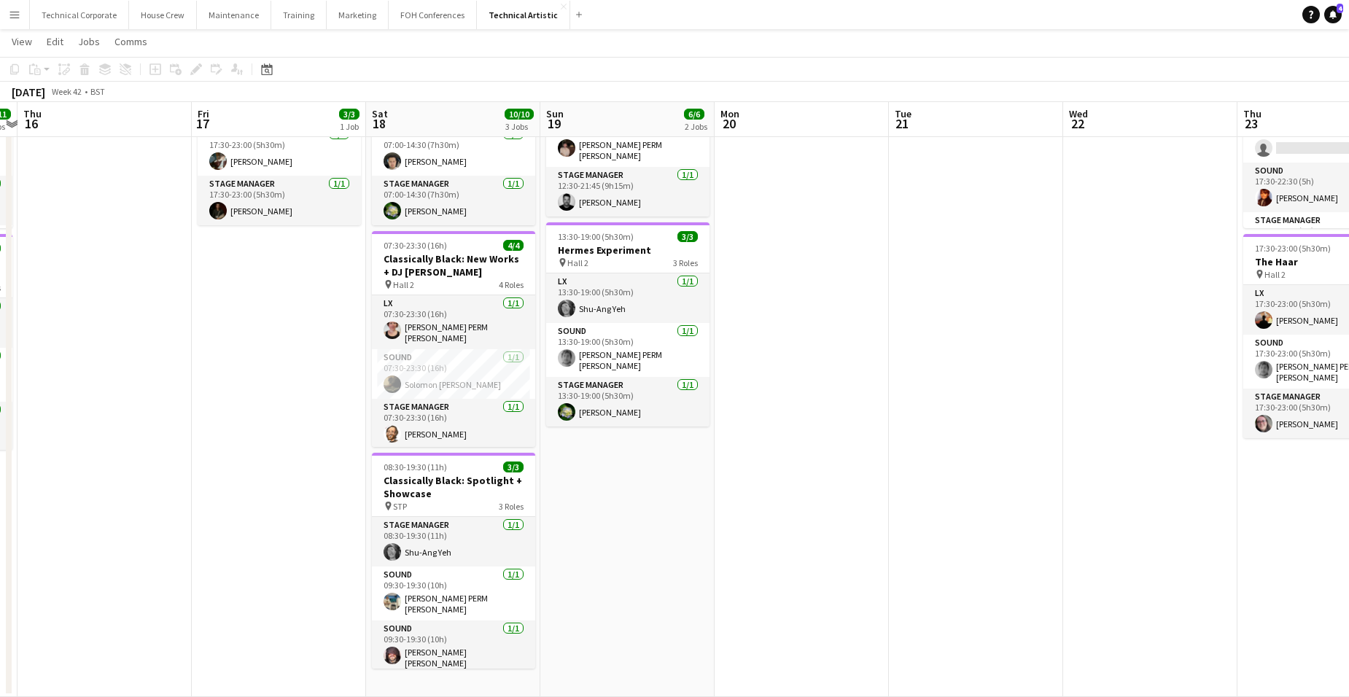
click at [448, 681] on app-date-cell "07:00-14:30 (7h30m) 3/3 Classically Black: CYP Workshop pin Hall 1 3 Roles LX 1…" at bounding box center [453, 352] width 174 height 691
click at [446, 681] on app-date-cell "07:00-14:30 (7h30m) 3/3 Classically Black: CYP Workshop pin Hall 1 3 Roles LX 1…" at bounding box center [453, 352] width 174 height 691
click at [438, 122] on app-board-header-date "Sat 18 10/10 3 Jobs" at bounding box center [453, 119] width 174 height 35
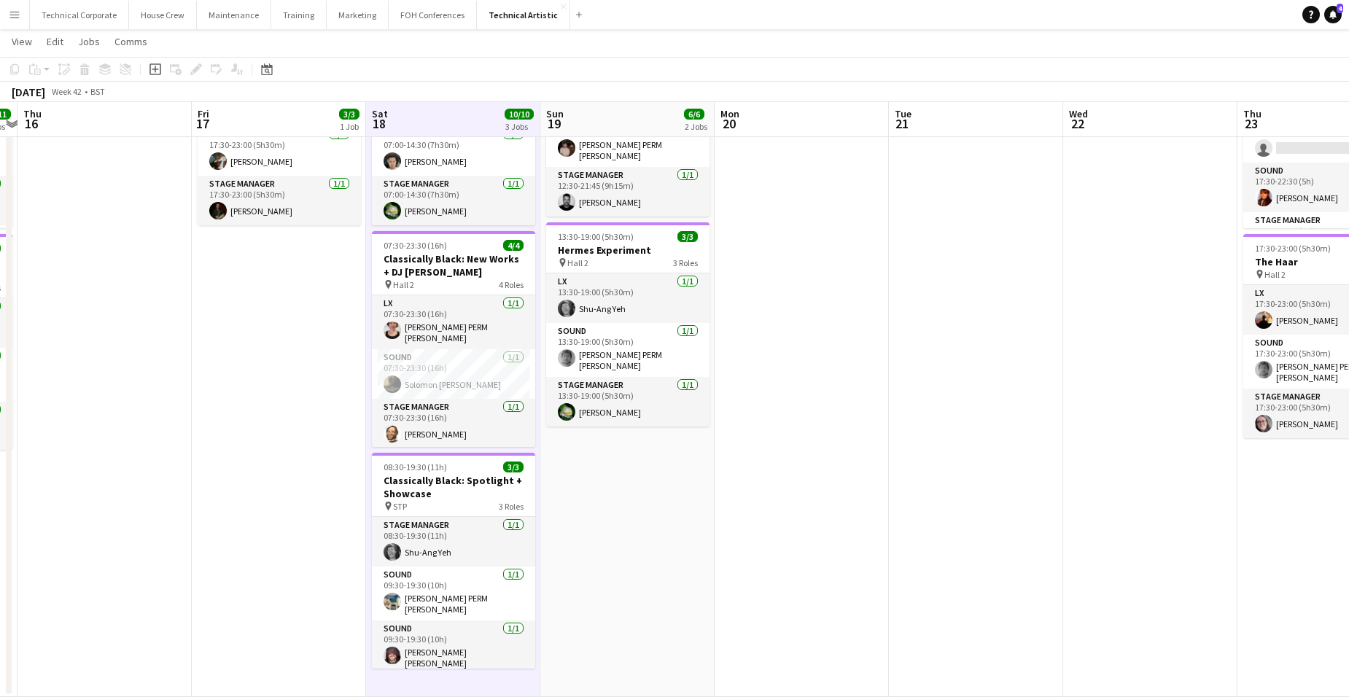
click at [438, 122] on app-board-header-date "Sat 18 10/10 3 Jobs" at bounding box center [453, 119] width 174 height 35
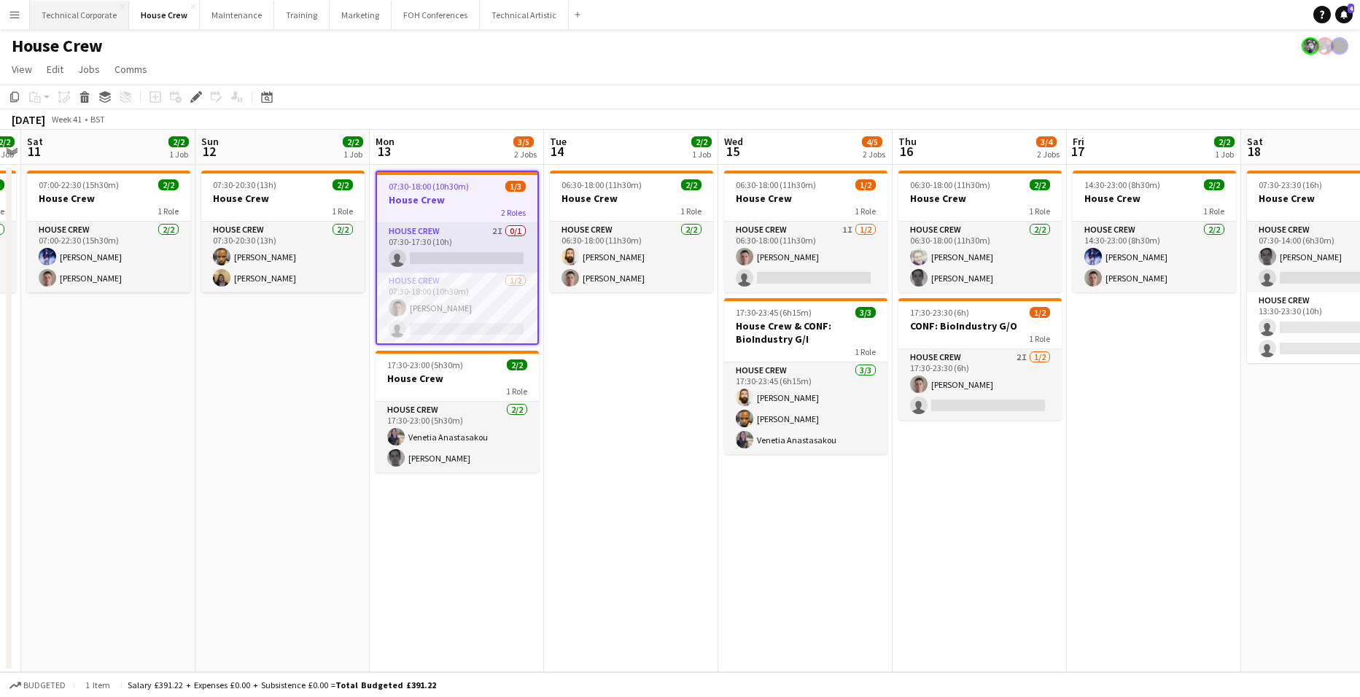
click at [87, 19] on button "Technical Corporate Close" at bounding box center [79, 15] width 99 height 28
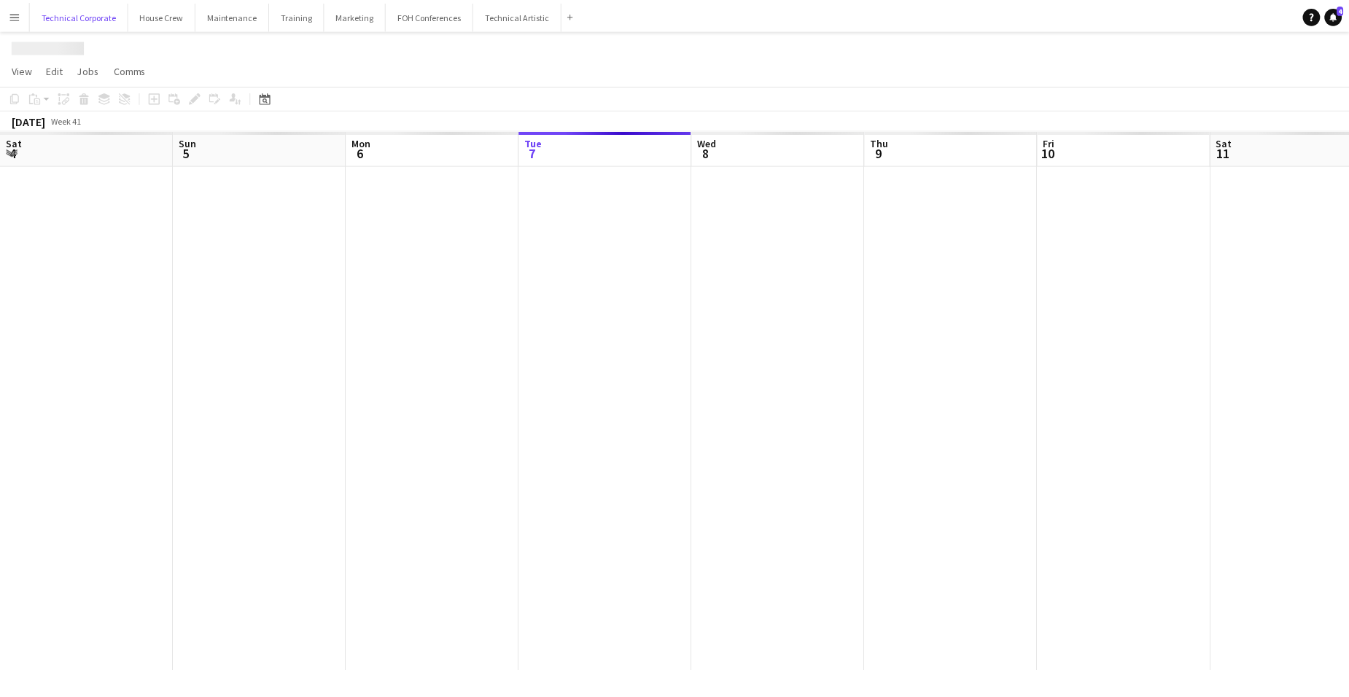
scroll to position [0, 349]
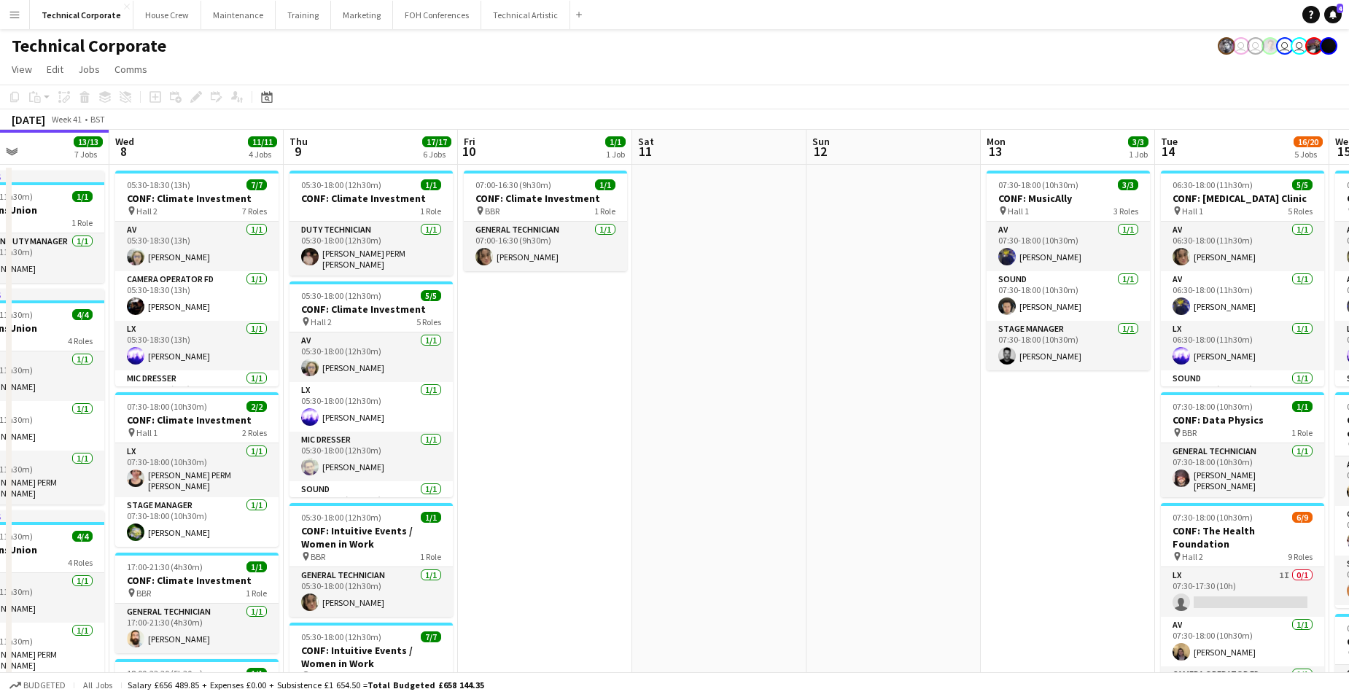
drag, startPoint x: 1232, startPoint y: 437, endPoint x: 175, endPoint y: 360, distance: 1059.7
click at [179, 361] on app-calendar-viewport "Sat 4 Sun 5 Mon 6 5/5 2 Jobs Tue 7 13/13 7 Jobs Wed 8 11/11 4 Jobs Thu 9 17/17 …" at bounding box center [674, 677] width 1349 height 1094
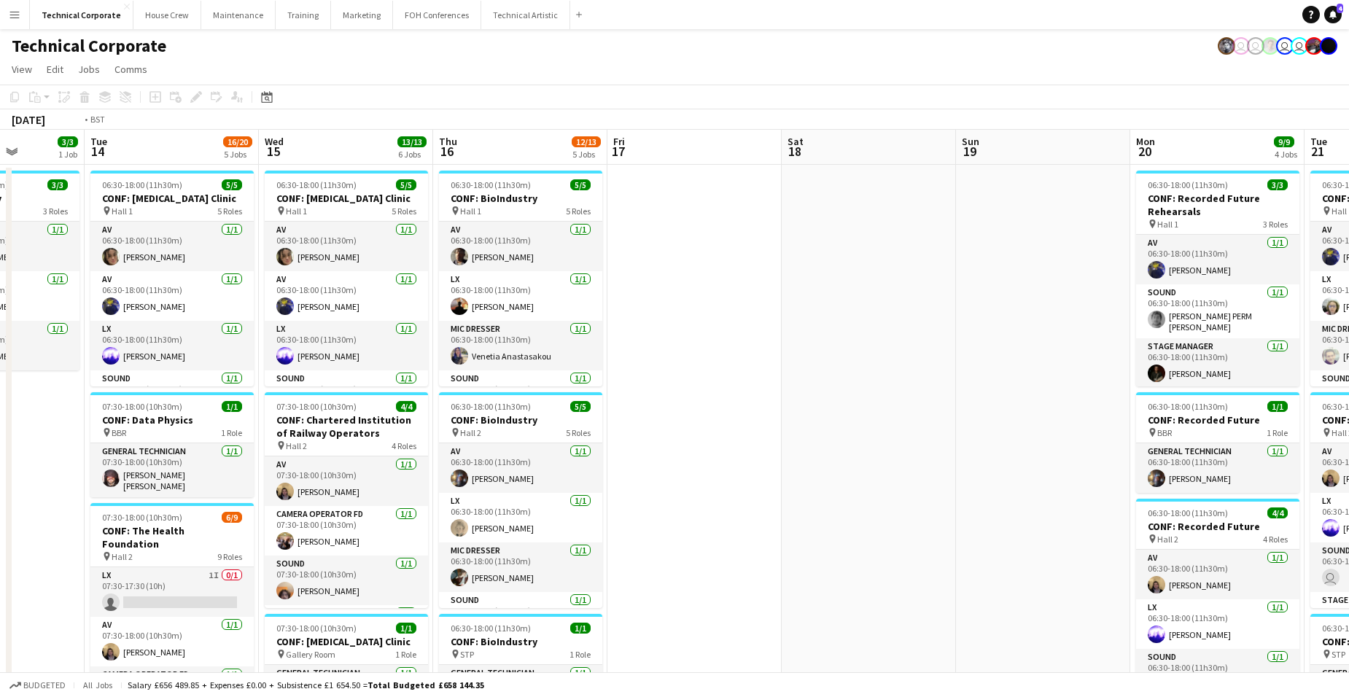
drag, startPoint x: 756, startPoint y: 427, endPoint x: 28, endPoint y: 346, distance: 732.5
click at [28, 346] on app-calendar-viewport "Thu 9 17/17 6 Jobs Fri 10 1/1 1 Job Sat 11 Sun 12 Mon 13 3/3 1 Job Tue 14 16/20…" at bounding box center [674, 677] width 1349 height 1094
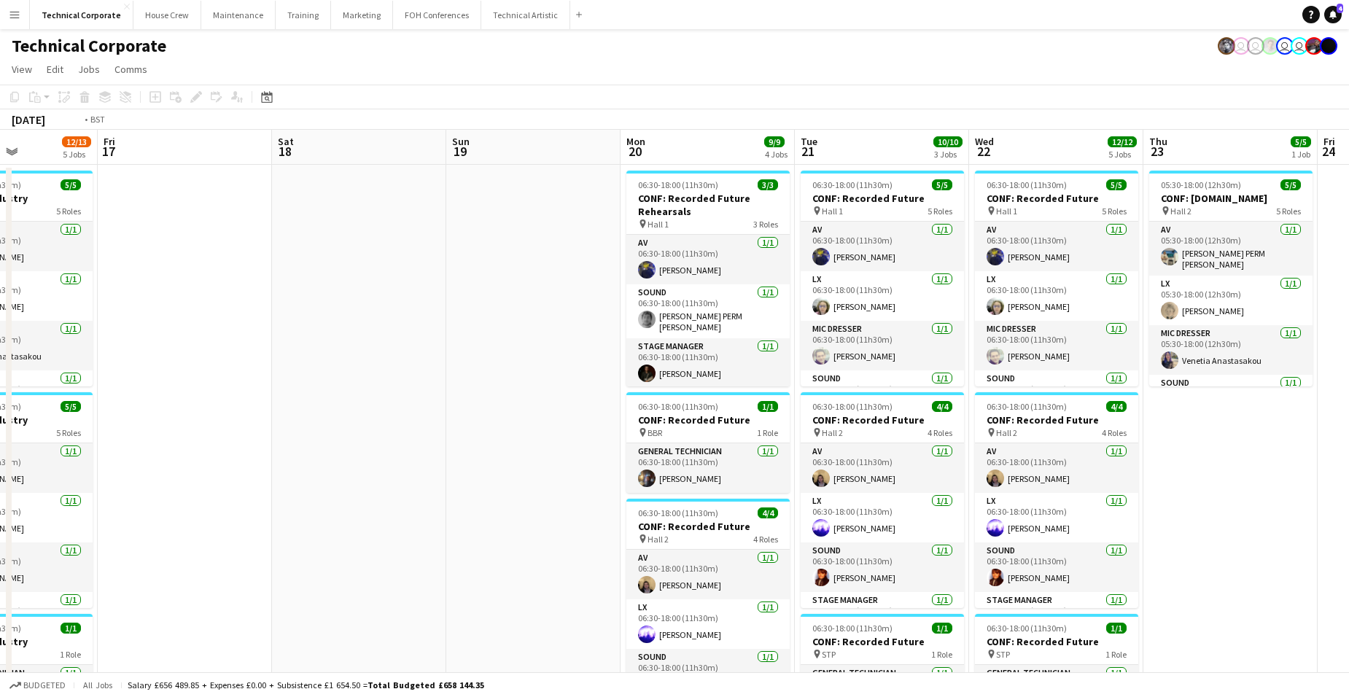
drag, startPoint x: 1160, startPoint y: 434, endPoint x: 9, endPoint y: 329, distance: 1156.5
click at [9, 329] on div "Tue 14 16/20 5 Jobs Wed 15 13/13 6 Jobs Thu 16 12/13 5 Jobs Fri 17 Sat 18 Sun 1…" at bounding box center [674, 677] width 1349 height 1094
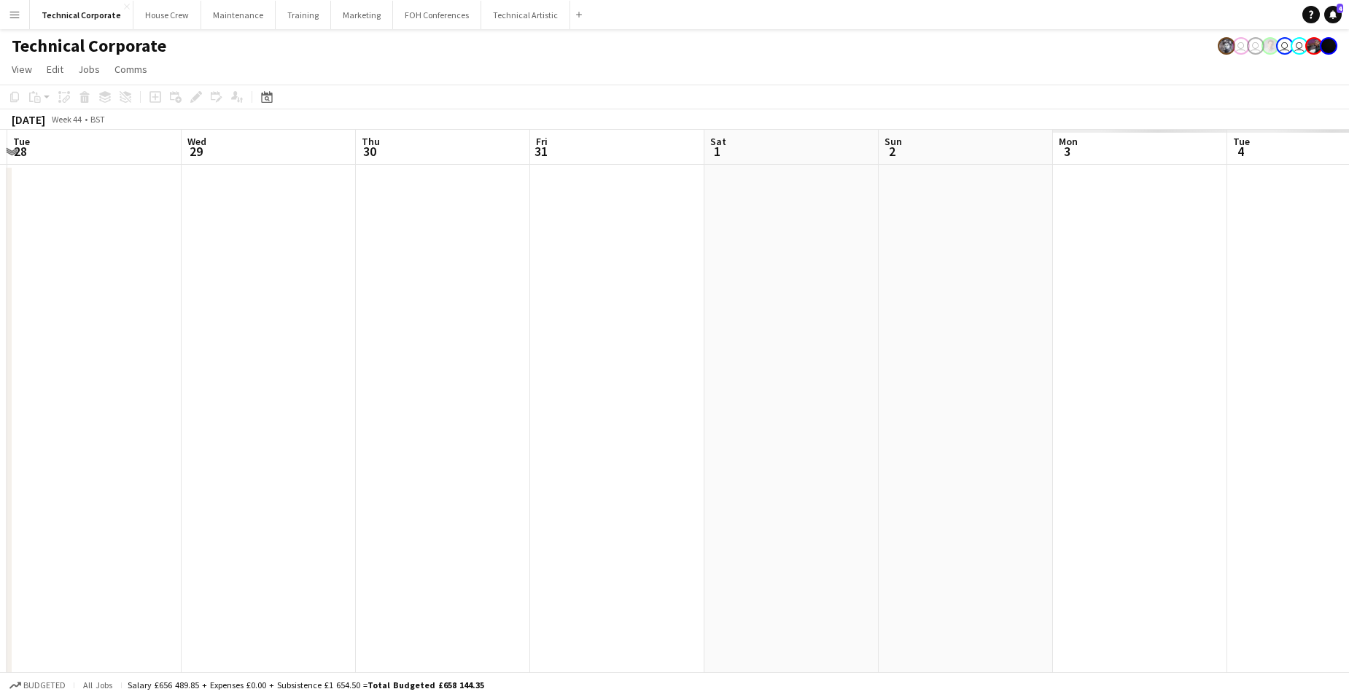
drag, startPoint x: 813, startPoint y: 441, endPoint x: 29, endPoint y: 340, distance: 790.6
click at [0, 349] on html "Menu Boards Boards Boards All jobs Status Workforce Workforce My Workforce Recr…" at bounding box center [674, 624] width 1349 height 1249
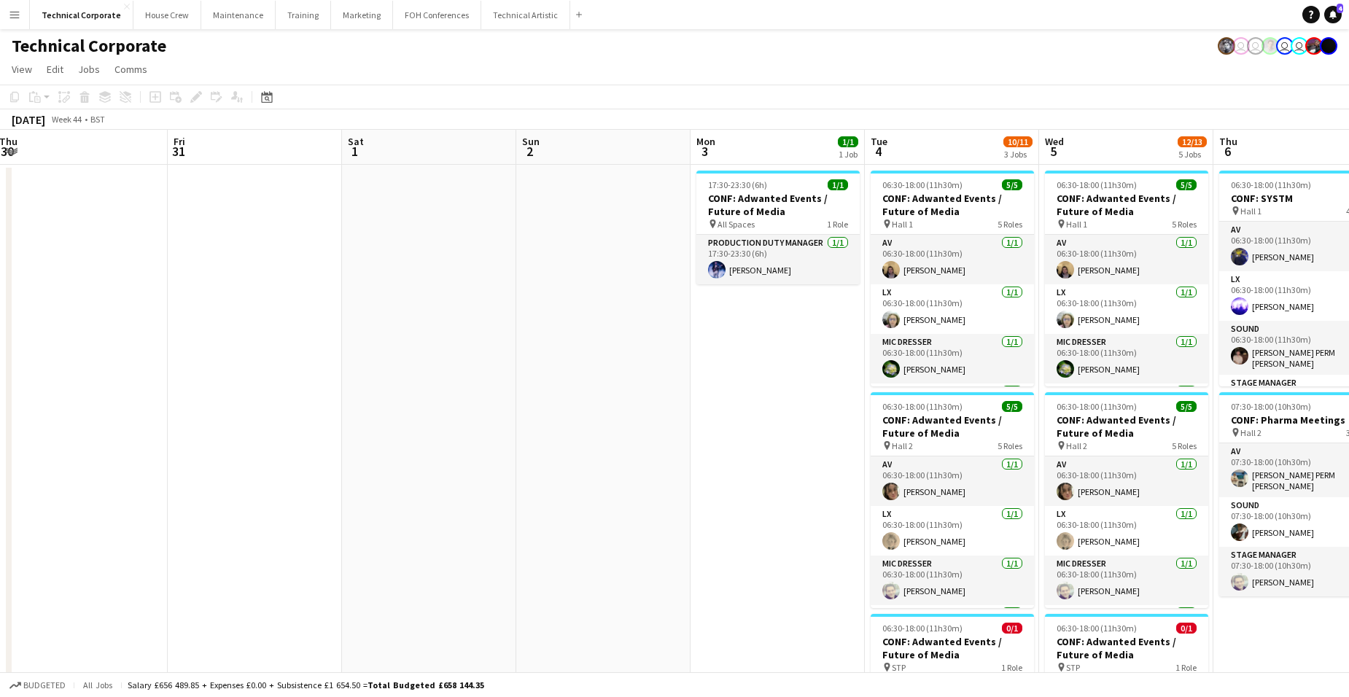
scroll to position [0, 460]
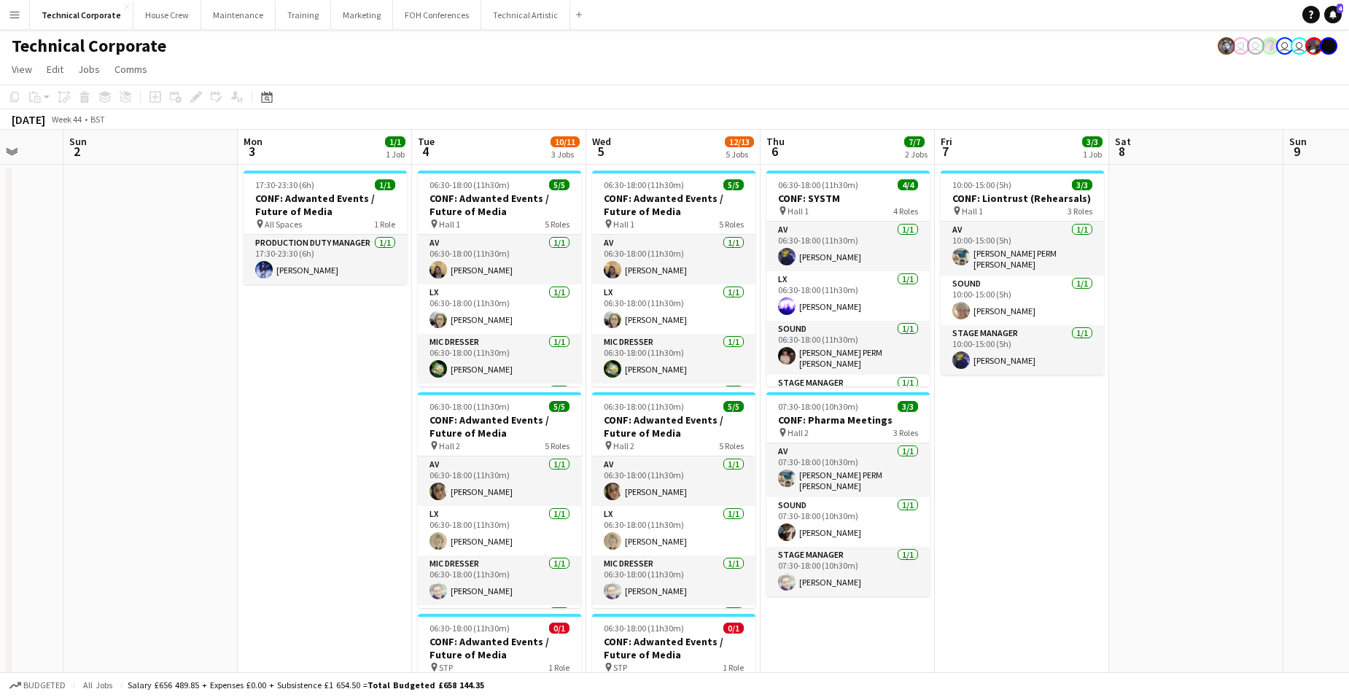
drag, startPoint x: 883, startPoint y: 424, endPoint x: 170, endPoint y: 391, distance: 713.4
click at [170, 391] on app-calendar-viewport "Thu 30 Fri 31 Sat 1 Sun 2 Mon 3 1/1 1 Job Tue 4 10/11 3 Jobs Wed 5 12/13 5 Jobs…" at bounding box center [674, 677] width 1349 height 1094
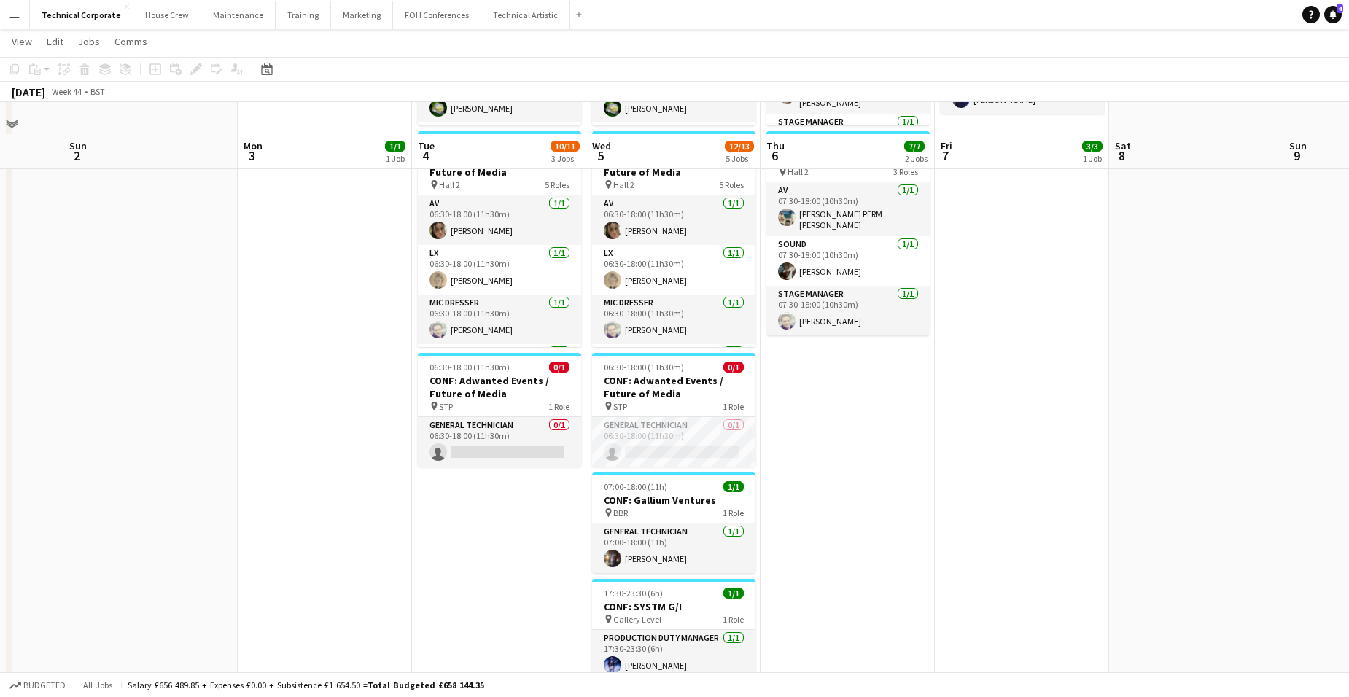
scroll to position [292, 0]
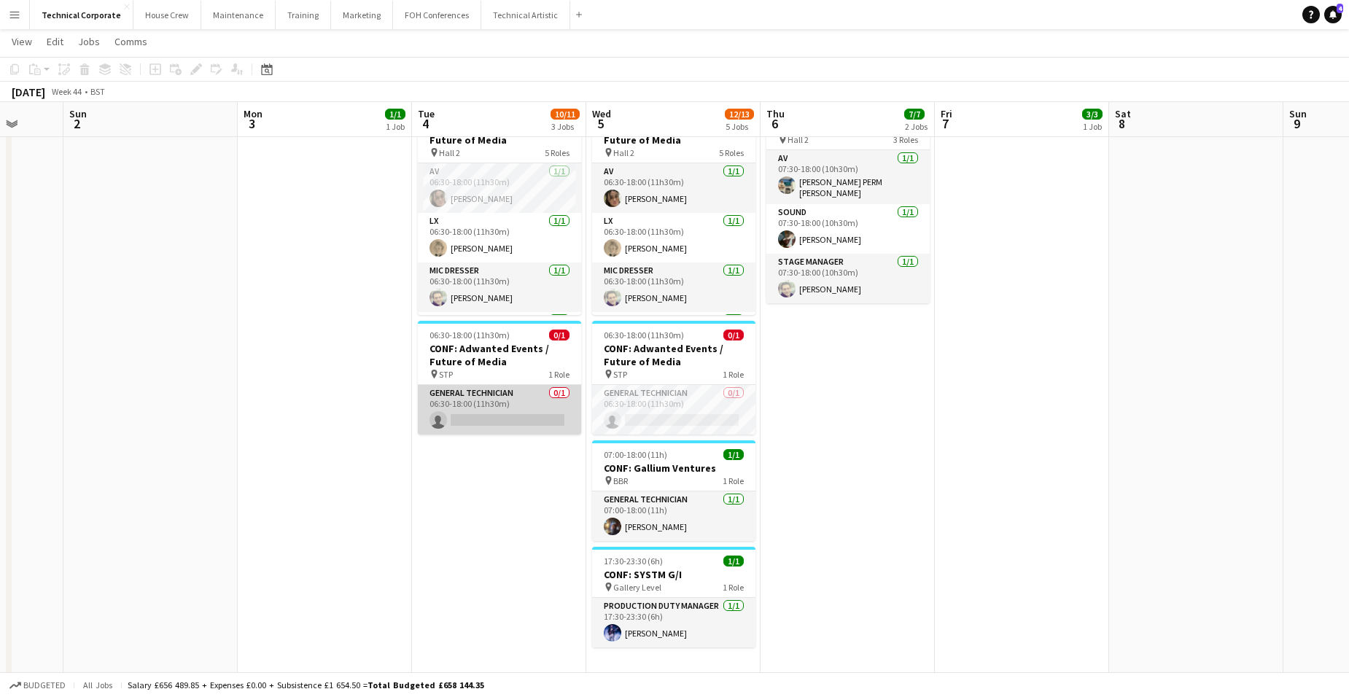
click at [463, 398] on app-card-role "General Technician 0/1 06:30-18:00 (11h30m) single-neutral-actions" at bounding box center [499, 410] width 163 height 50
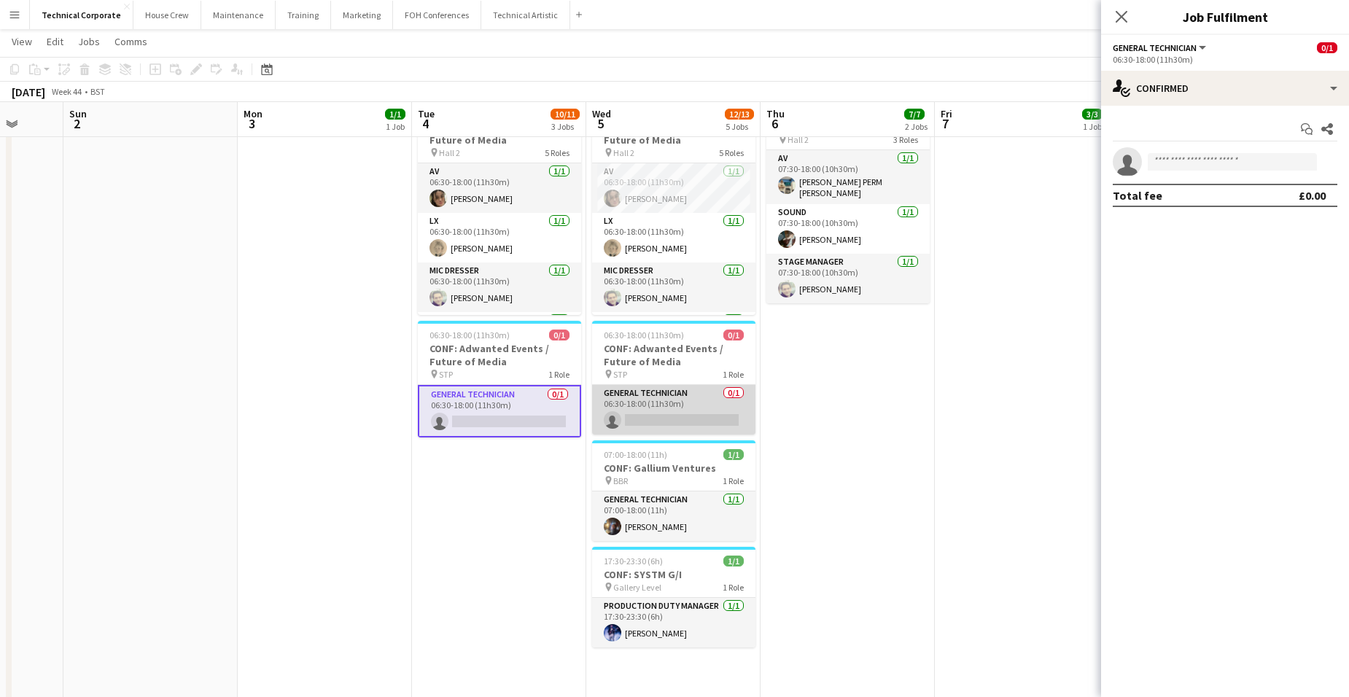
click at [691, 396] on app-card-role "General Technician 0/1 06:30-18:00 (11h30m) single-neutral-actions" at bounding box center [673, 410] width 163 height 50
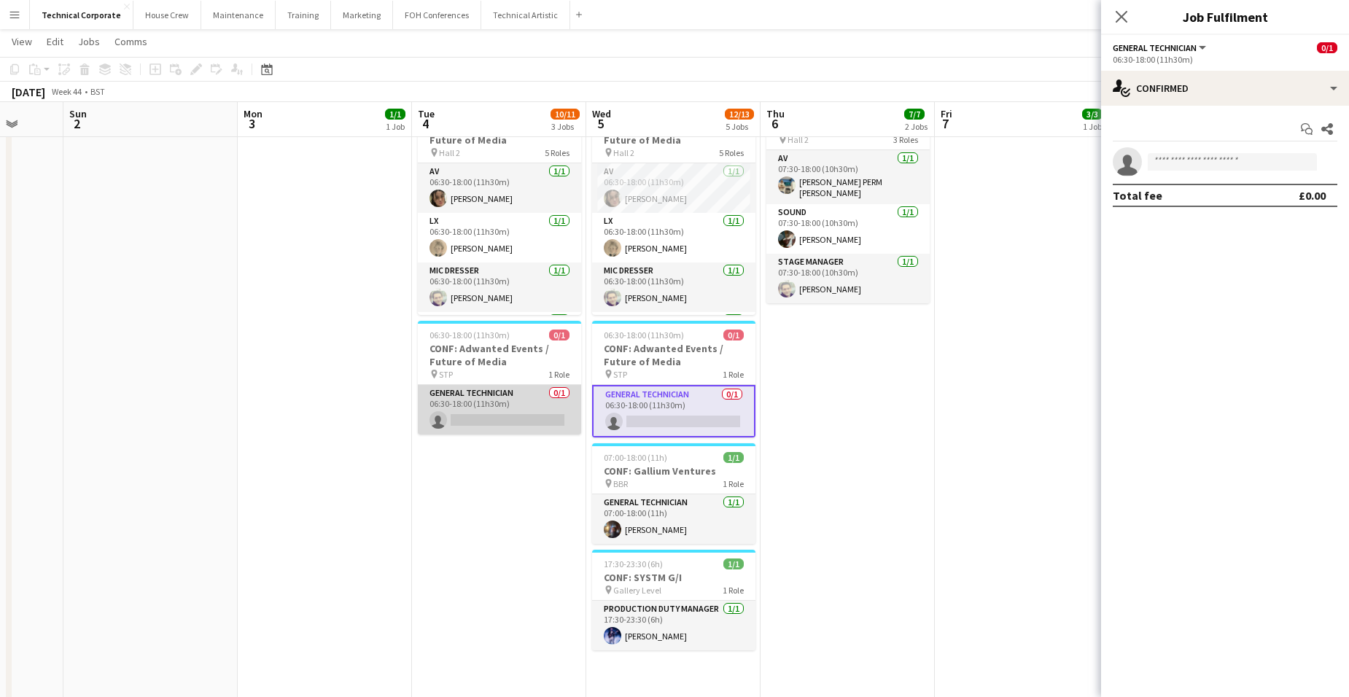
click at [478, 409] on app-card-role "General Technician 0/1 06:30-18:00 (11h30m) single-neutral-actions" at bounding box center [499, 410] width 163 height 50
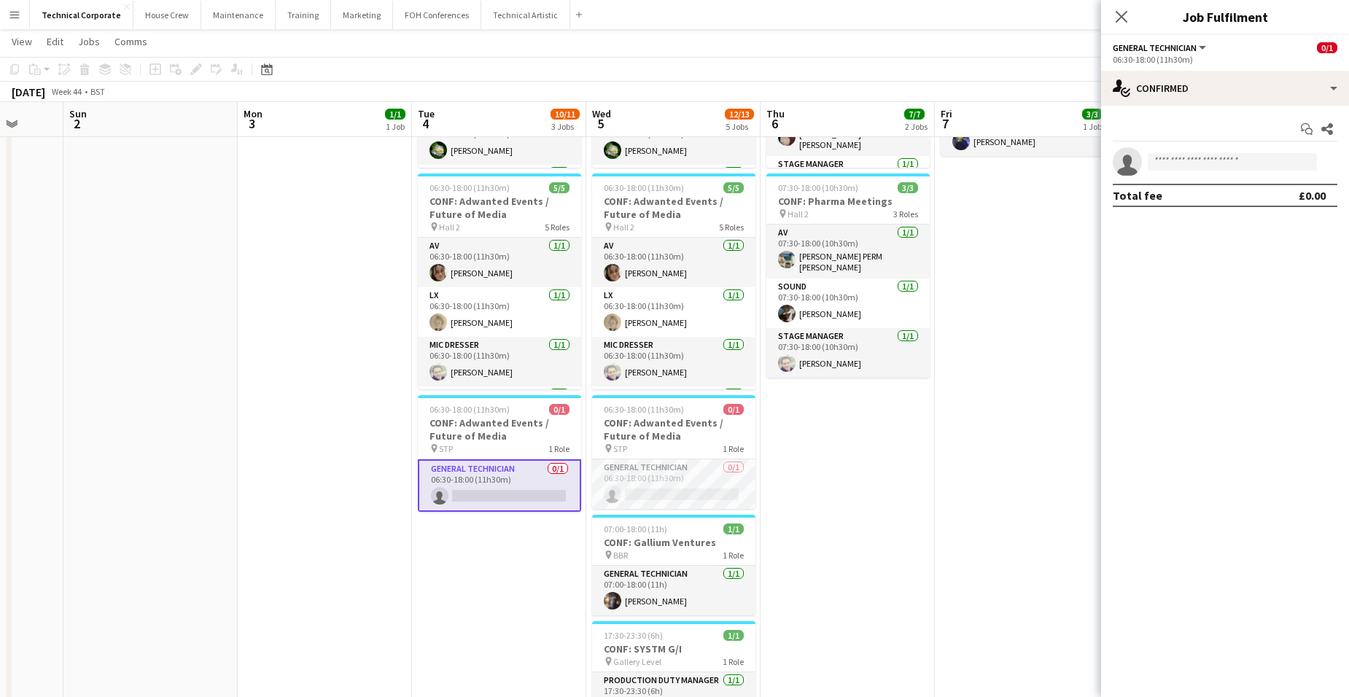
scroll to position [73, 0]
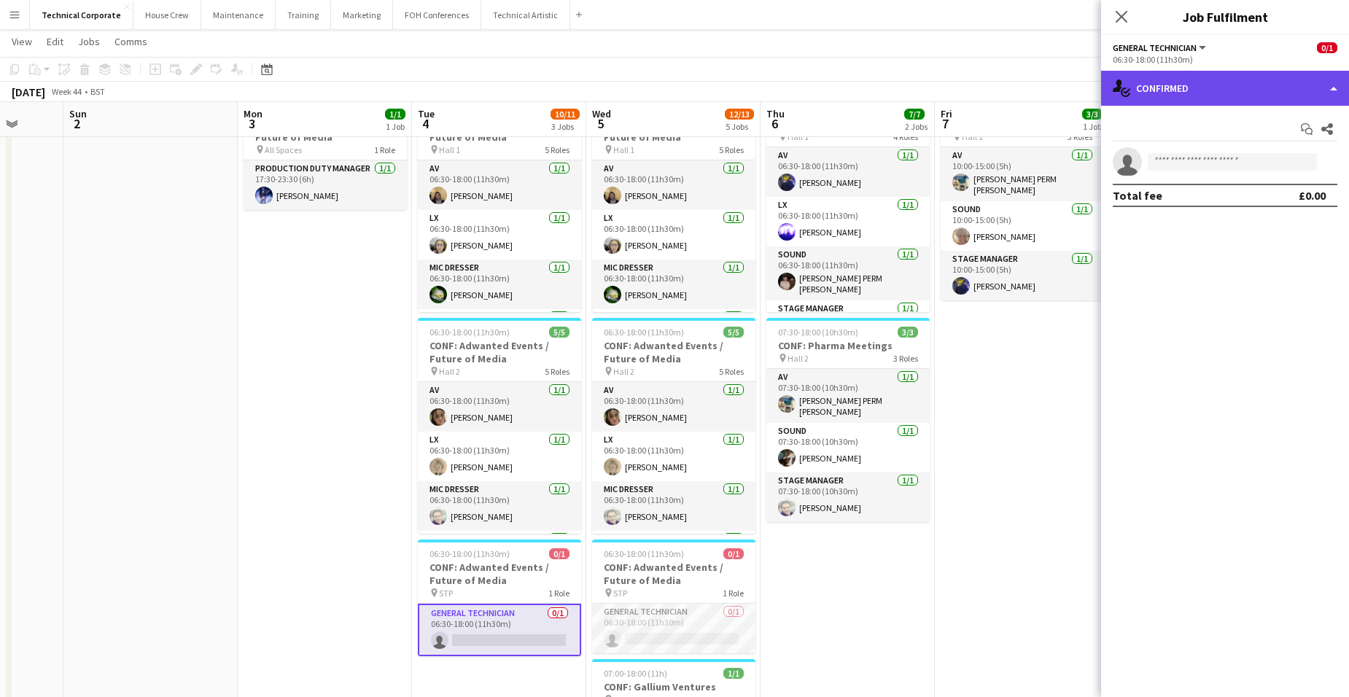
click at [1235, 85] on div "single-neutral-actions-check-2 Confirmed" at bounding box center [1225, 88] width 248 height 35
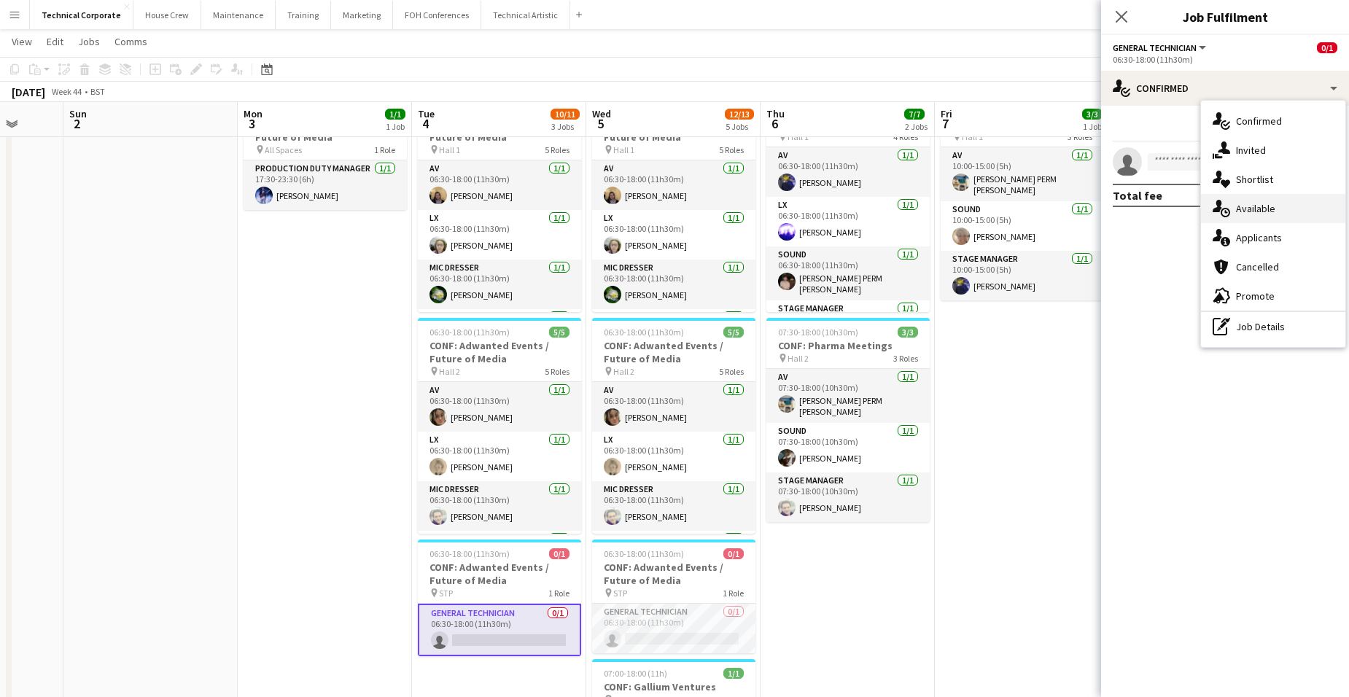
click at [1273, 206] on span "Available" at bounding box center [1255, 208] width 39 height 13
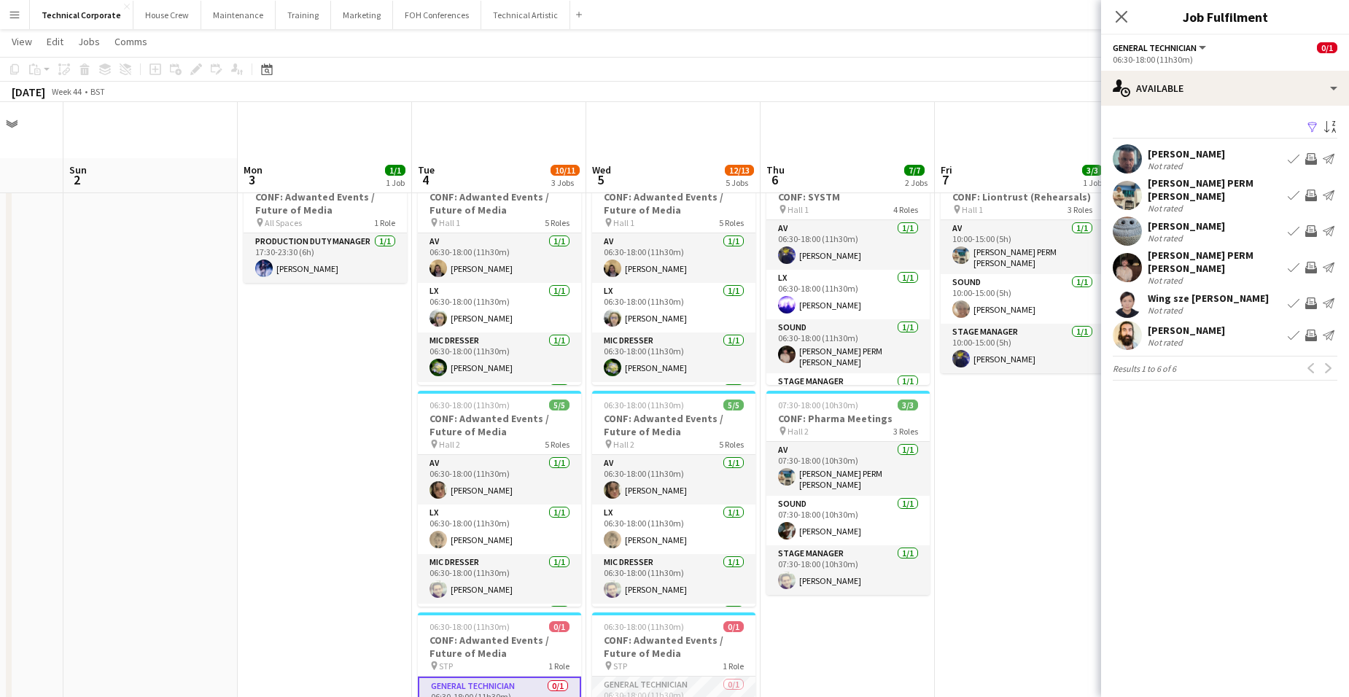
scroll to position [146, 0]
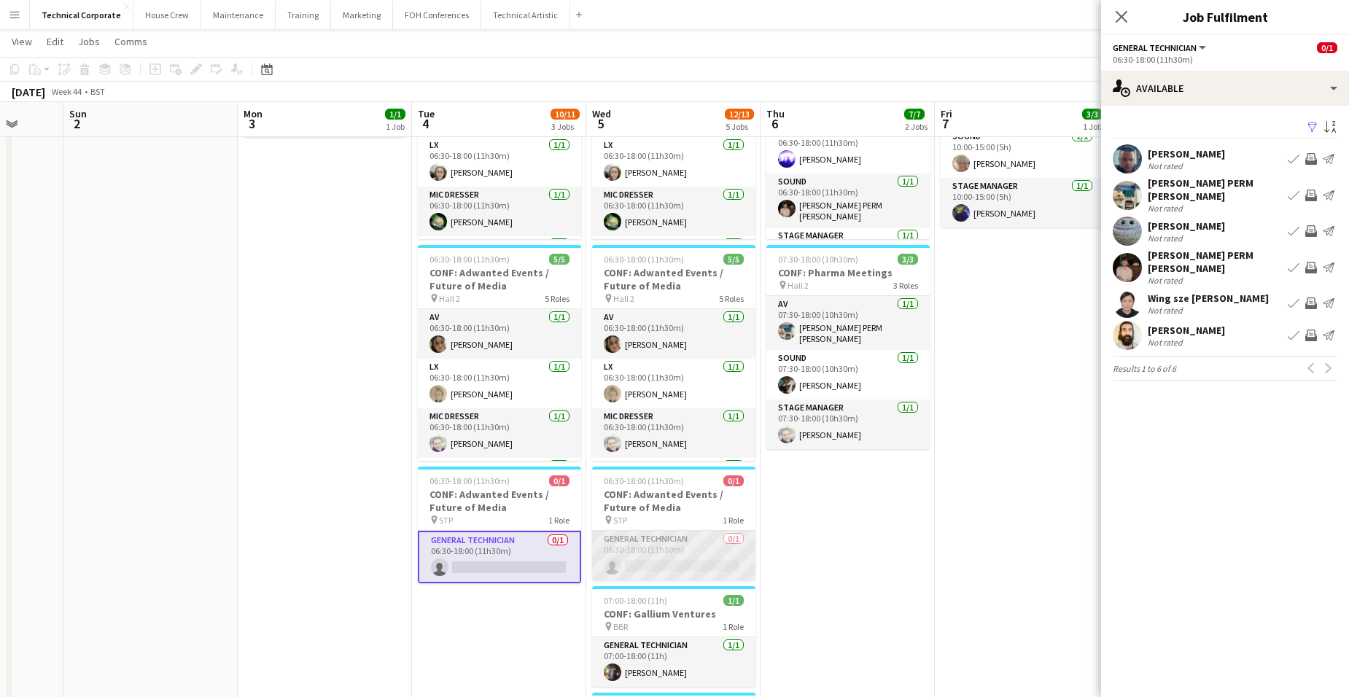
click at [669, 555] on app-card-role "General Technician 0/1 06:30-18:00 (11h30m) single-neutral-actions" at bounding box center [673, 556] width 163 height 50
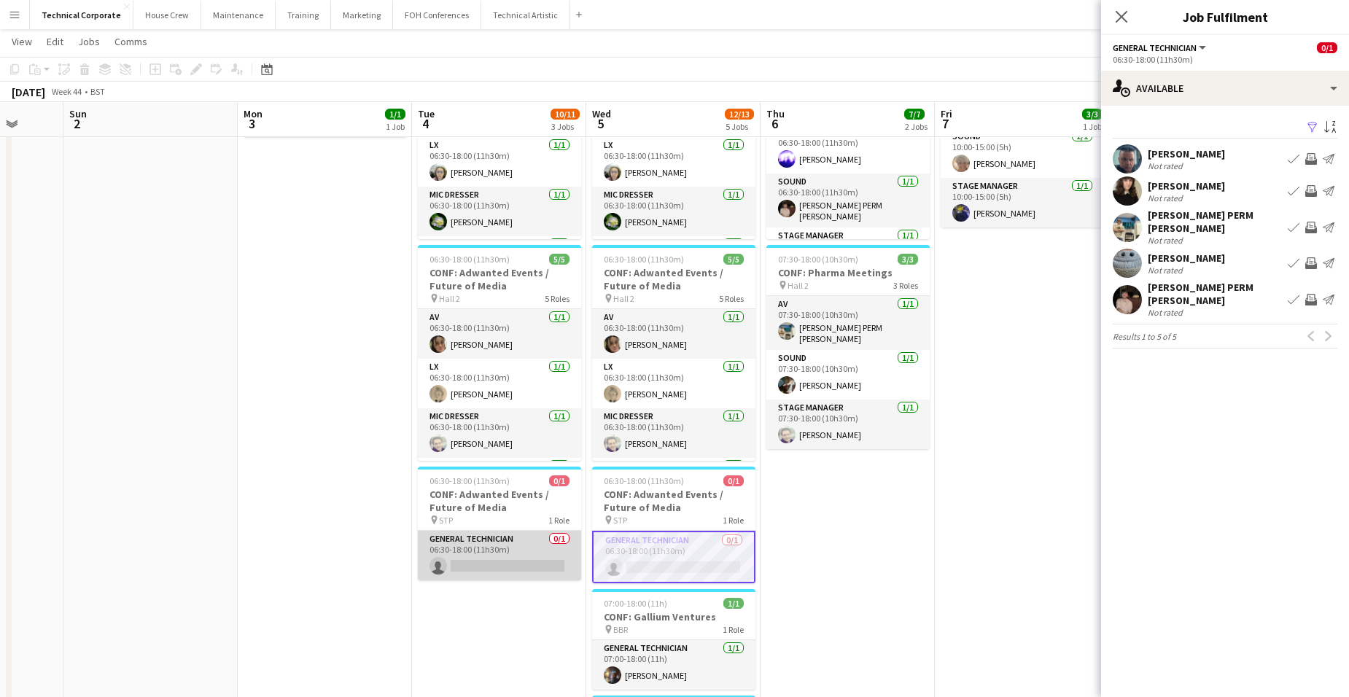
click at [478, 553] on app-card-role "General Technician 0/1 06:30-18:00 (11h30m) single-neutral-actions" at bounding box center [499, 556] width 163 height 50
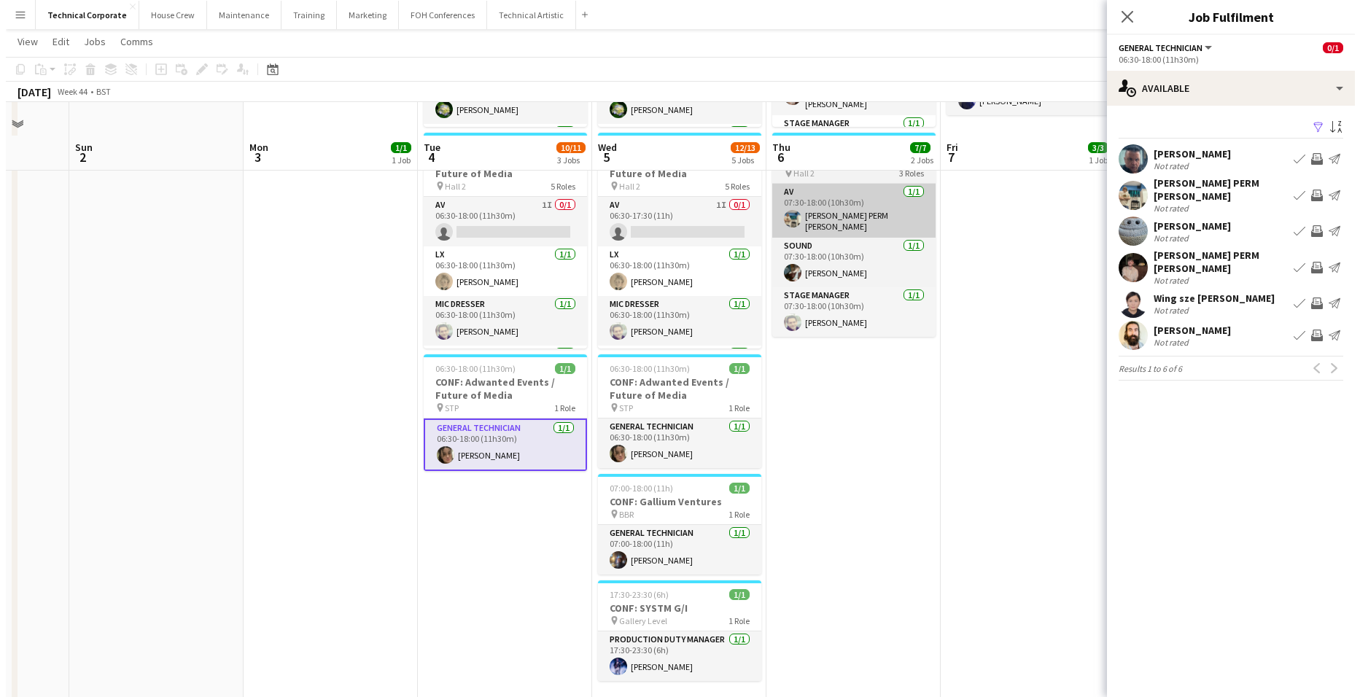
scroll to position [0, 0]
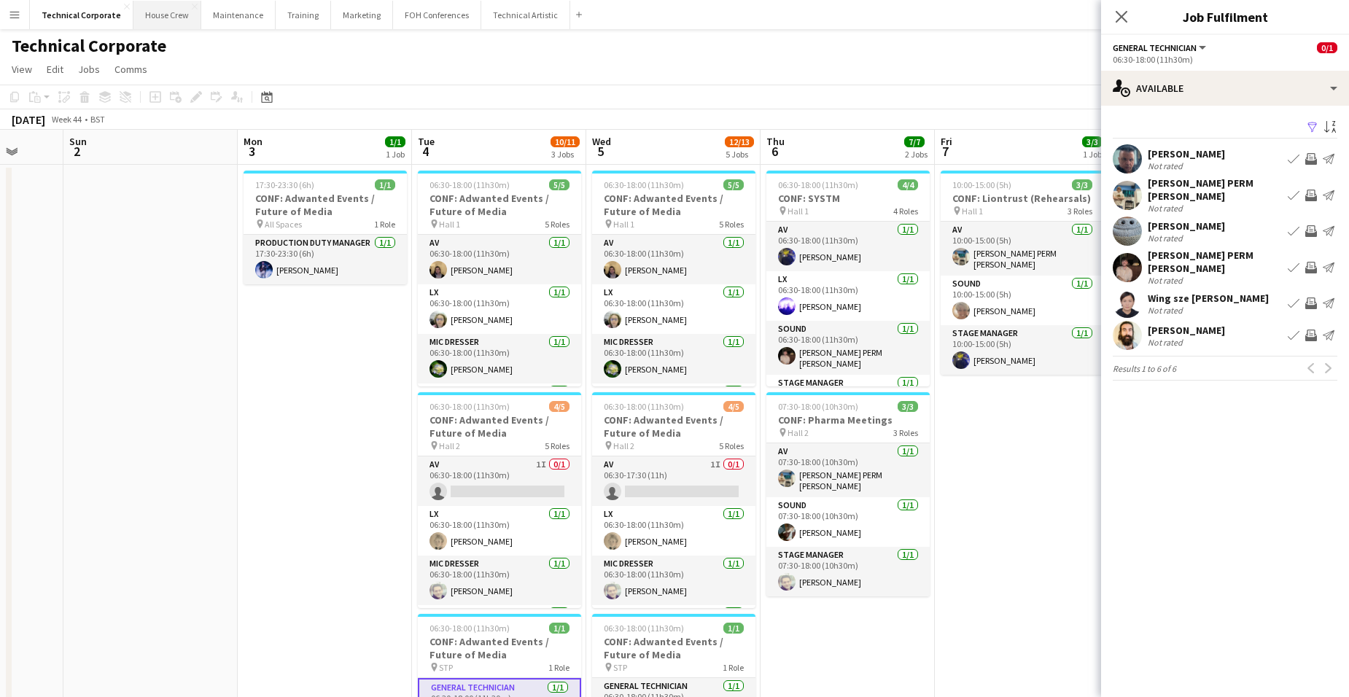
drag, startPoint x: 166, startPoint y: 14, endPoint x: 174, endPoint y: 20, distance: 10.4
click at [166, 17] on button "House Crew Close" at bounding box center [167, 15] width 68 height 28
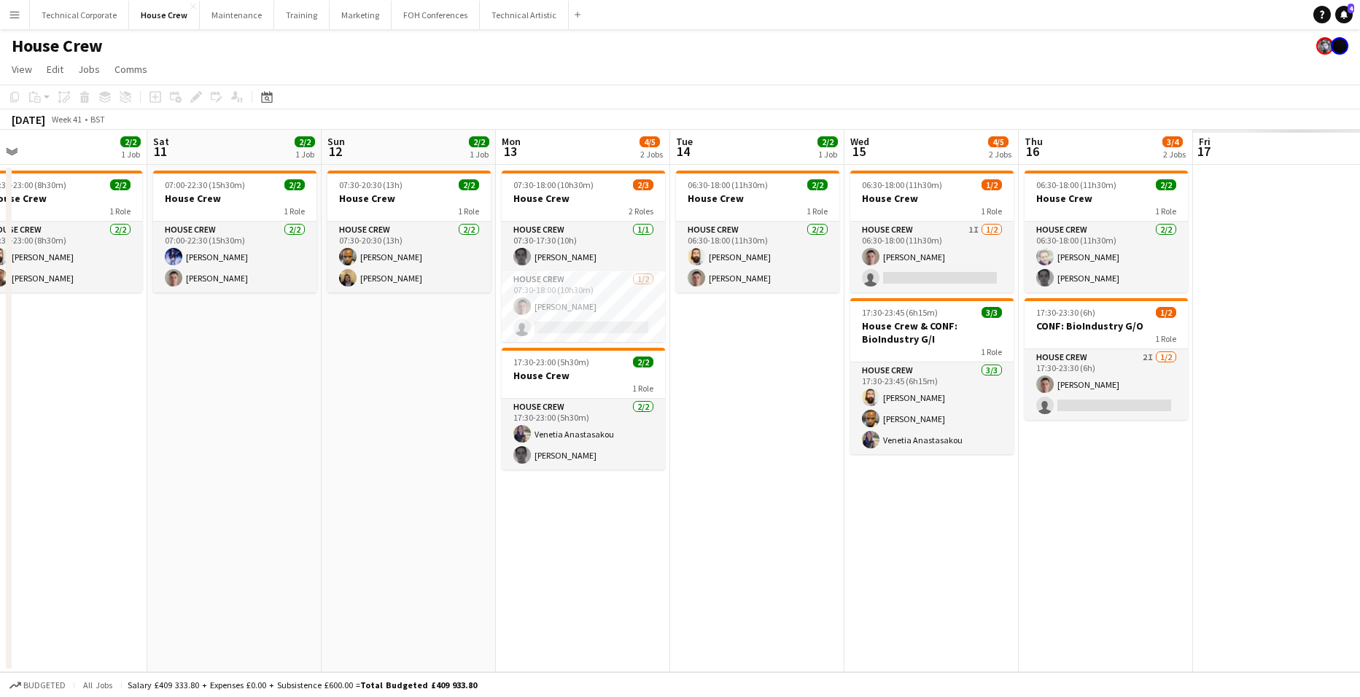
scroll to position [0, 557]
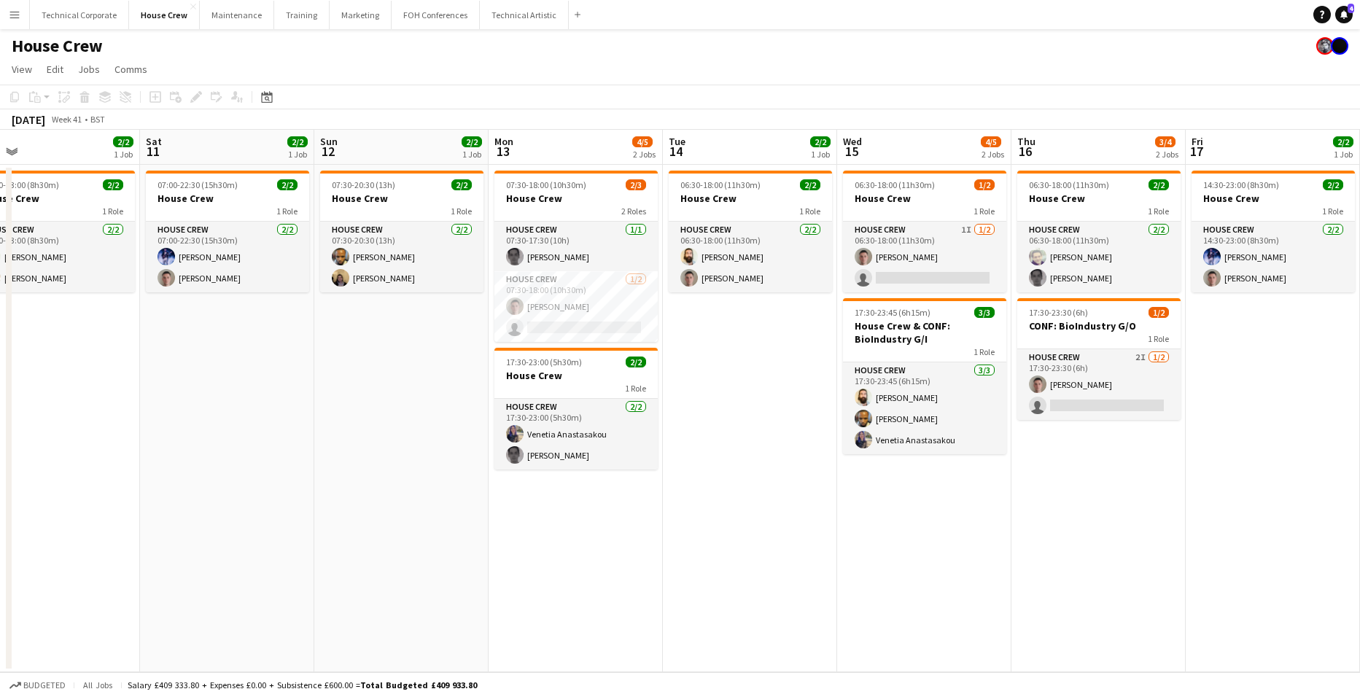
drag, startPoint x: 1070, startPoint y: 441, endPoint x: 338, endPoint y: 446, distance: 731.6
click at [338, 446] on app-calendar-viewport "Tue 7 6/6 3 Jobs Wed 8 4/4 2 Jobs Thu 9 4/4 2 Jobs Fri 10 2/2 1 Job Sat 11 2/2 …" at bounding box center [680, 401] width 1360 height 543
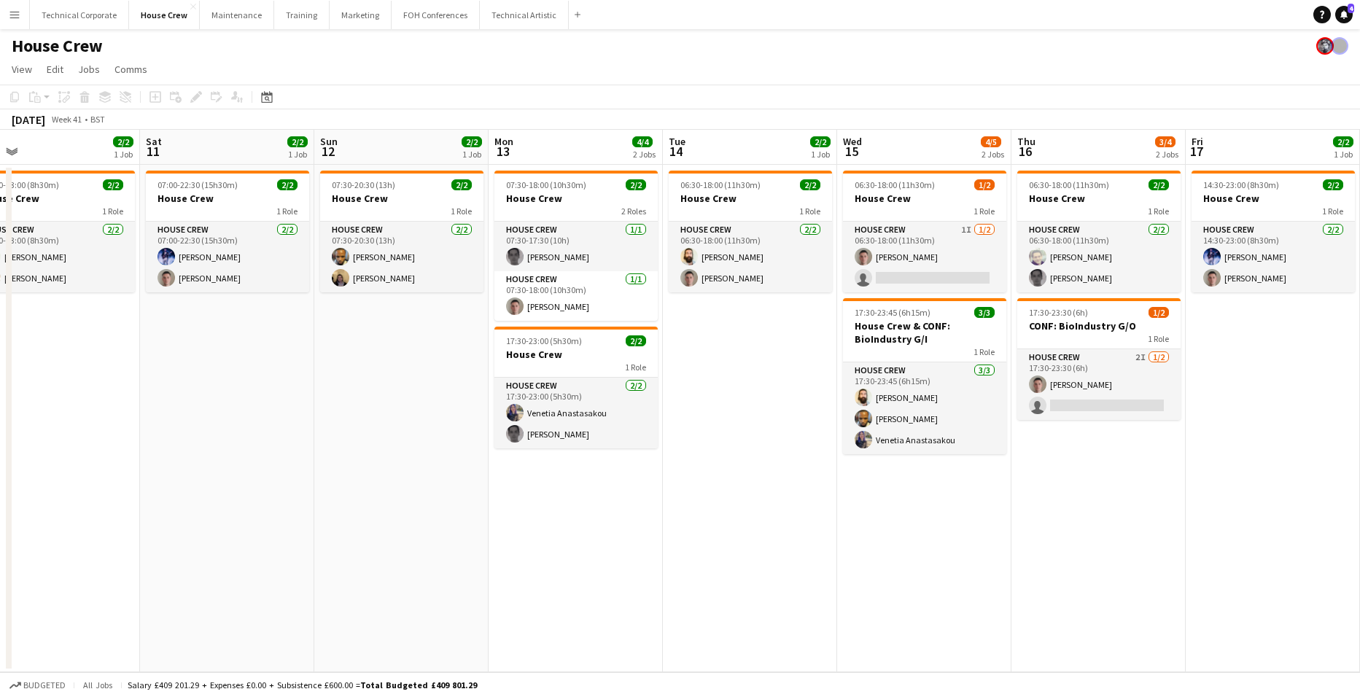
drag, startPoint x: 662, startPoint y: 559, endPoint x: 1018, endPoint y: 501, distance: 360.7
click at [958, 514] on app-calendar-viewport "Tue 7 6/6 3 Jobs Wed 8 4/4 2 Jobs Thu 9 4/4 2 Jobs Fri 10 2/2 1 Job Sat 11 2/2 …" at bounding box center [680, 401] width 1360 height 543
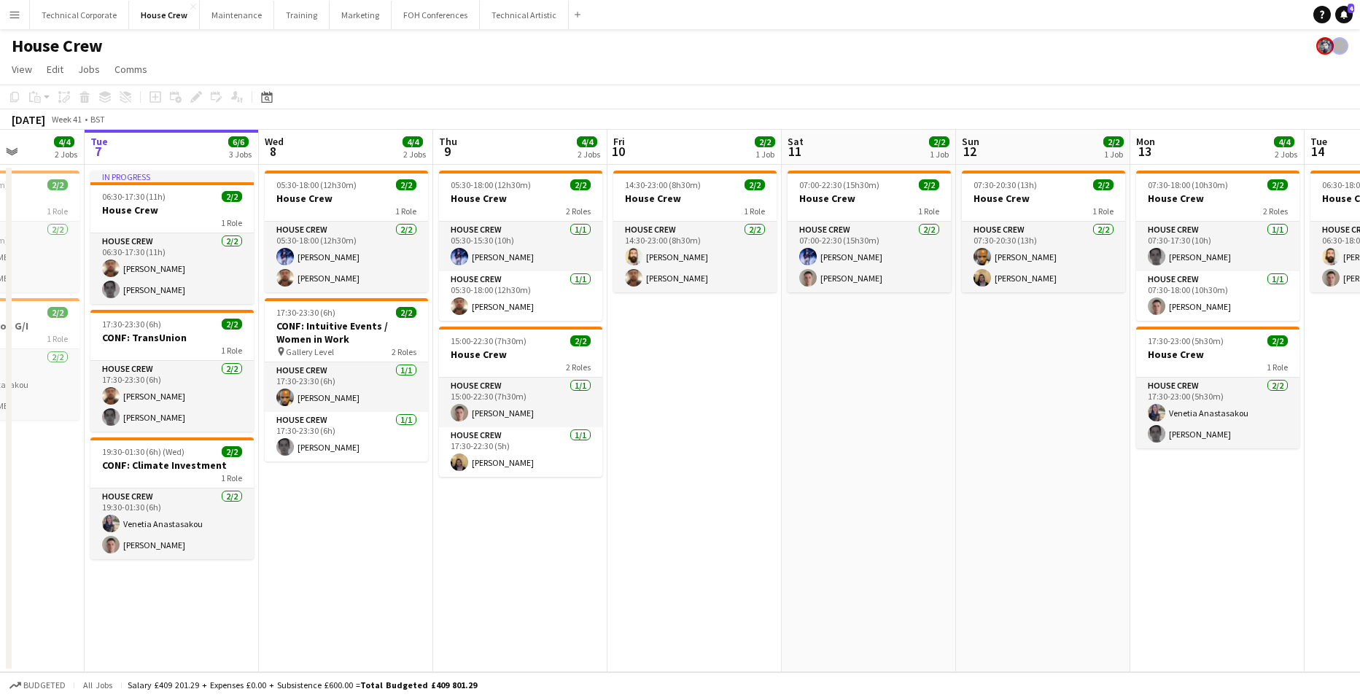
scroll to position [0, 438]
click at [335, 489] on app-date-cell "05:30-18:00 (12h30m) 2/2 House Crew 1 Role House Crew [DATE] 05:30-18:00 (12h30…" at bounding box center [346, 419] width 174 height 508
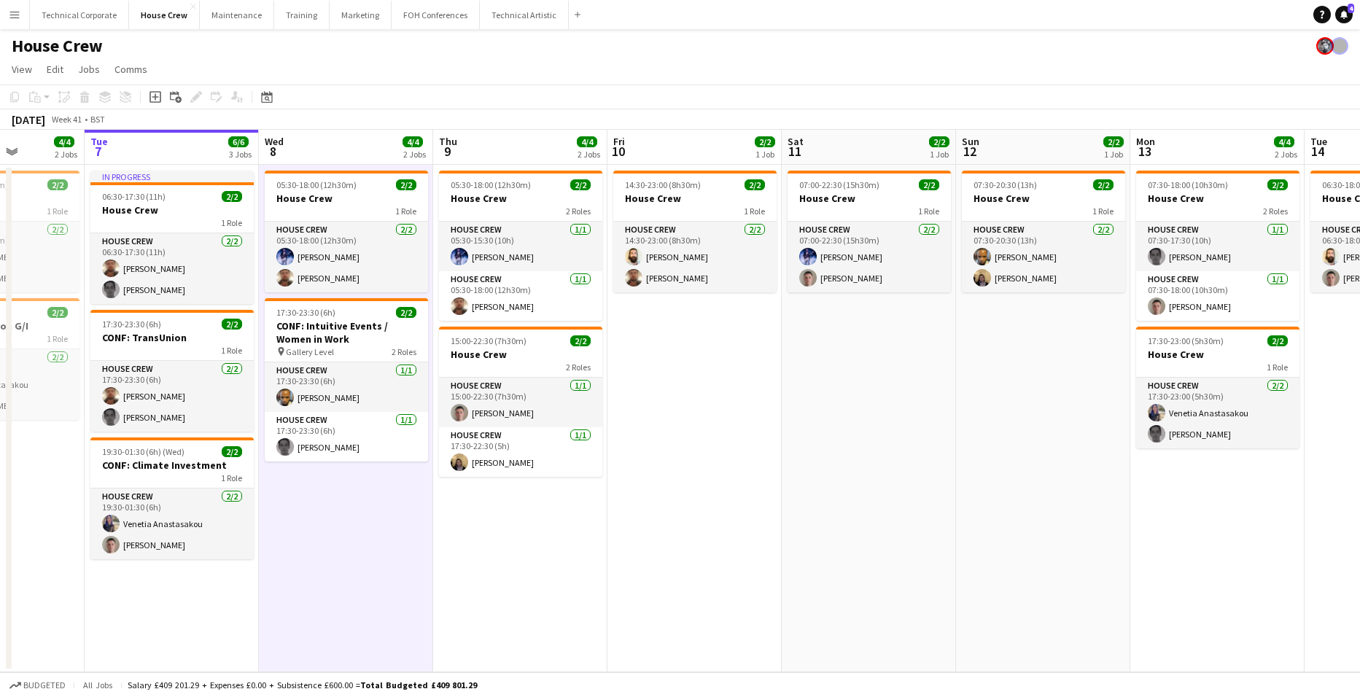
click at [332, 492] on app-date-cell "05:30-18:00 (12h30m) 2/2 House Crew 1 Role House Crew [DATE] 05:30-18:00 (12h30…" at bounding box center [346, 419] width 174 height 508
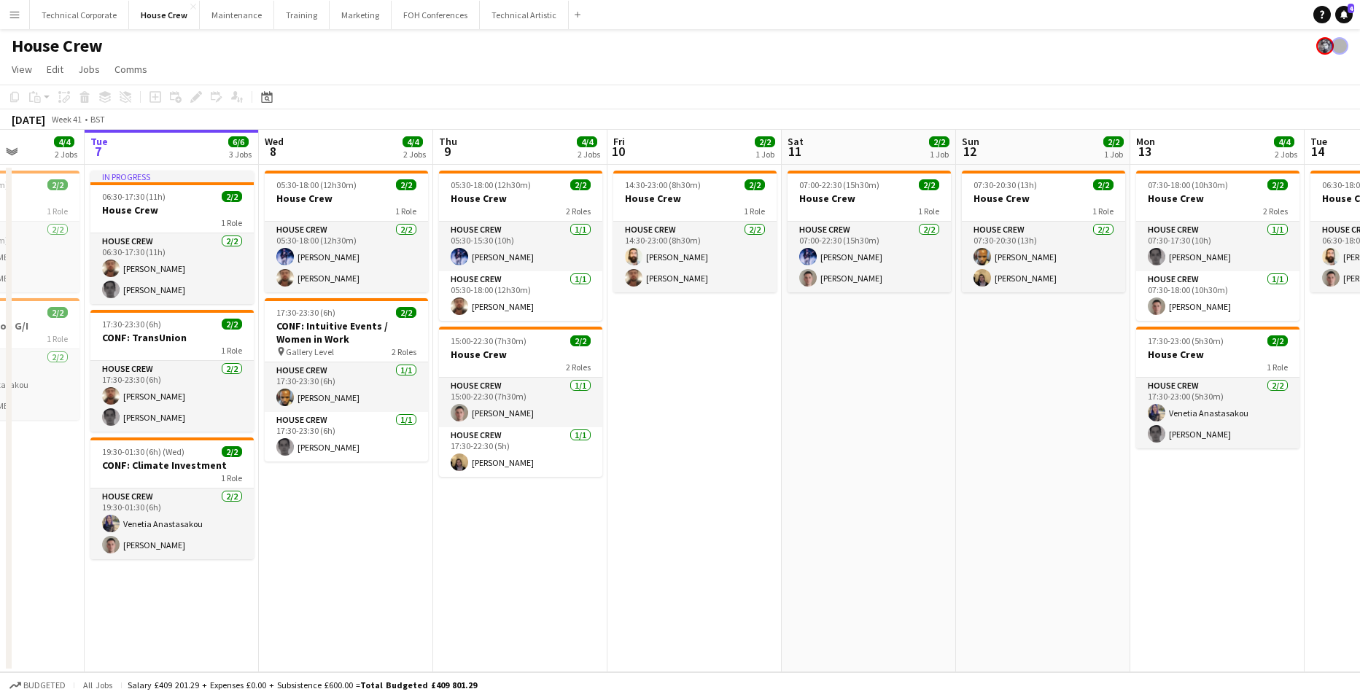
click at [330, 495] on app-date-cell "05:30-18:00 (12h30m) 2/2 House Crew 1 Role House Crew [DATE] 05:30-18:00 (12h30…" at bounding box center [346, 419] width 174 height 508
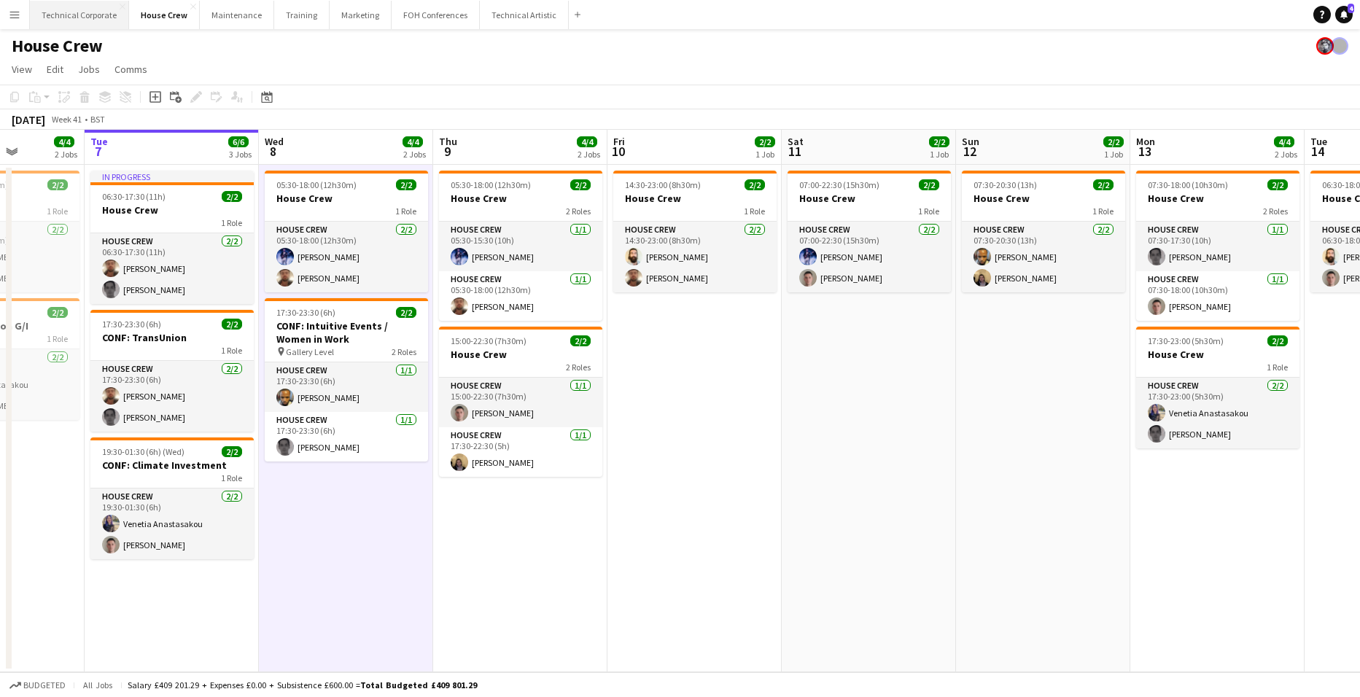
click at [71, 19] on button "Technical Corporate Close" at bounding box center [79, 15] width 99 height 28
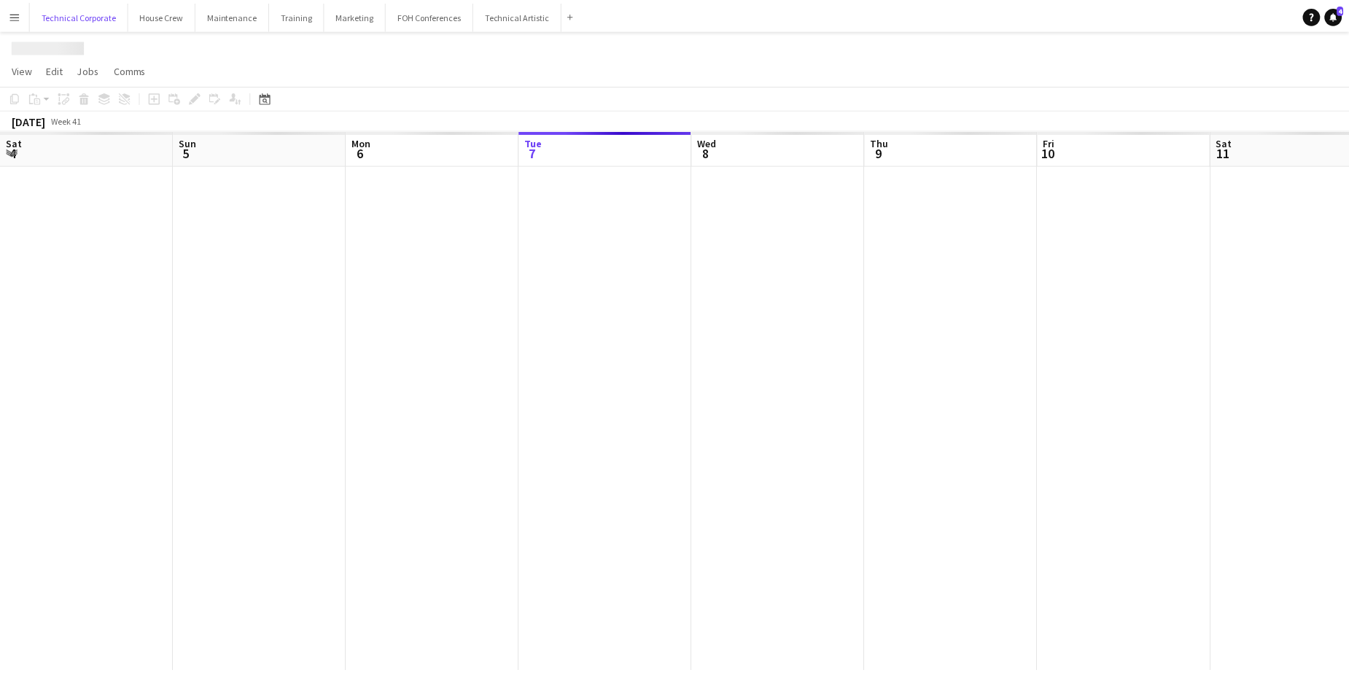
scroll to position [0, 349]
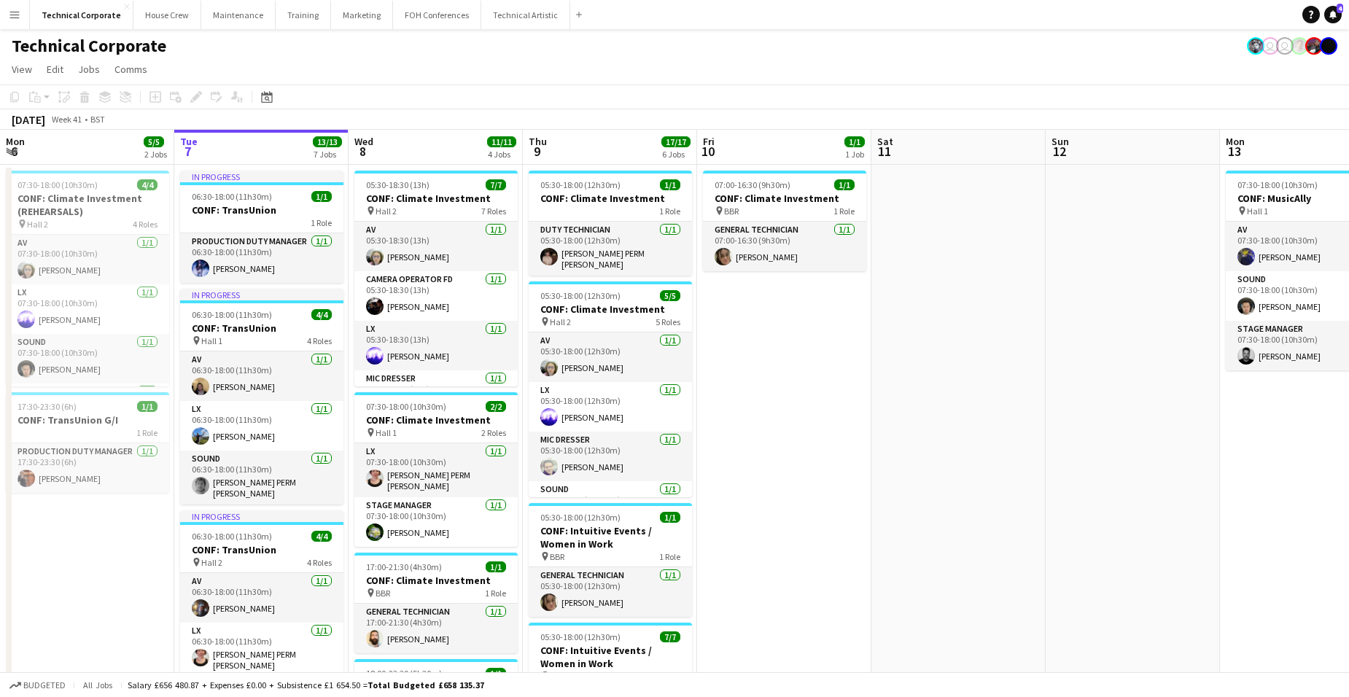
drag, startPoint x: 1257, startPoint y: 487, endPoint x: 586, endPoint y: 404, distance: 676.9
click at [586, 404] on app-calendar-viewport "Sat 4 Sun 5 Mon 6 5/5 2 Jobs Tue 7 13/13 7 Jobs Wed 8 11/11 4 Jobs Thu 9 17/17 …" at bounding box center [674, 677] width 1349 height 1094
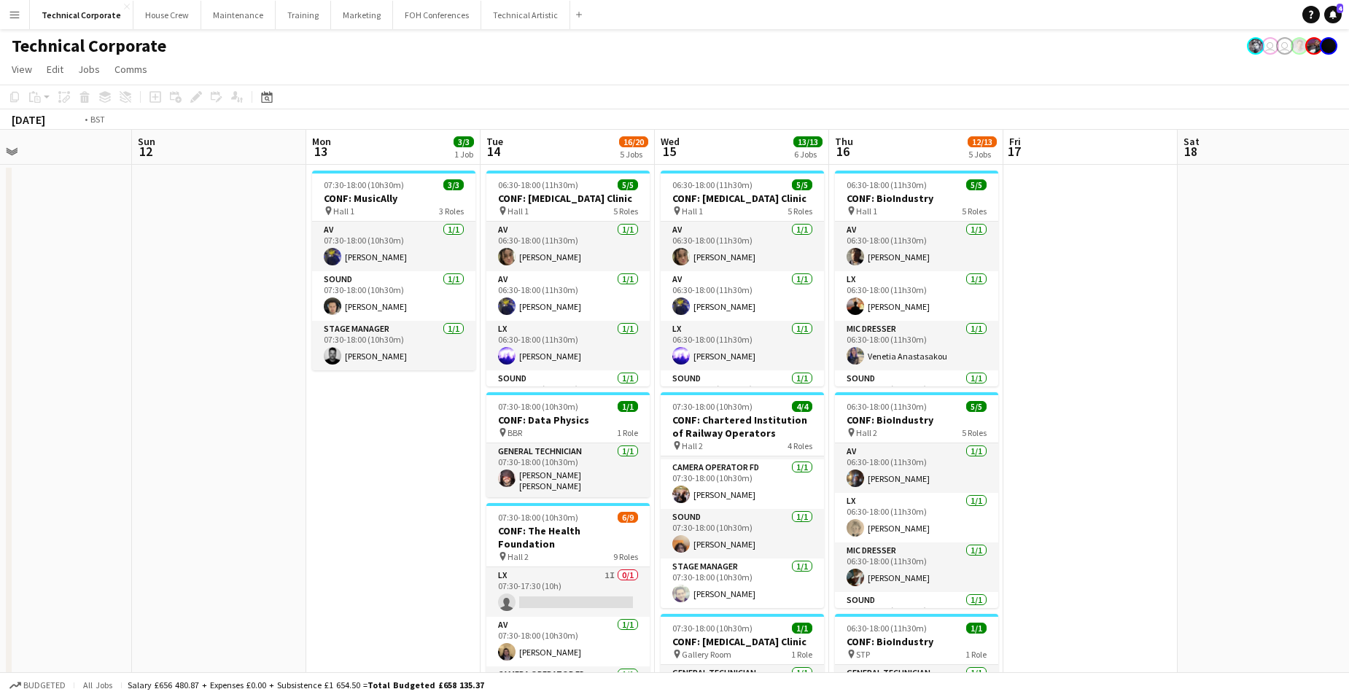
scroll to position [0, 353]
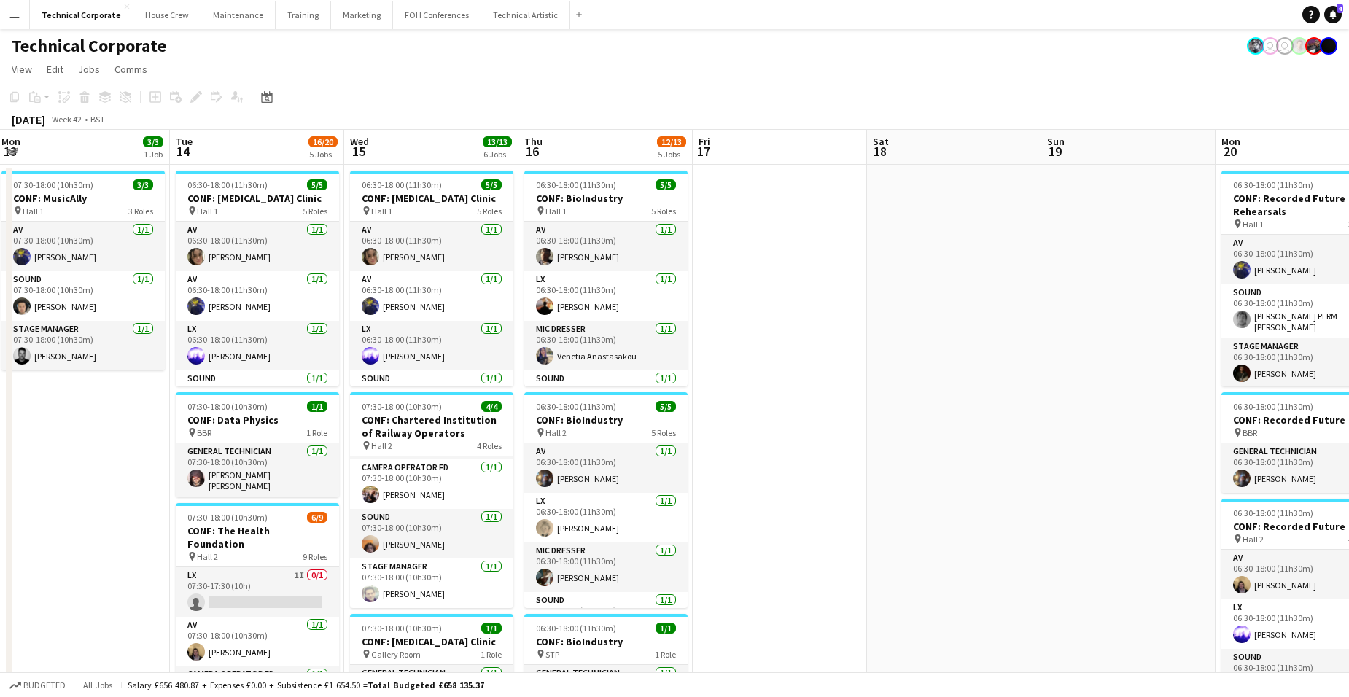
drag, startPoint x: 1298, startPoint y: 440, endPoint x: 745, endPoint y: 416, distance: 554.1
click at [745, 416] on app-calendar-viewport "Sat 11 Sun 12 Mon 13 3/3 1 Job Tue 14 16/20 5 Jobs Wed 15 13/13 6 Jobs Thu 16 1…" at bounding box center [674, 677] width 1349 height 1094
drag, startPoint x: 222, startPoint y: 419, endPoint x: 888, endPoint y: 336, distance: 671.2
click at [864, 346] on app-calendar-viewport "Sat 11 Sun 12 Mon 13 3/3 1 Job Tue 14 16/20 5 Jobs Wed 15 13/13 6 Jobs Thu 16 1…" at bounding box center [674, 677] width 1349 height 1094
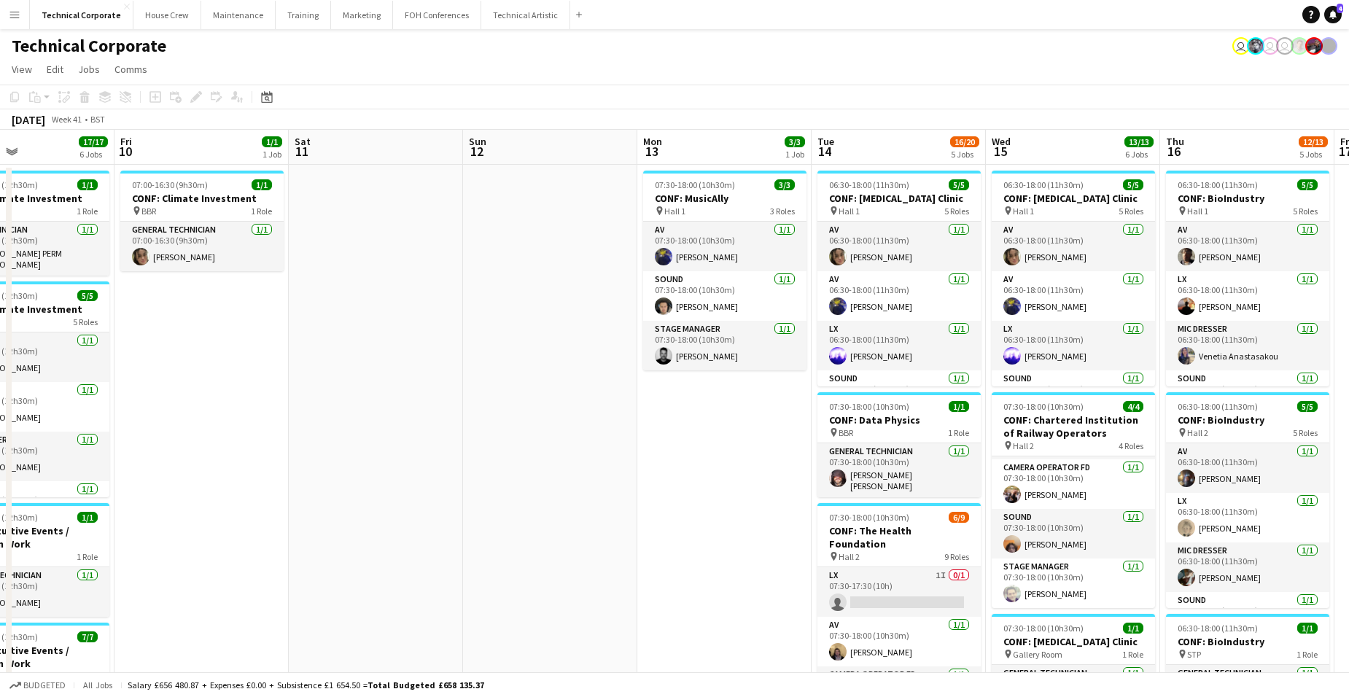
drag, startPoint x: 436, startPoint y: 354, endPoint x: 767, endPoint y: 332, distance: 331.9
click at [775, 328] on app-calendar-viewport "Tue 7 13/13 7 Jobs Wed 8 11/11 4 Jobs Thu 9 17/17 6 Jobs Fri 10 1/1 1 Job Sat 1…" at bounding box center [674, 677] width 1349 height 1094
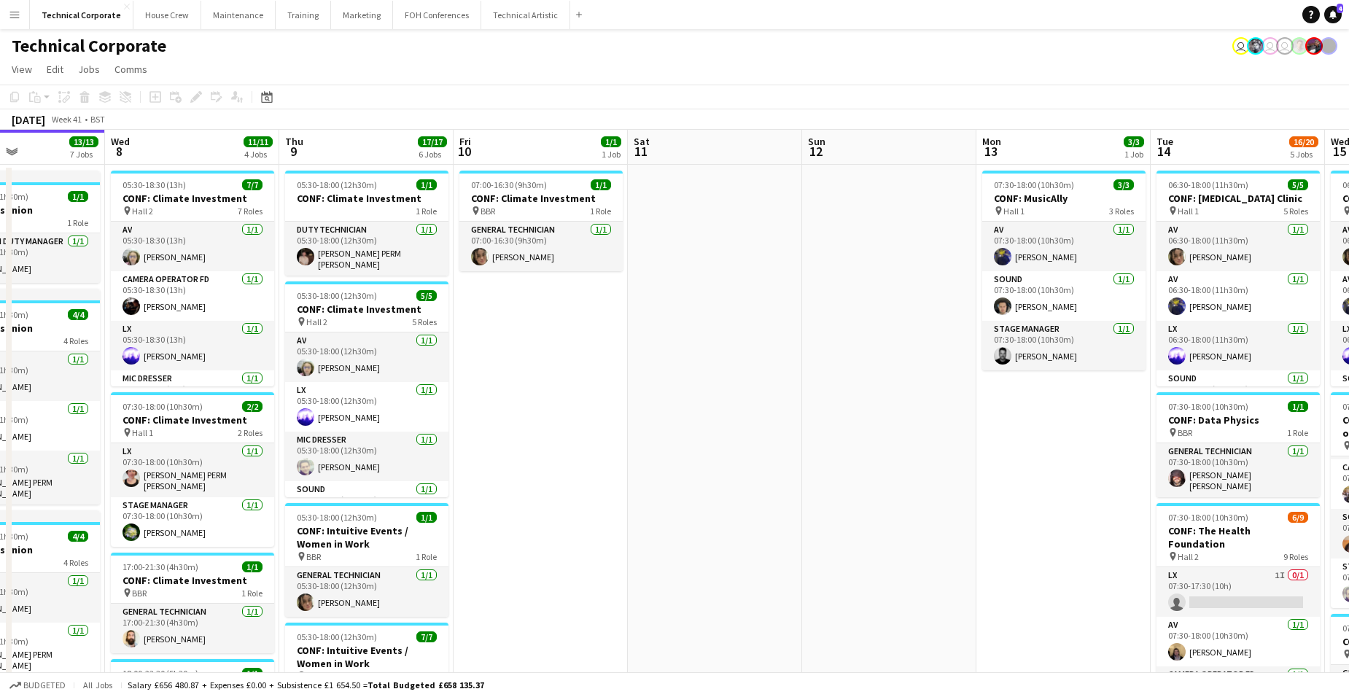
drag, startPoint x: 561, startPoint y: 367, endPoint x: 764, endPoint y: 367, distance: 203.5
click at [764, 367] on app-calendar-viewport "Sun 5 Mon 6 5/5 2 Jobs Tue 7 13/13 7 Jobs Wed 8 11/11 4 Jobs Thu 9 17/17 6 Jobs…" at bounding box center [674, 677] width 1349 height 1094
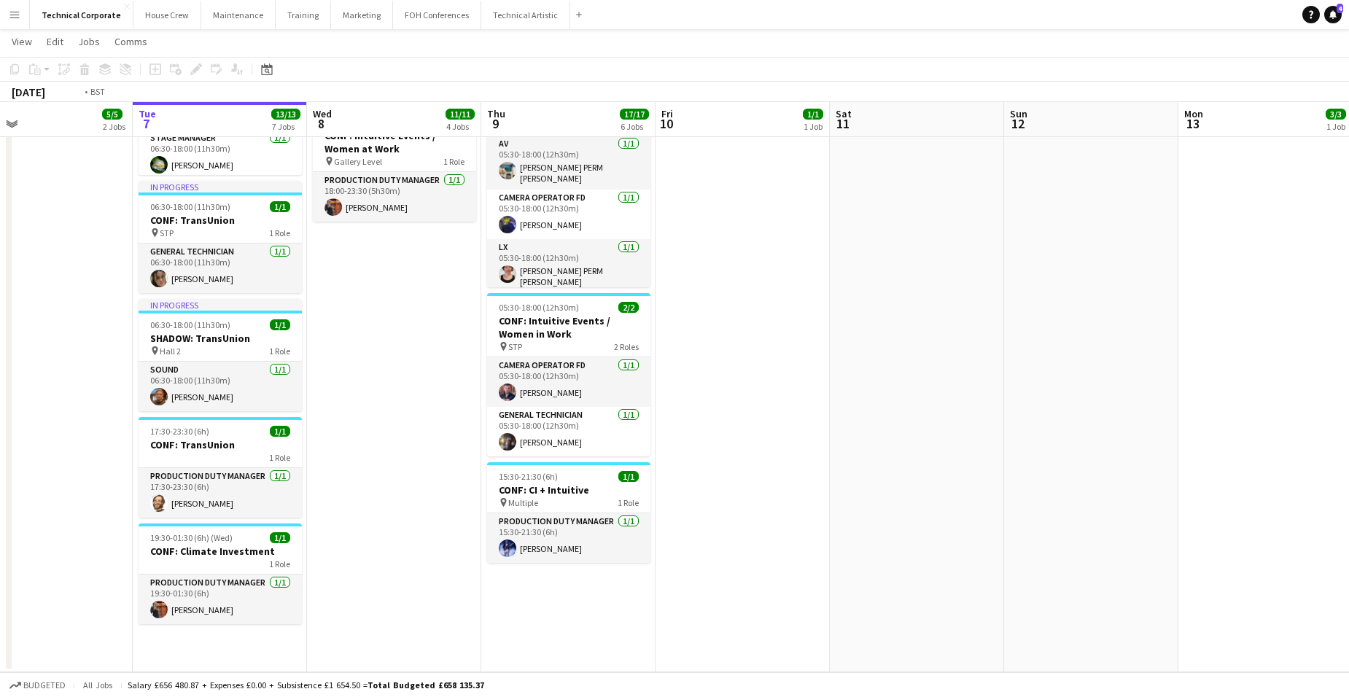
scroll to position [0, 414]
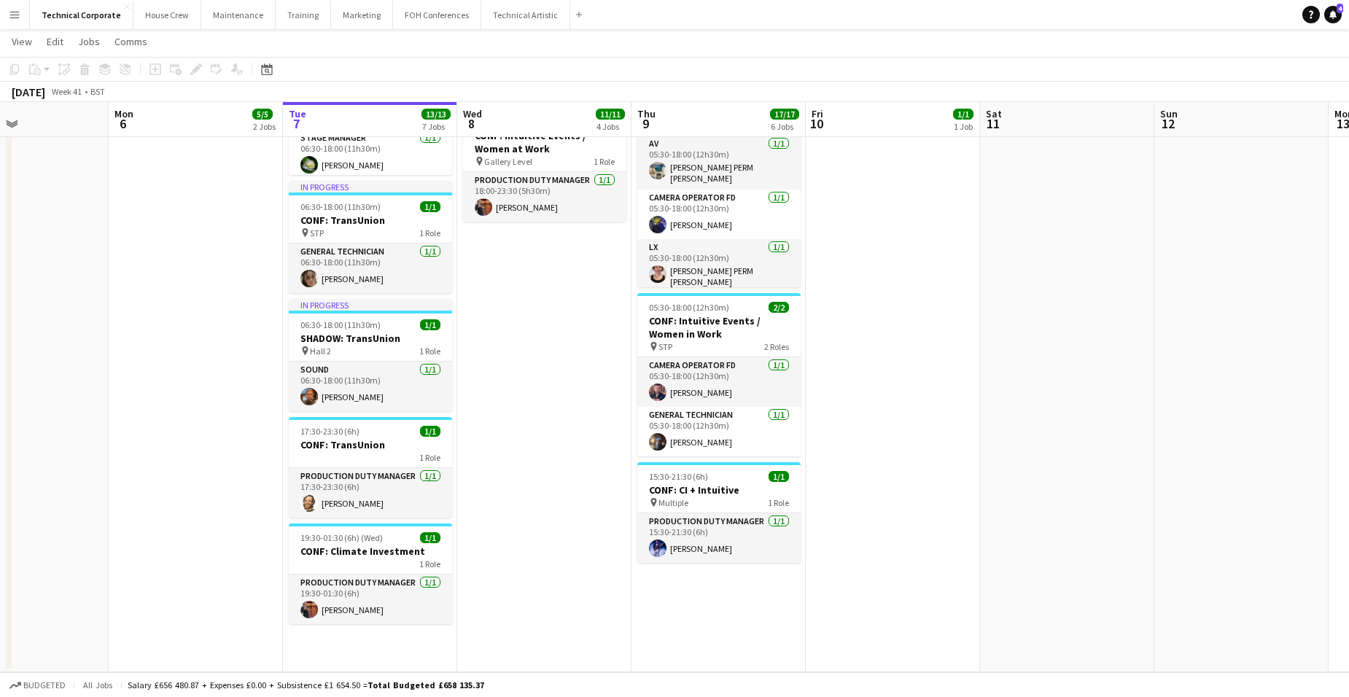
drag, startPoint x: 432, startPoint y: 507, endPoint x: 582, endPoint y: 508, distance: 150.3
click at [582, 508] on app-calendar-viewport "Fri 3 10/10 3 Jobs Sat 4 Sun 5 Mon 6 5/5 2 Jobs Tue 7 13/13 7 Jobs Wed 8 11/11 …" at bounding box center [674, 90] width 1349 height 1166
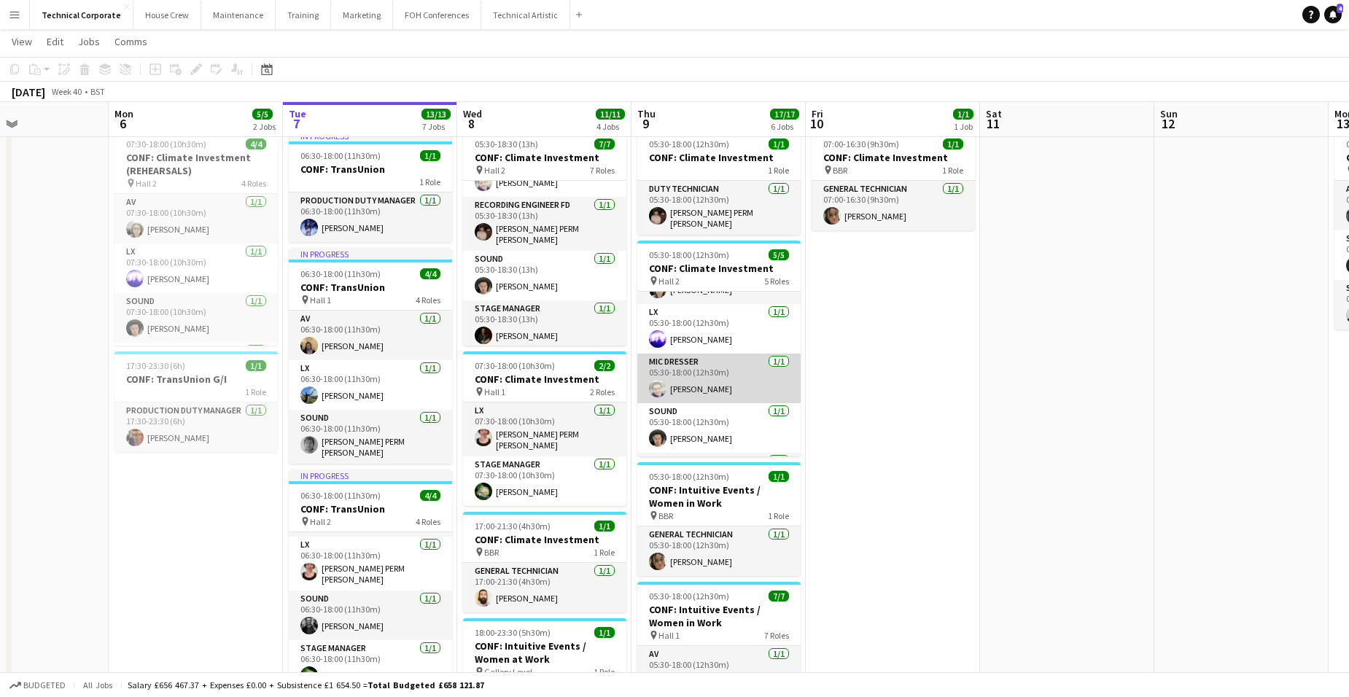
scroll to position [0, 0]
